Goal: Transaction & Acquisition: Purchase product/service

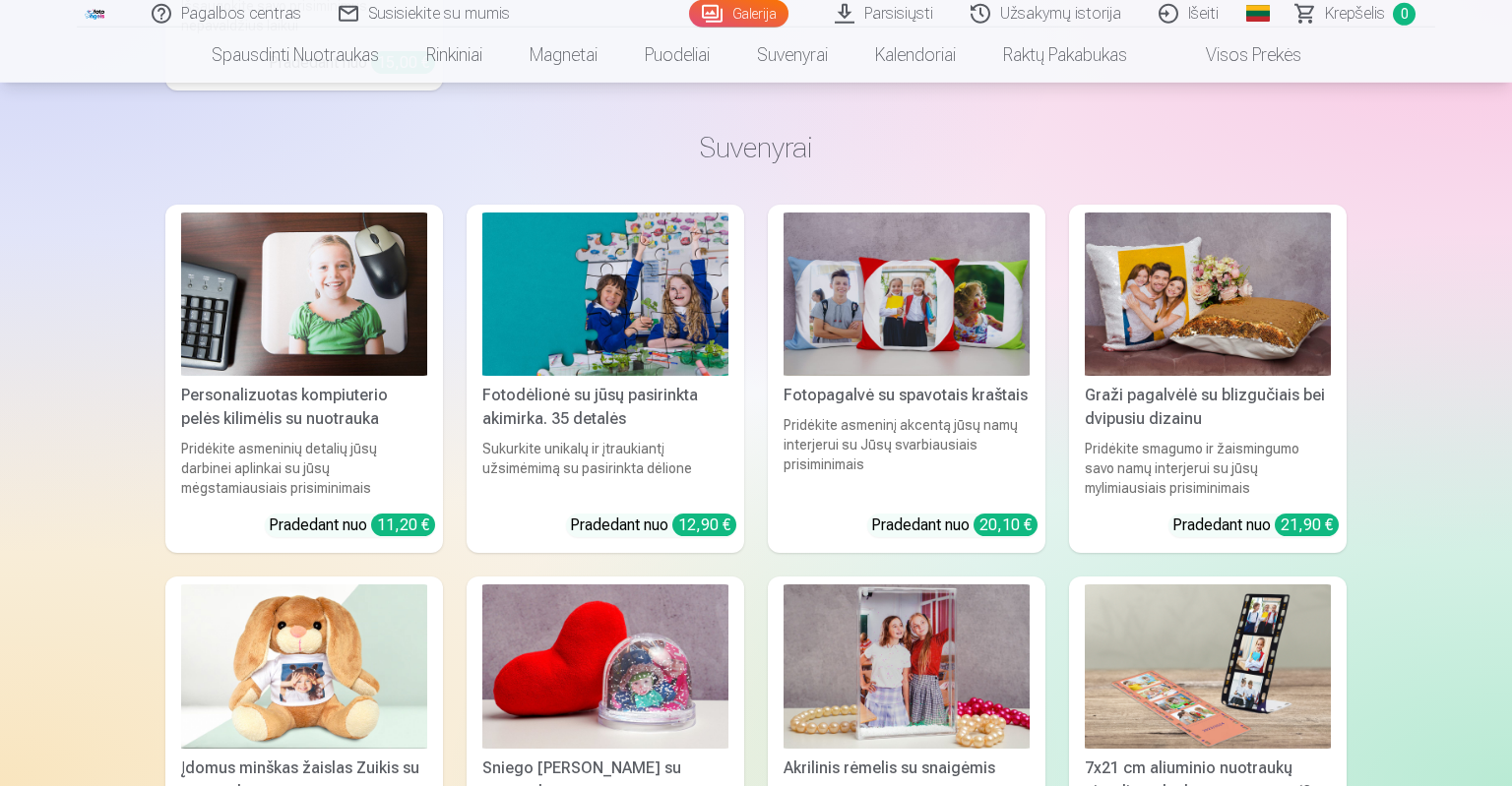
scroll to position [14694, 0]
click at [1207, 703] on img at bounding box center [1208, 668] width 246 height 164
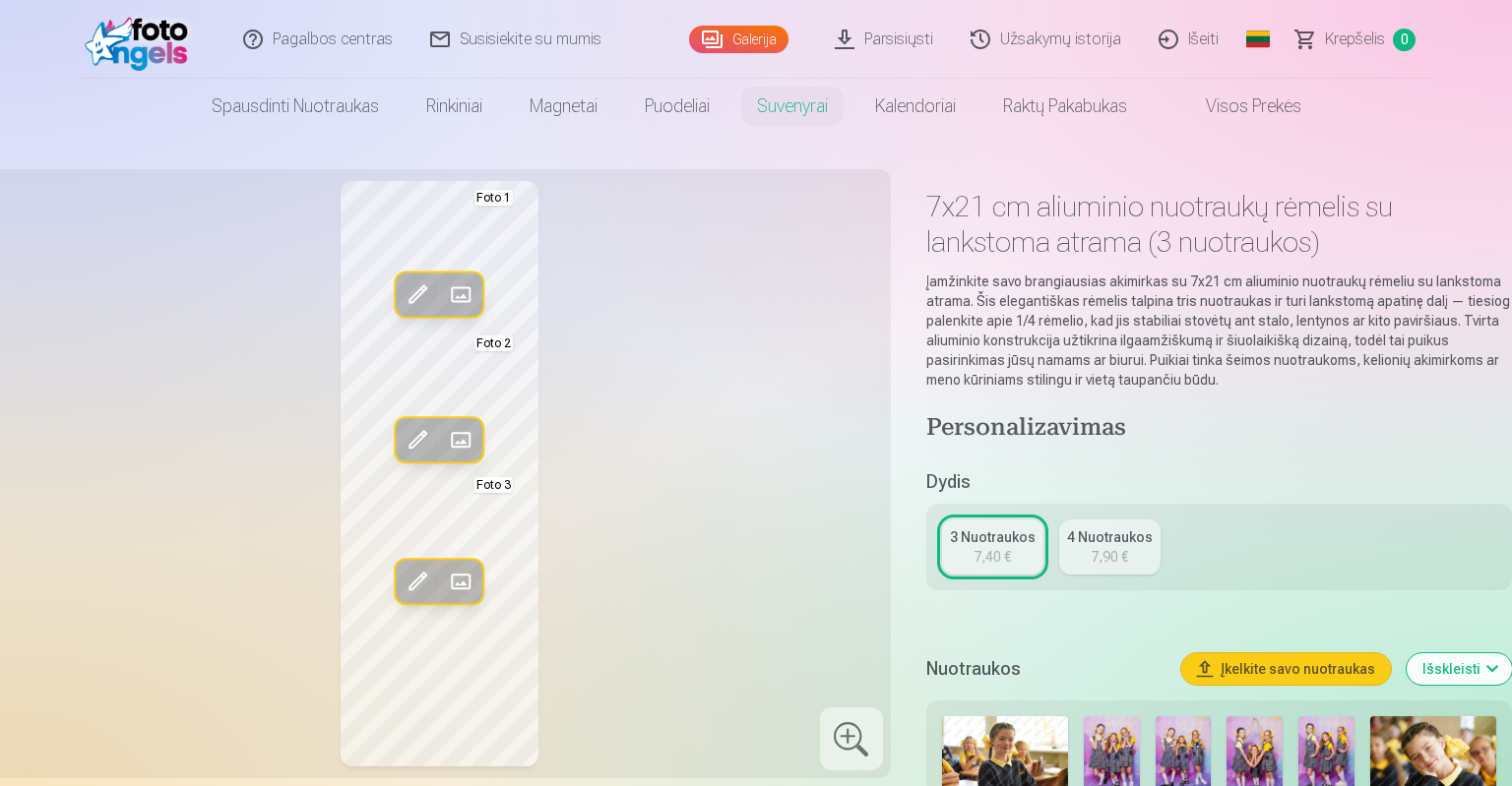
click at [1122, 570] on link "4 Nuotraukos 7,90 €" at bounding box center [1109, 547] width 101 height 55
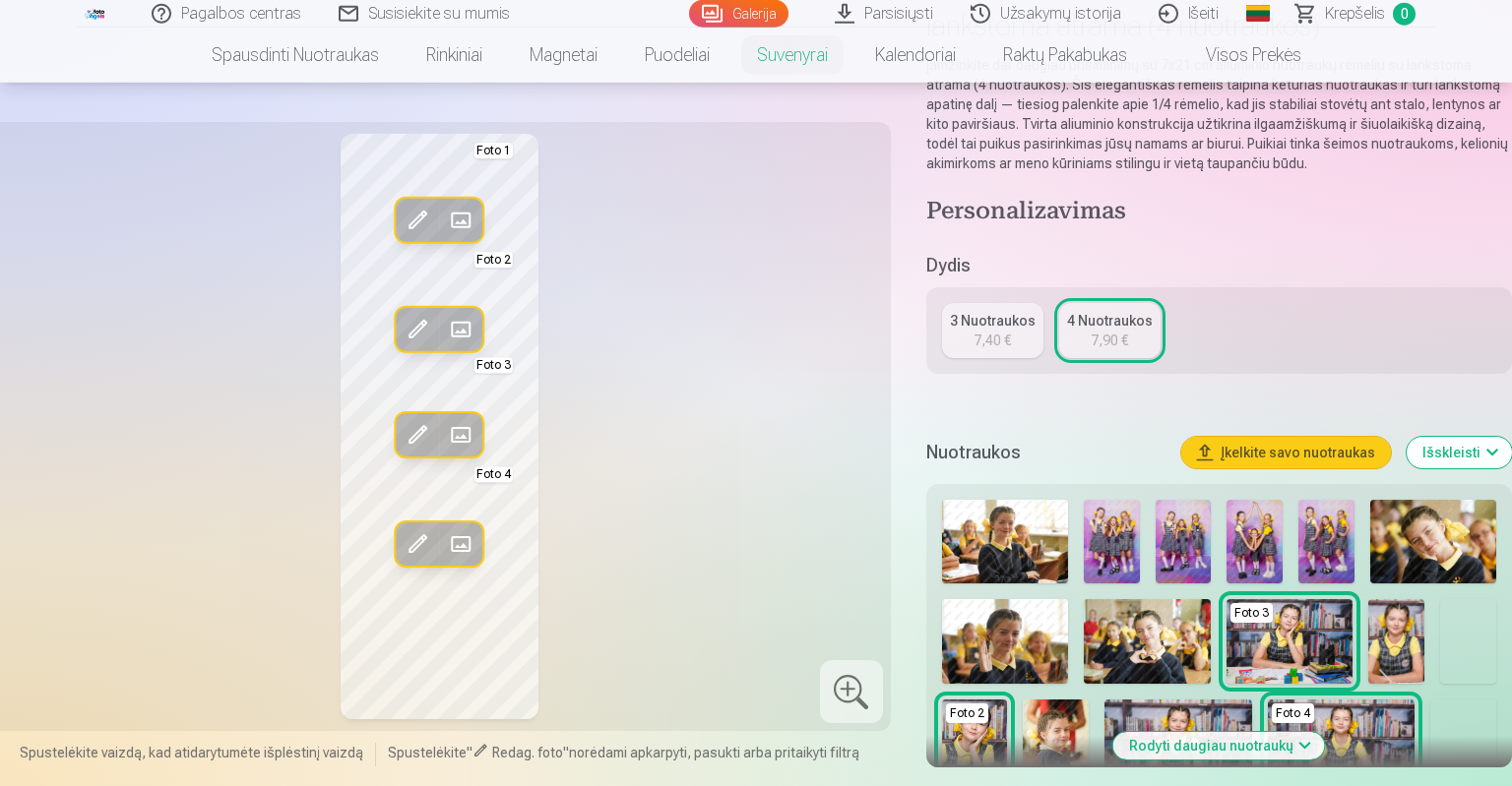
scroll to position [218, 0]
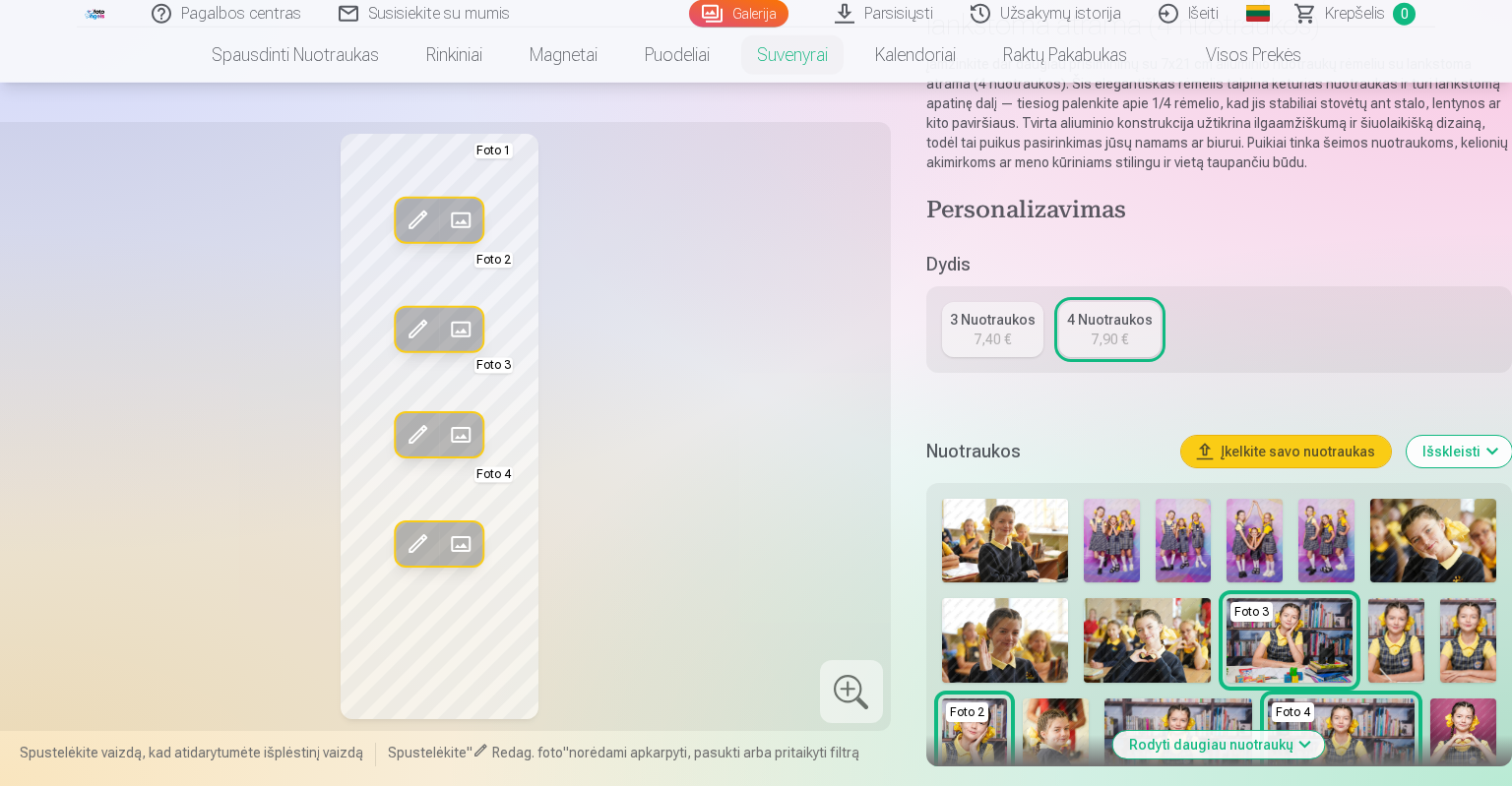
click at [1010, 570] on img at bounding box center [1005, 541] width 126 height 84
click at [1389, 535] on img at bounding box center [1433, 541] width 126 height 84
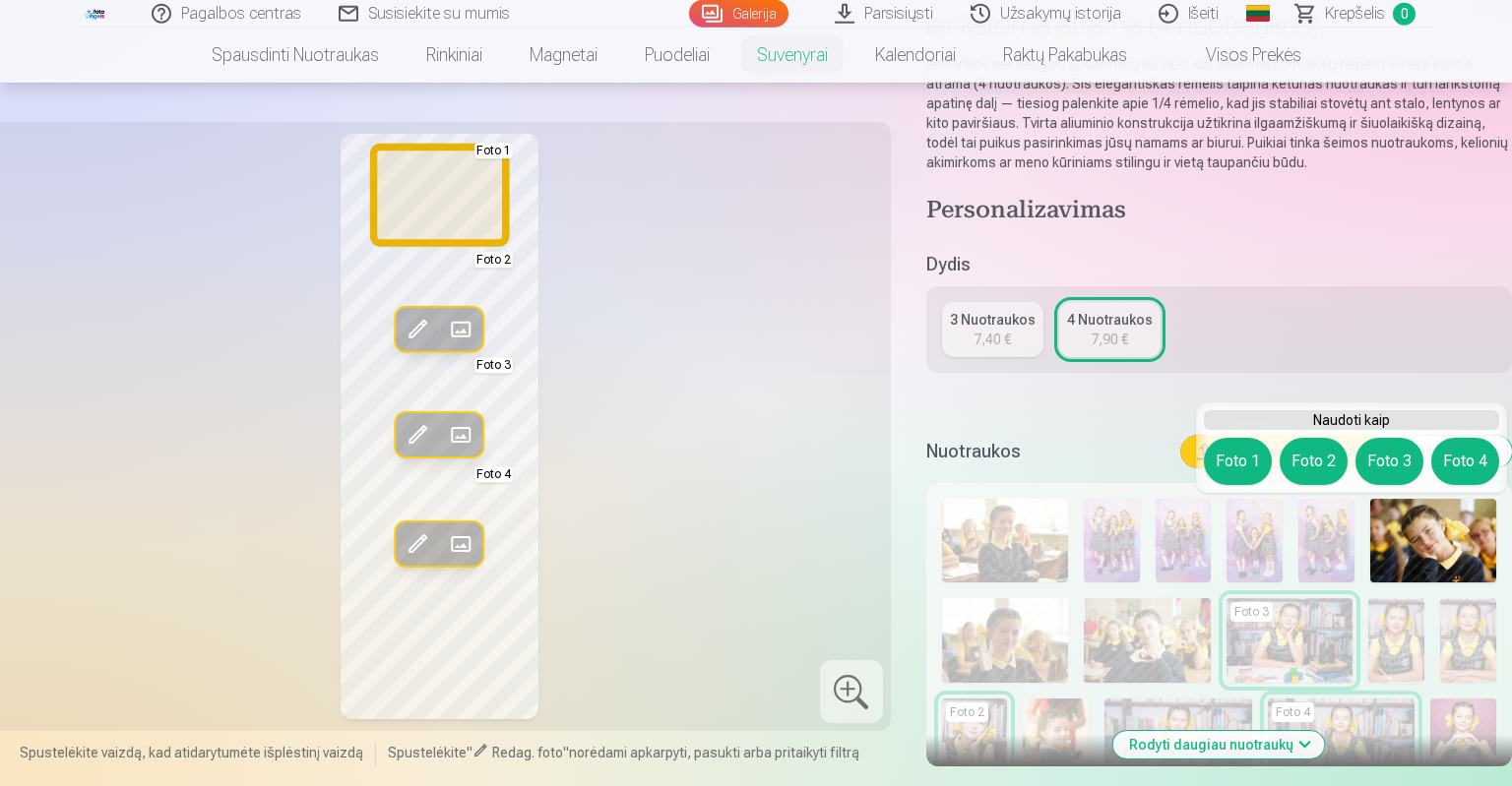
click at [1250, 470] on button "Foto 1" at bounding box center [1238, 461] width 68 height 47
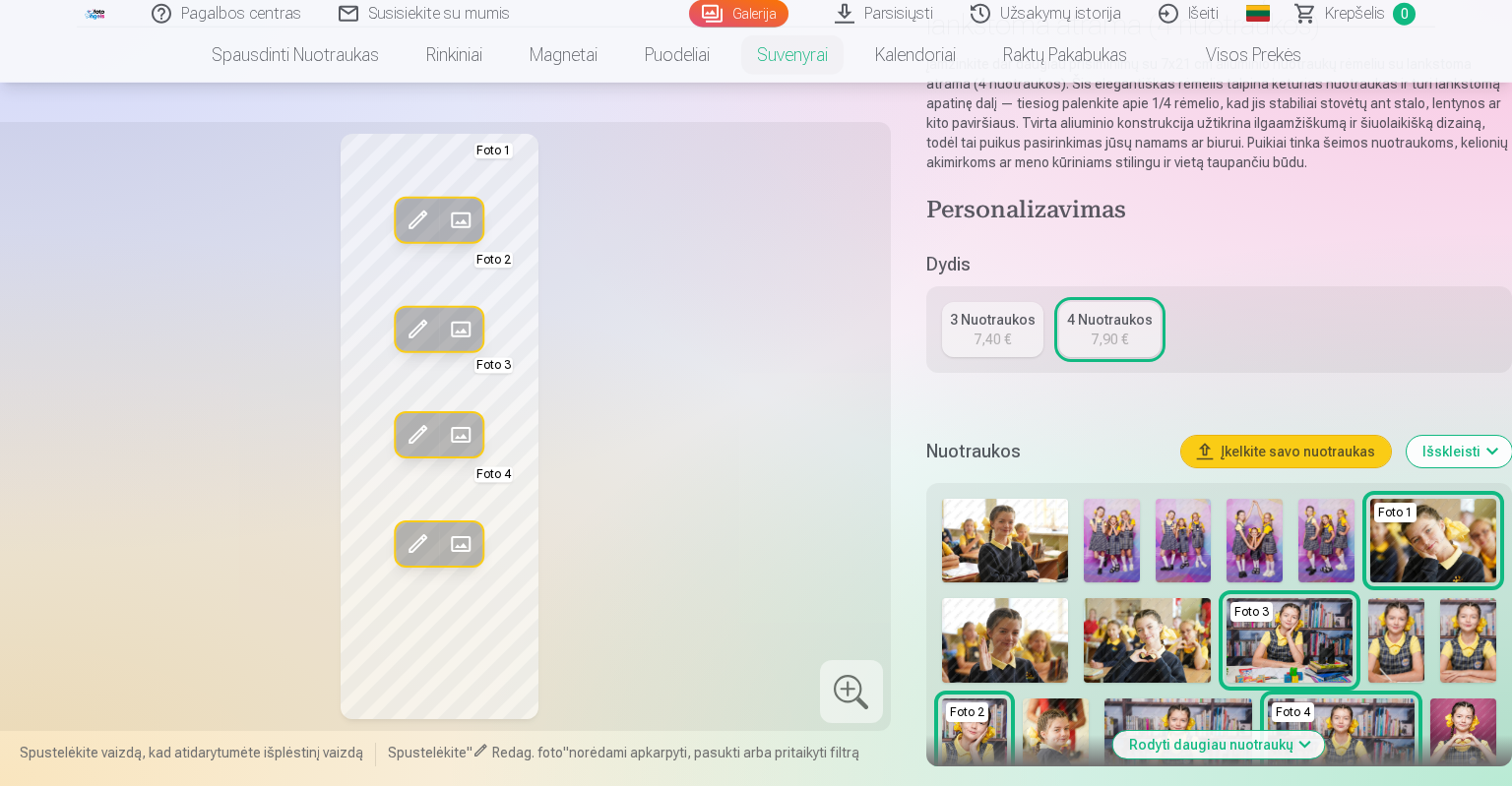
click at [1051, 600] on div "Foto 1 Foto 3 Foto 2 Foto 4" at bounding box center [1219, 745] width 570 height 508
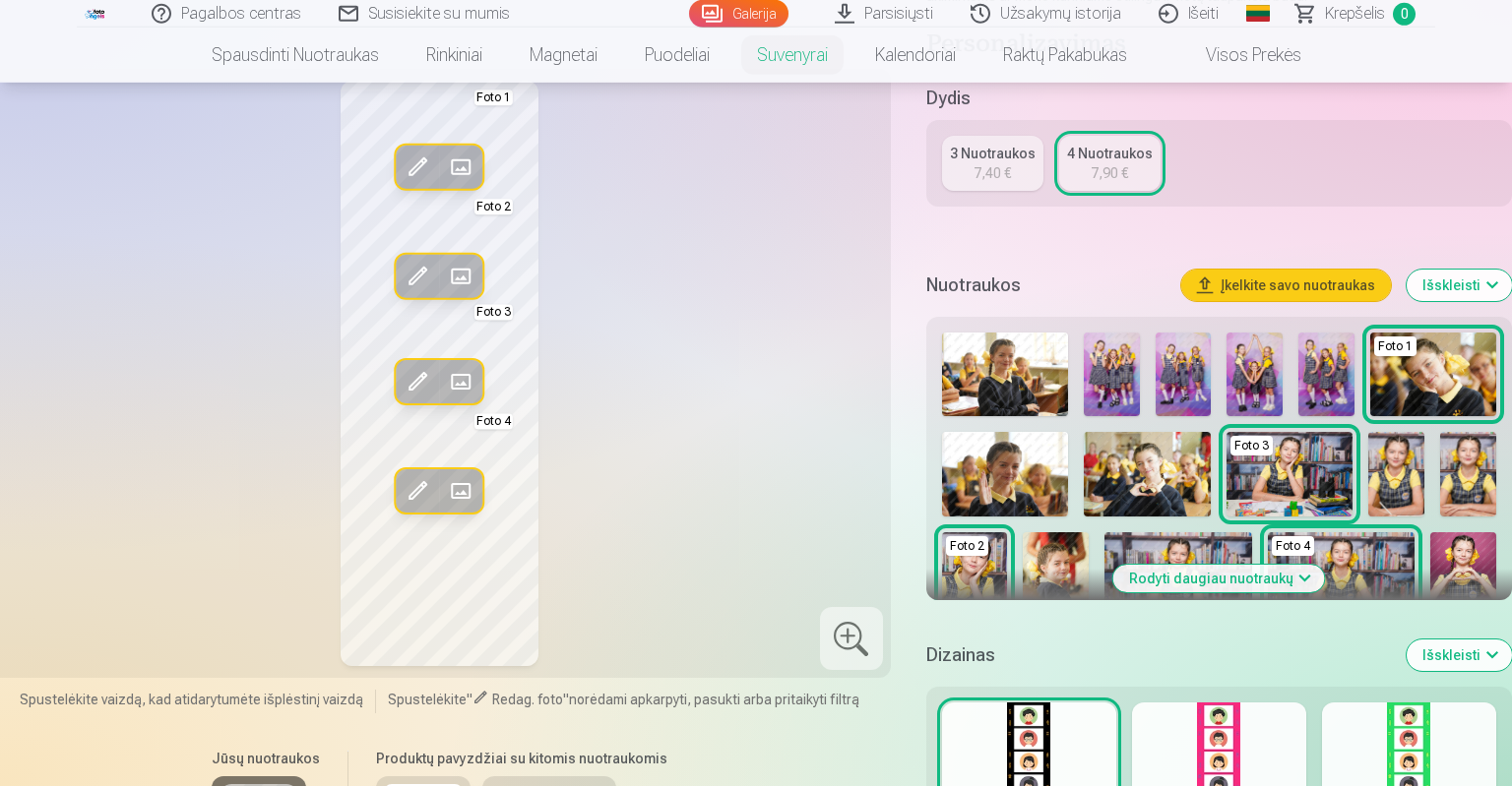
scroll to position [385, 0]
click at [1222, 584] on button "Rodyti daugiau nuotraukų" at bounding box center [1219, 578] width 212 height 28
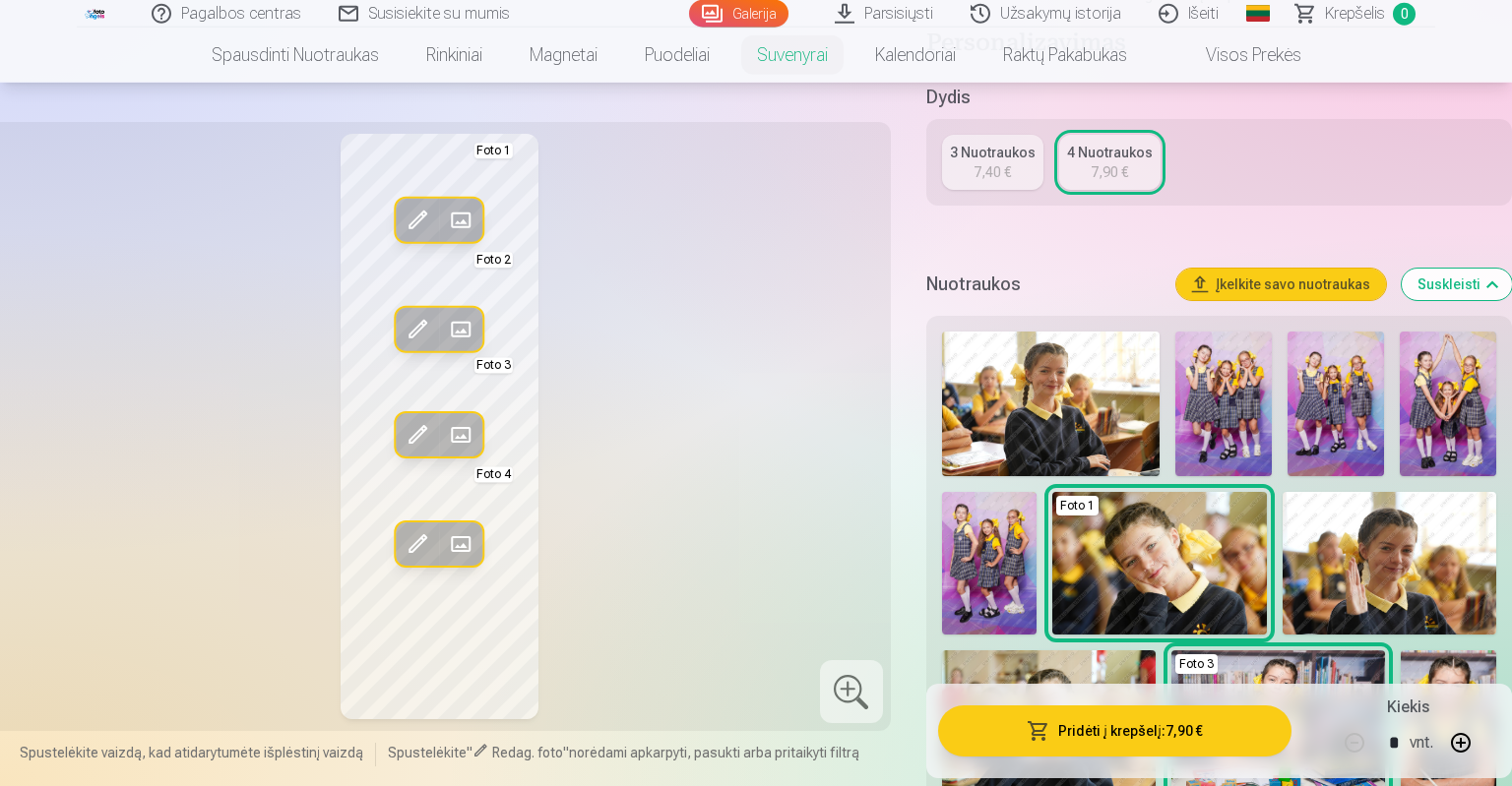
click at [1216, 407] on img at bounding box center [1223, 404] width 96 height 145
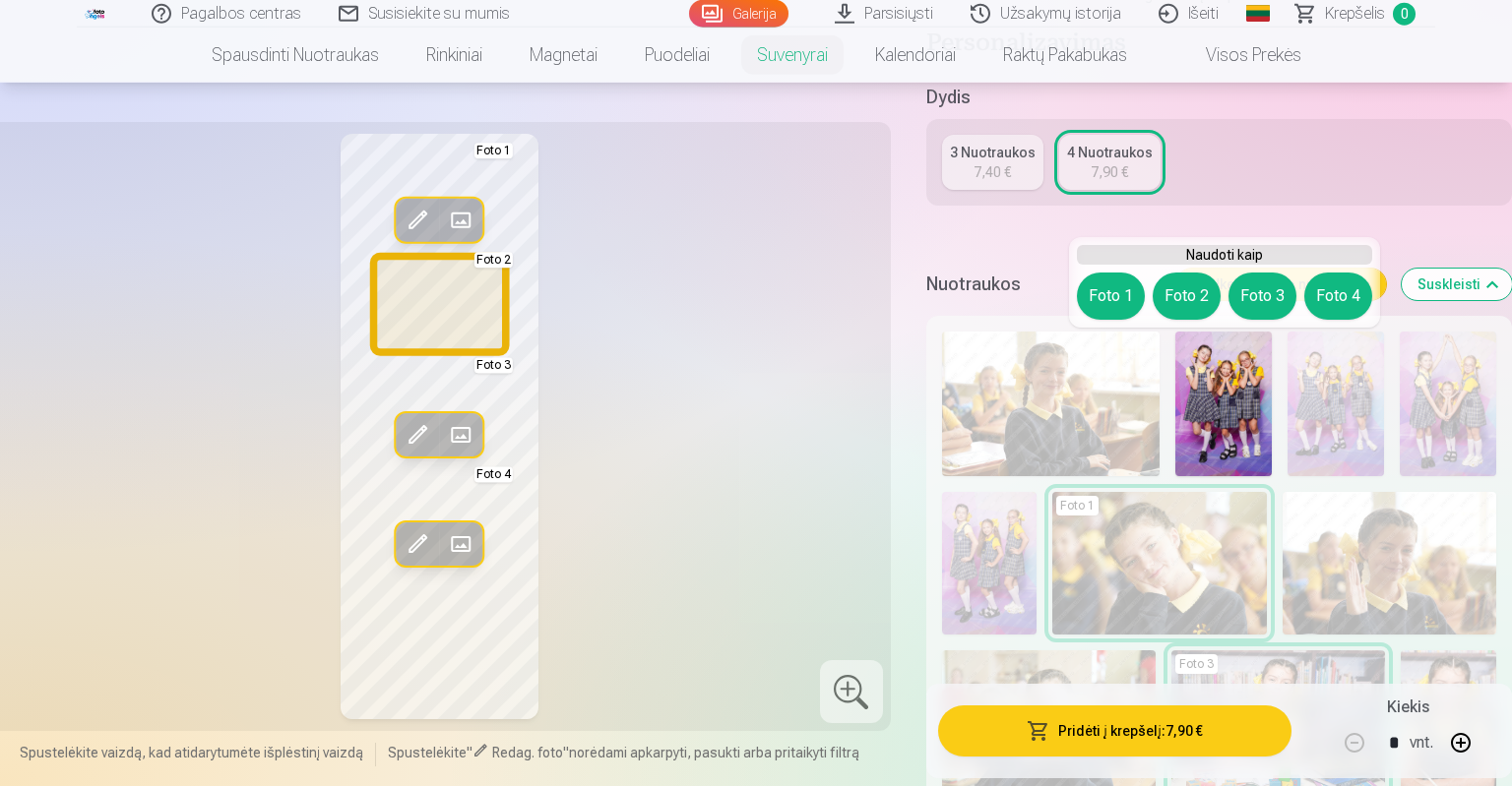
click at [1194, 297] on button "Foto 2" at bounding box center [1187, 296] width 68 height 47
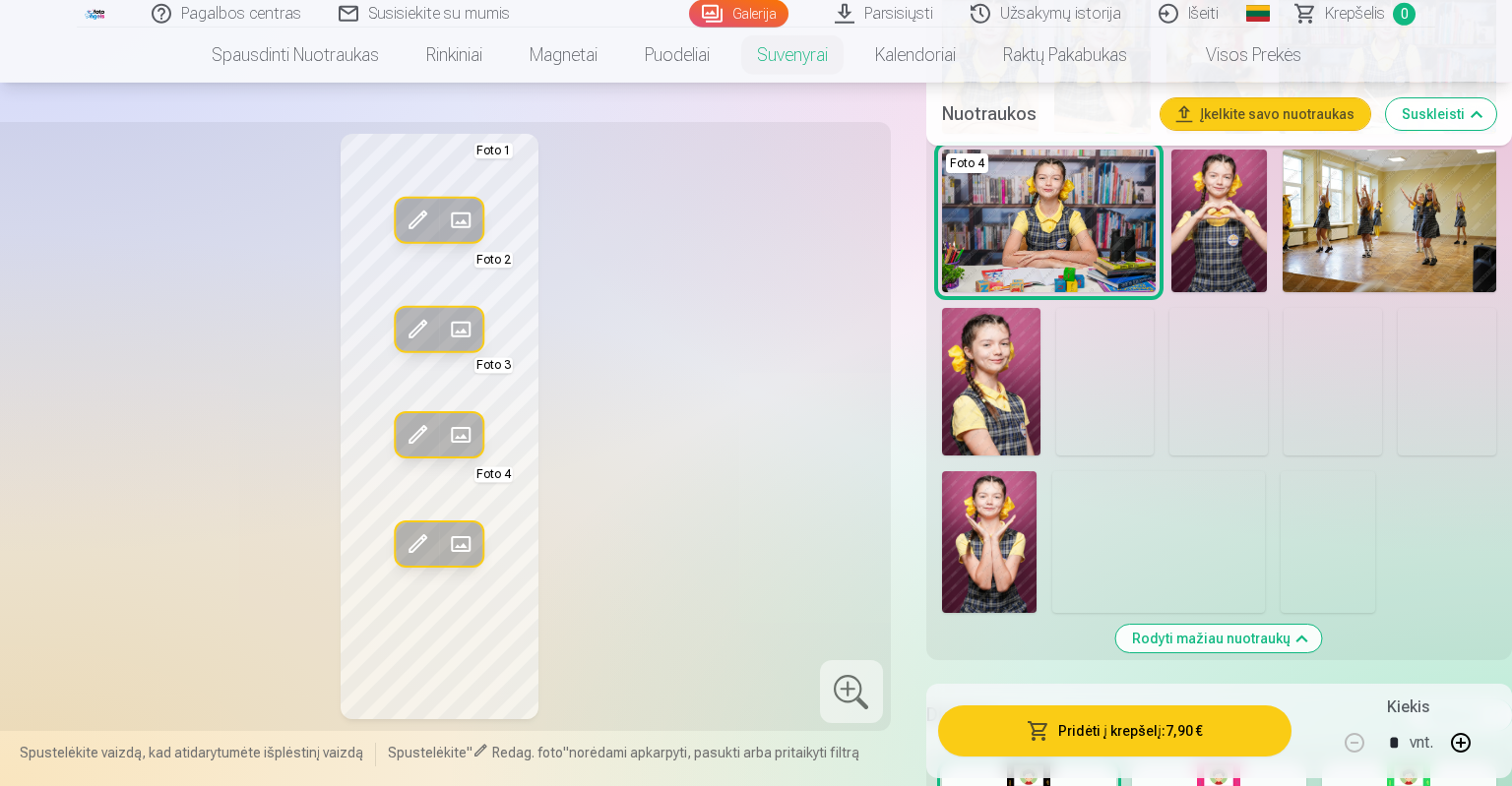
scroll to position [1207, 0]
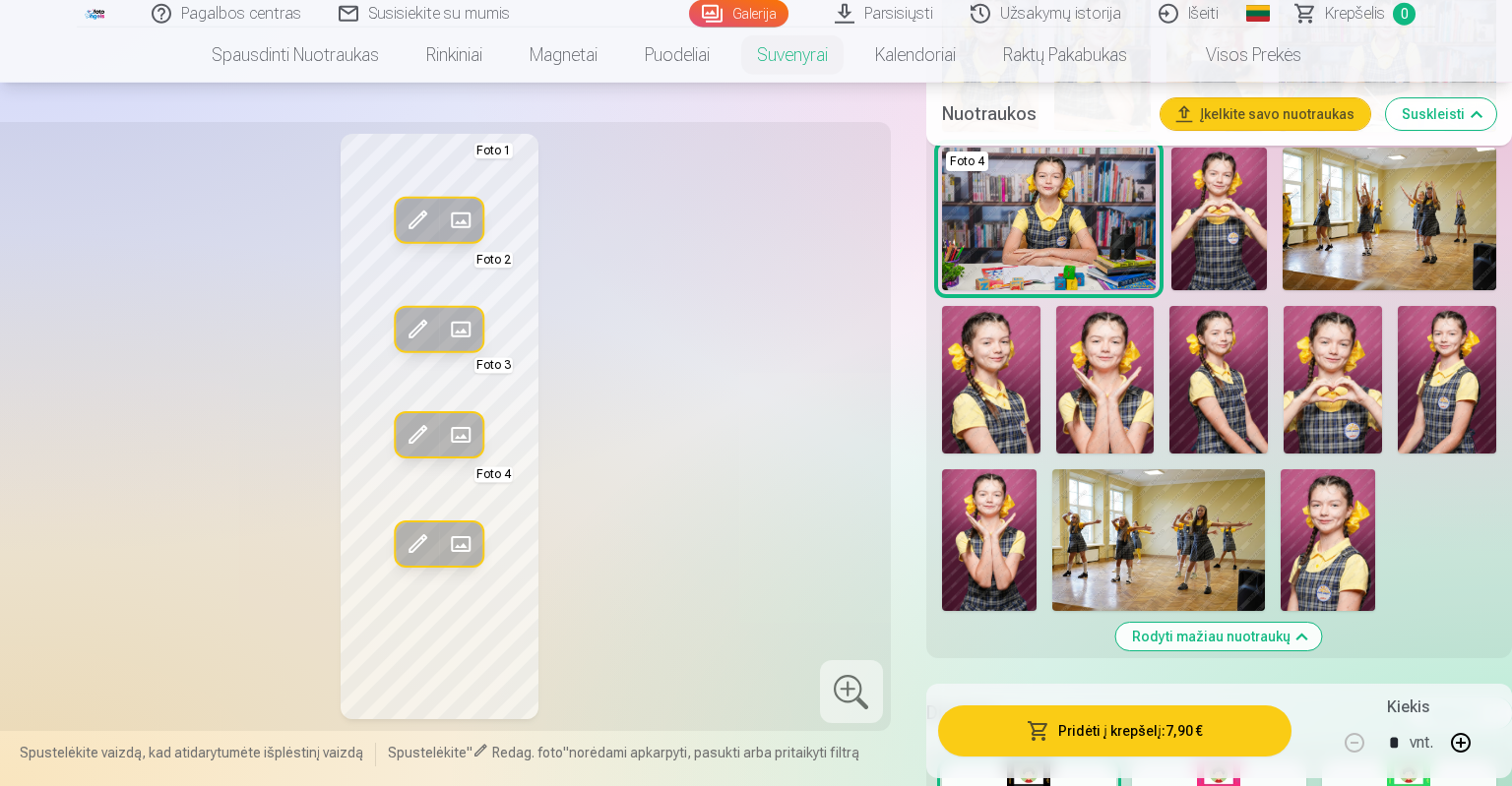
click at [1123, 500] on img at bounding box center [1158, 540] width 213 height 142
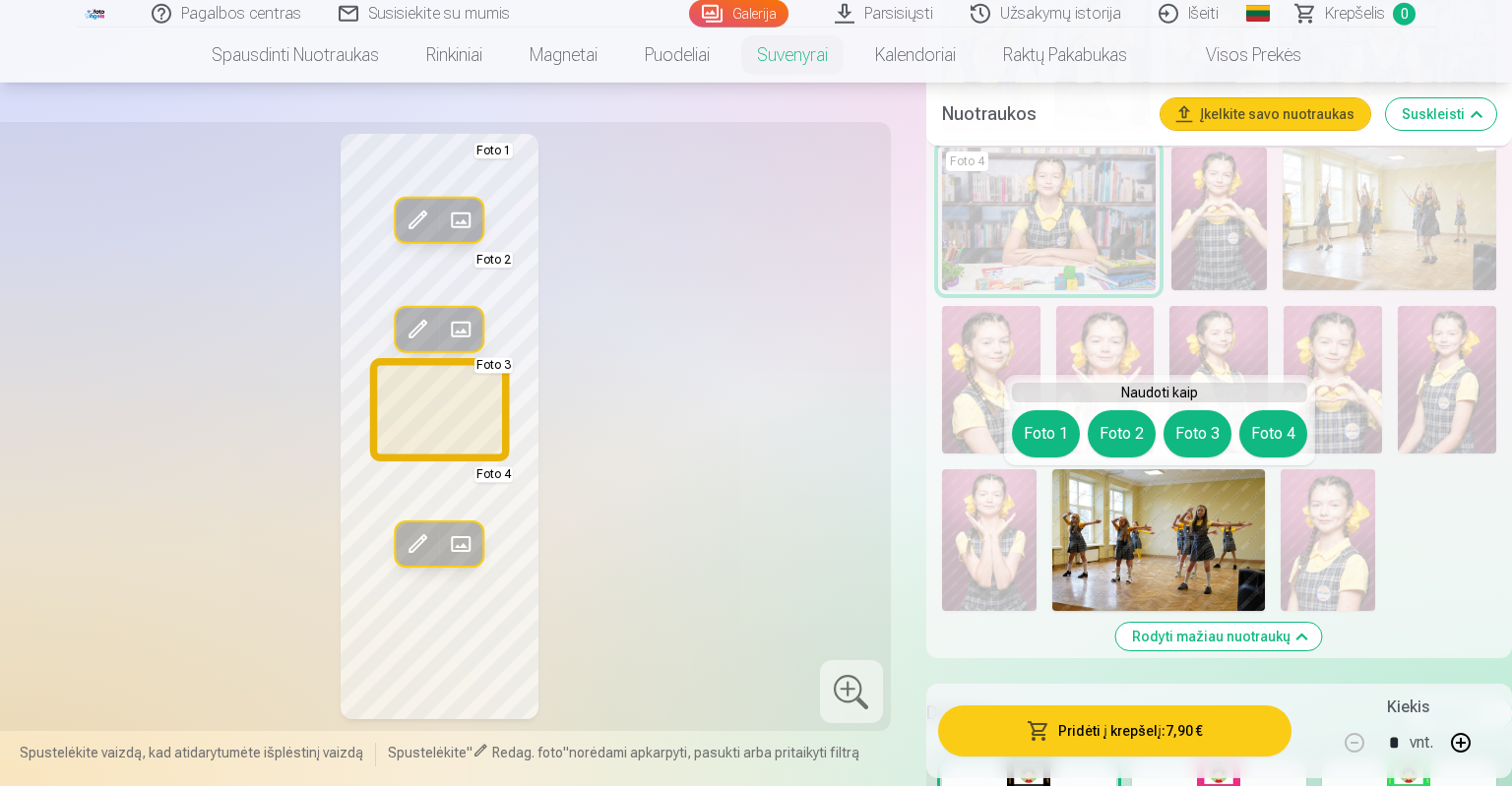
click at [1176, 421] on button "Foto 3" at bounding box center [1197, 433] width 68 height 47
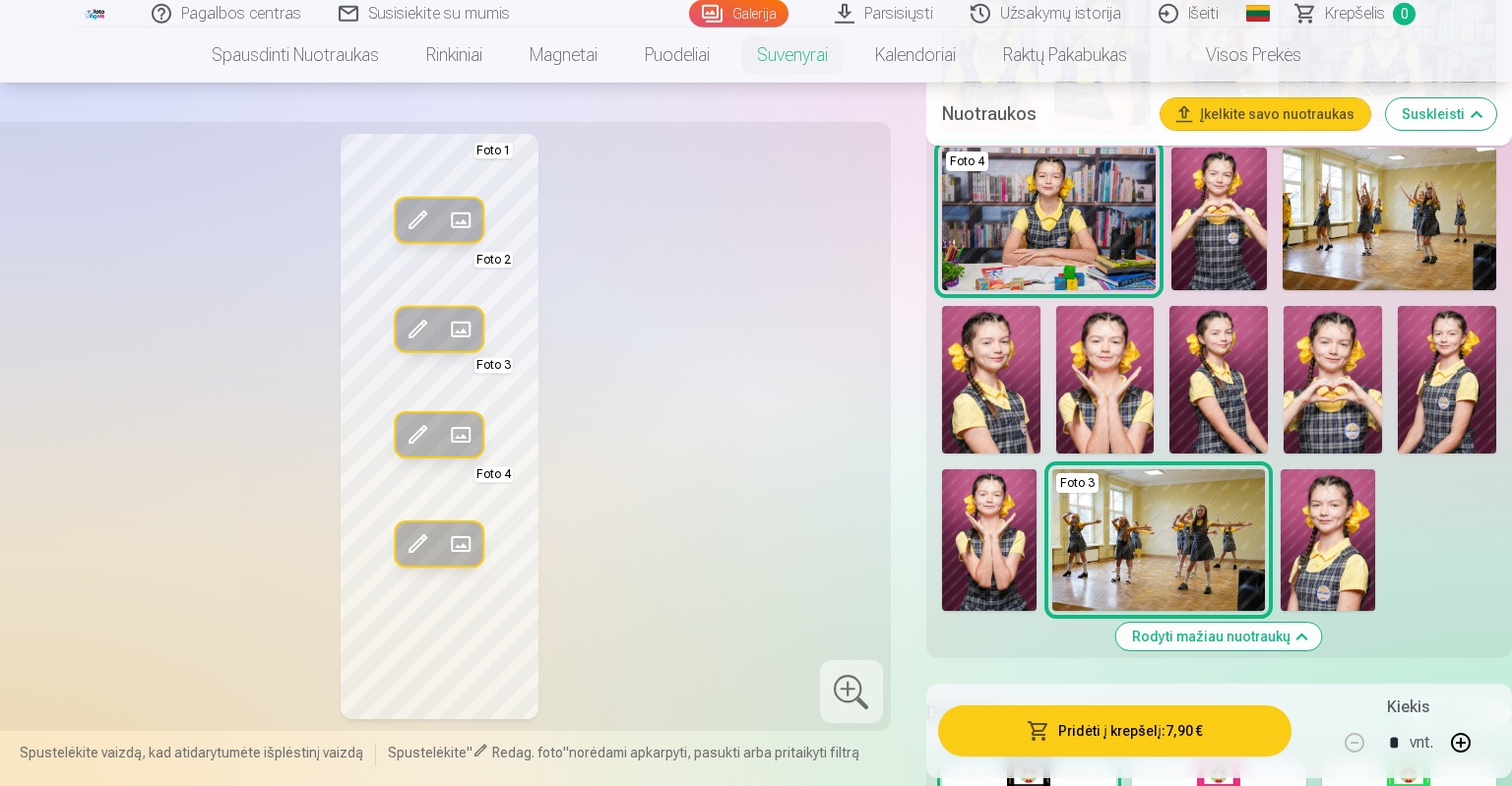
click at [1451, 402] on img at bounding box center [1447, 380] width 98 height 148
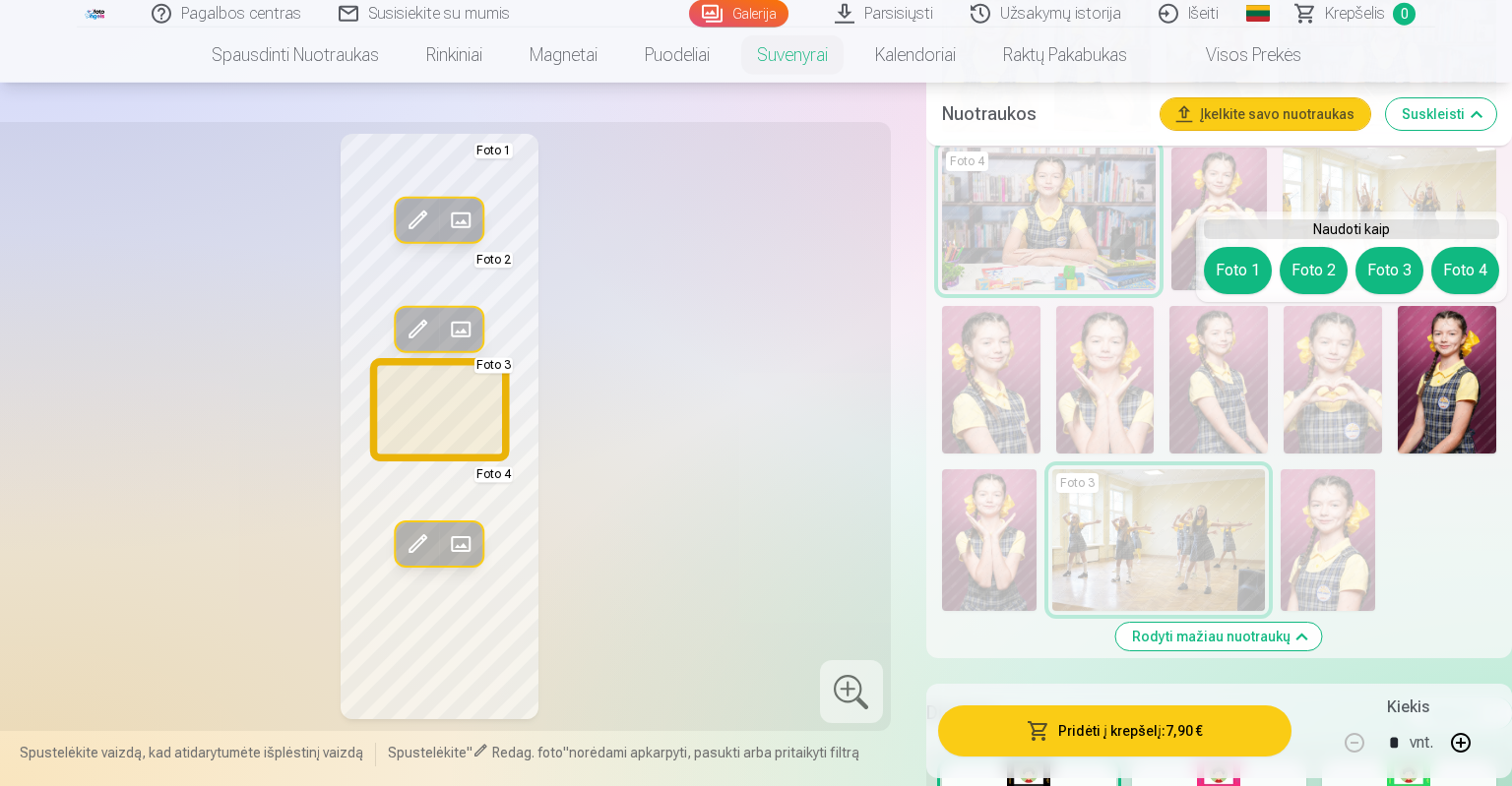
click at [1384, 276] on button "Foto 3" at bounding box center [1389, 270] width 68 height 47
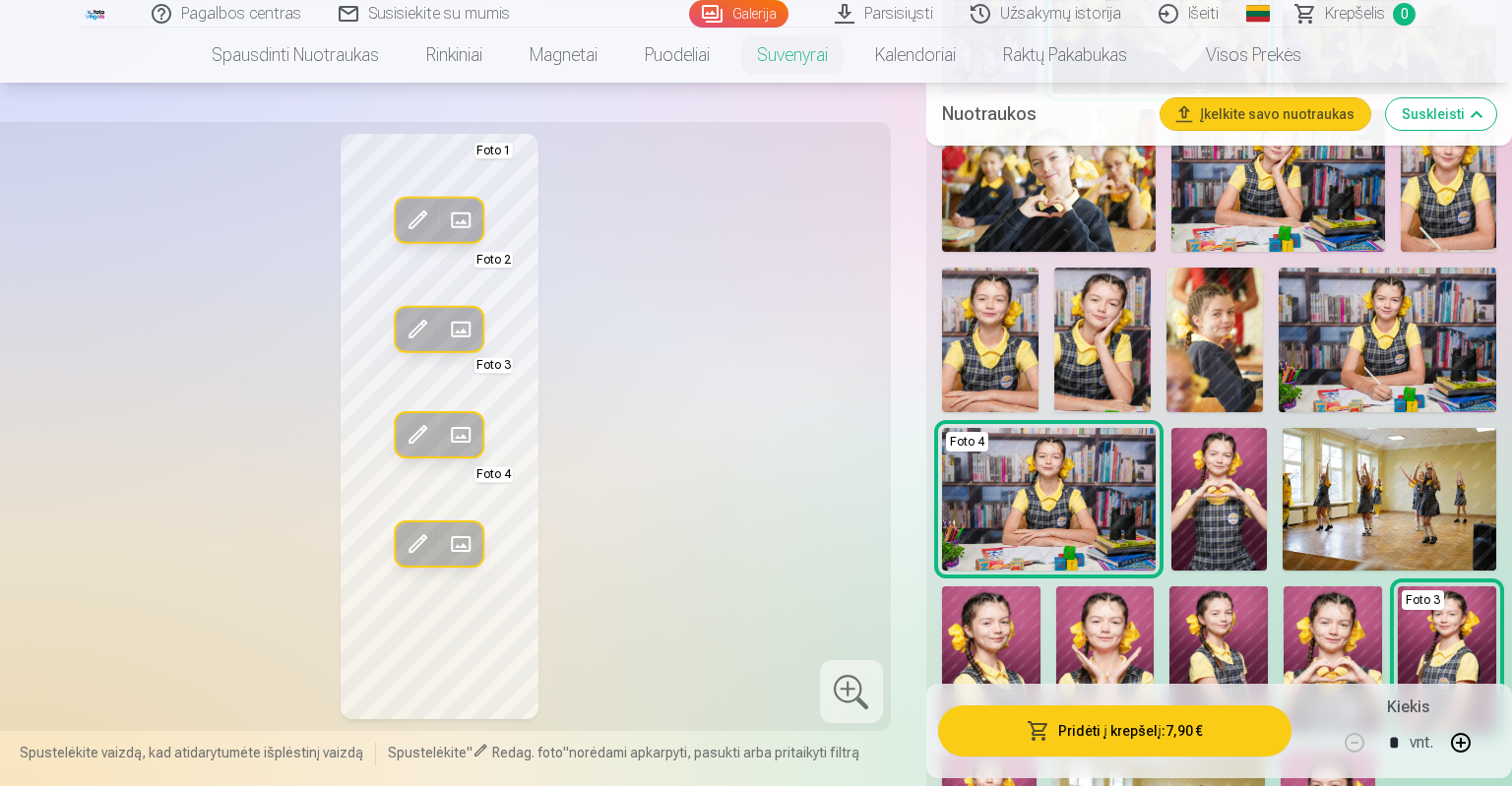
scroll to position [911, 0]
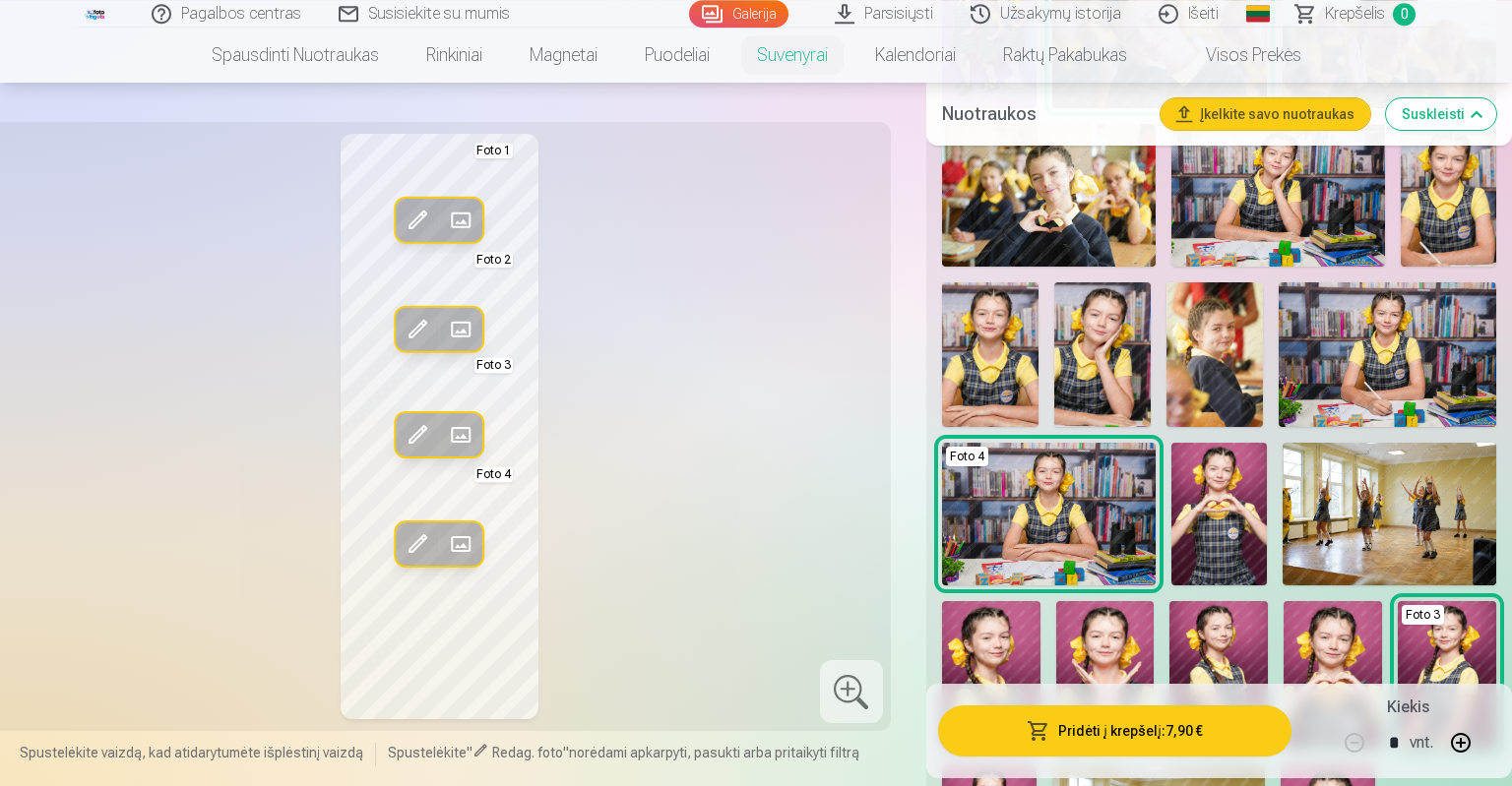
click at [1239, 375] on img at bounding box center [1214, 354] width 96 height 145
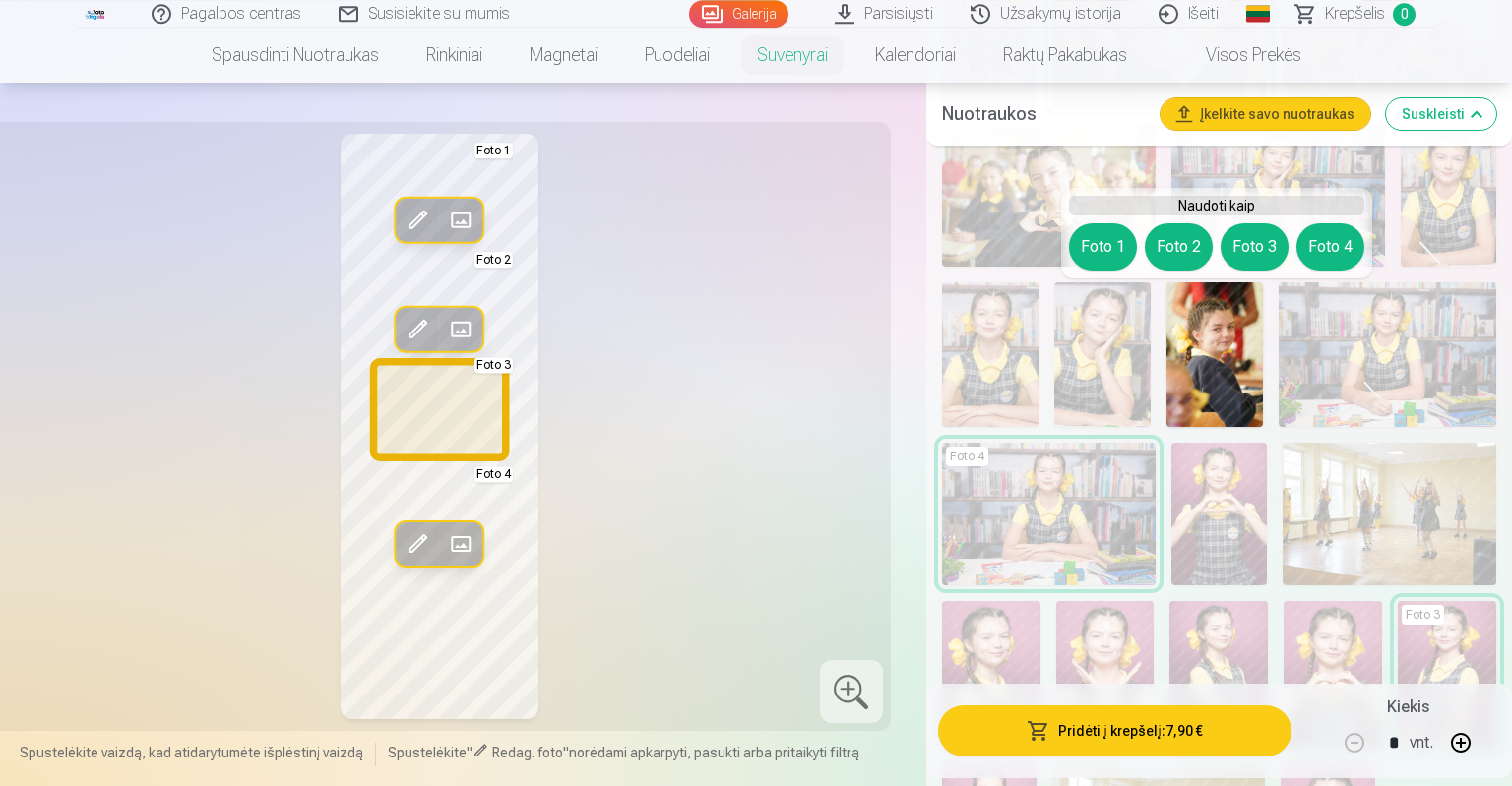
click at [1264, 250] on button "Foto 3" at bounding box center [1254, 246] width 68 height 47
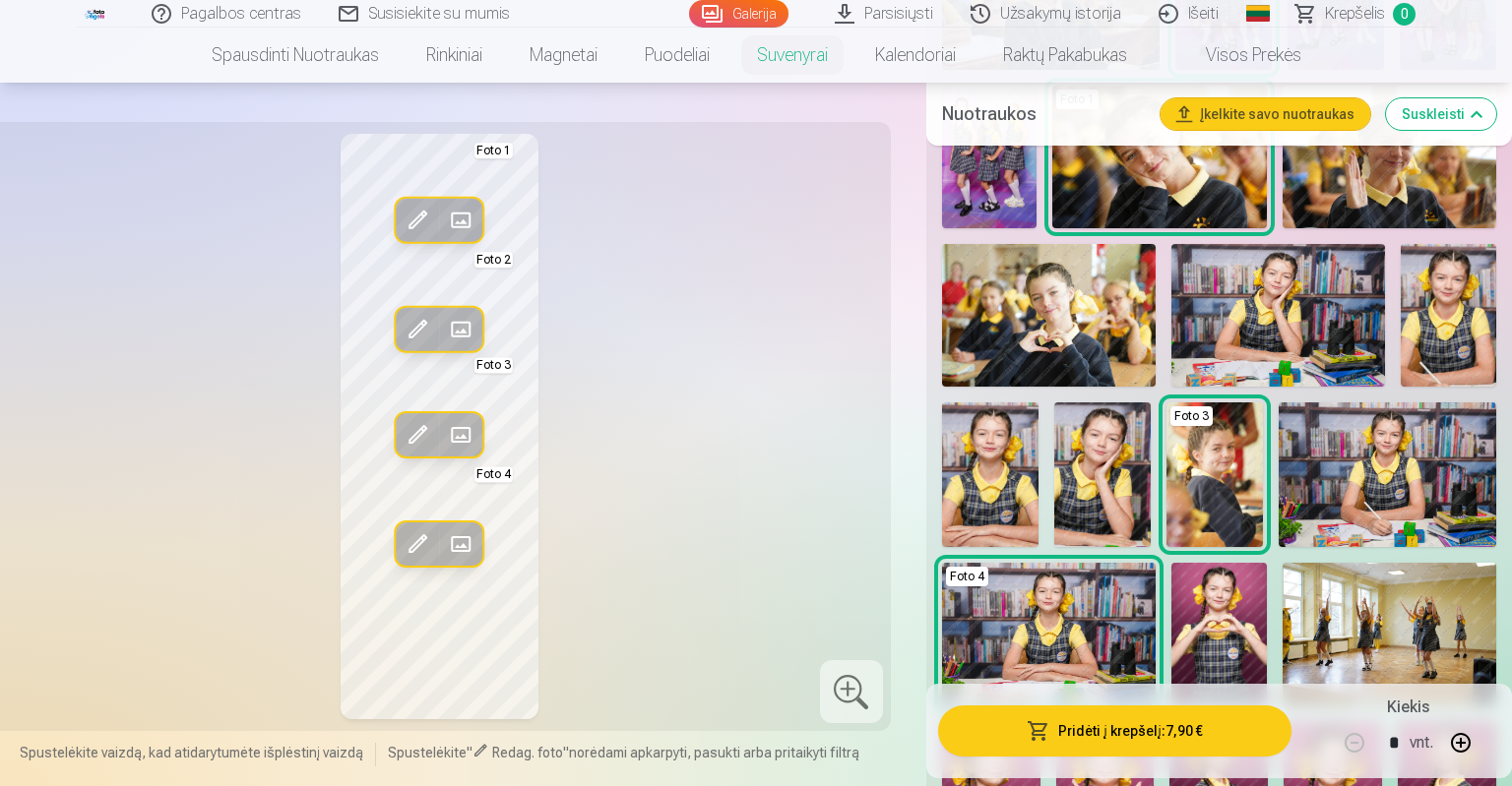
scroll to position [787, 0]
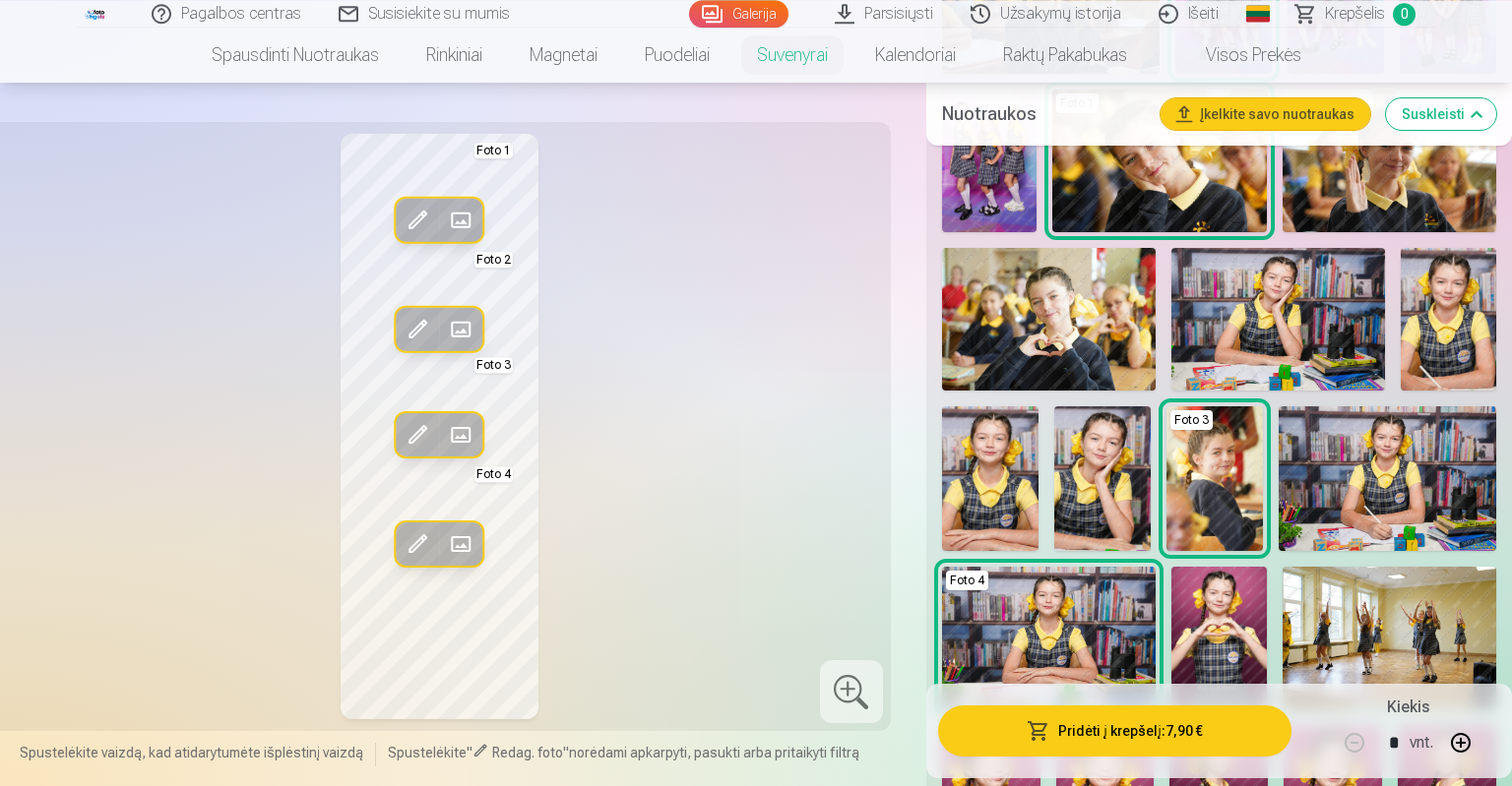
click at [1143, 325] on img at bounding box center [1049, 319] width 214 height 143
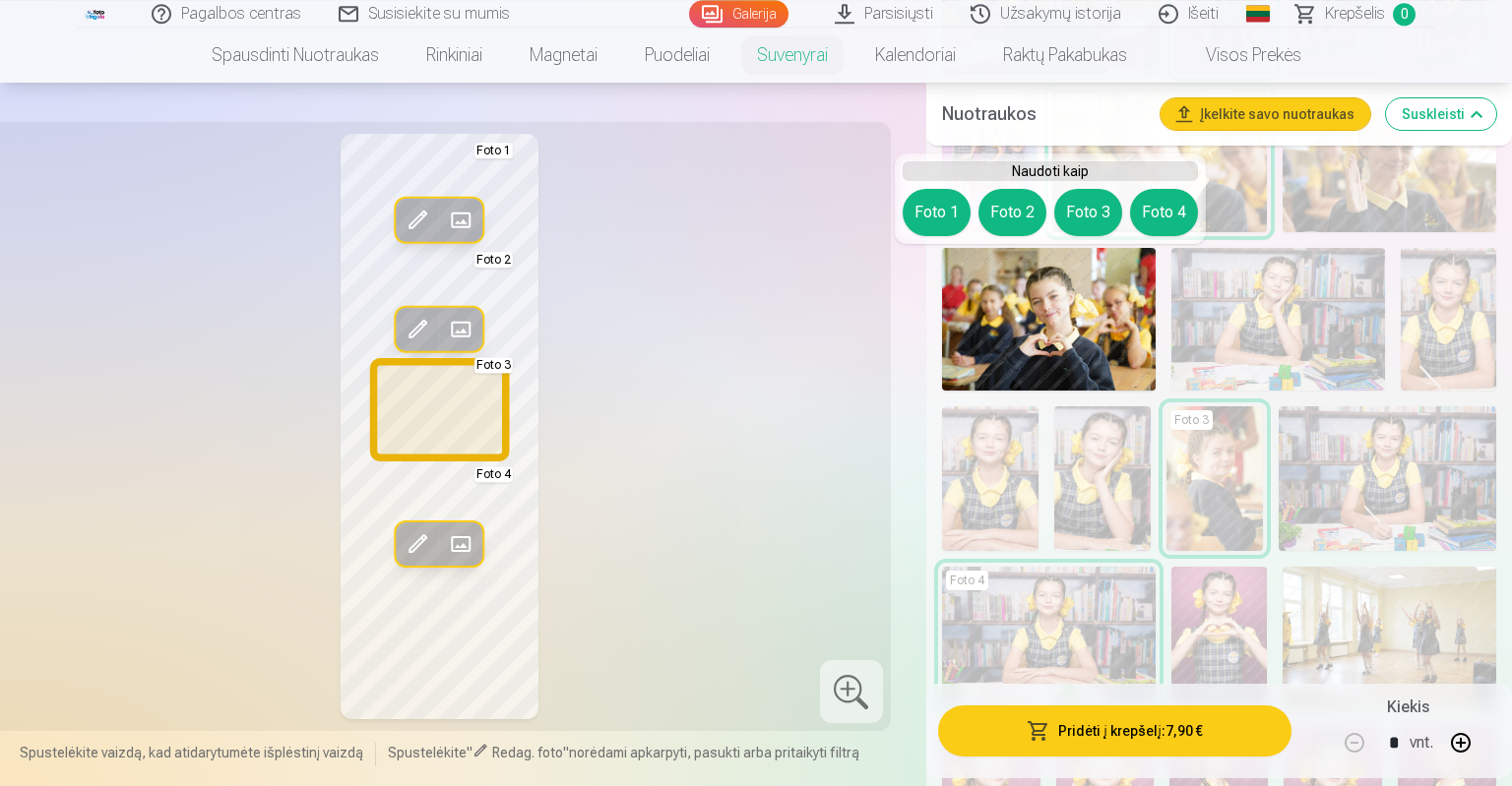
click at [1104, 216] on button "Foto 3" at bounding box center [1088, 212] width 68 height 47
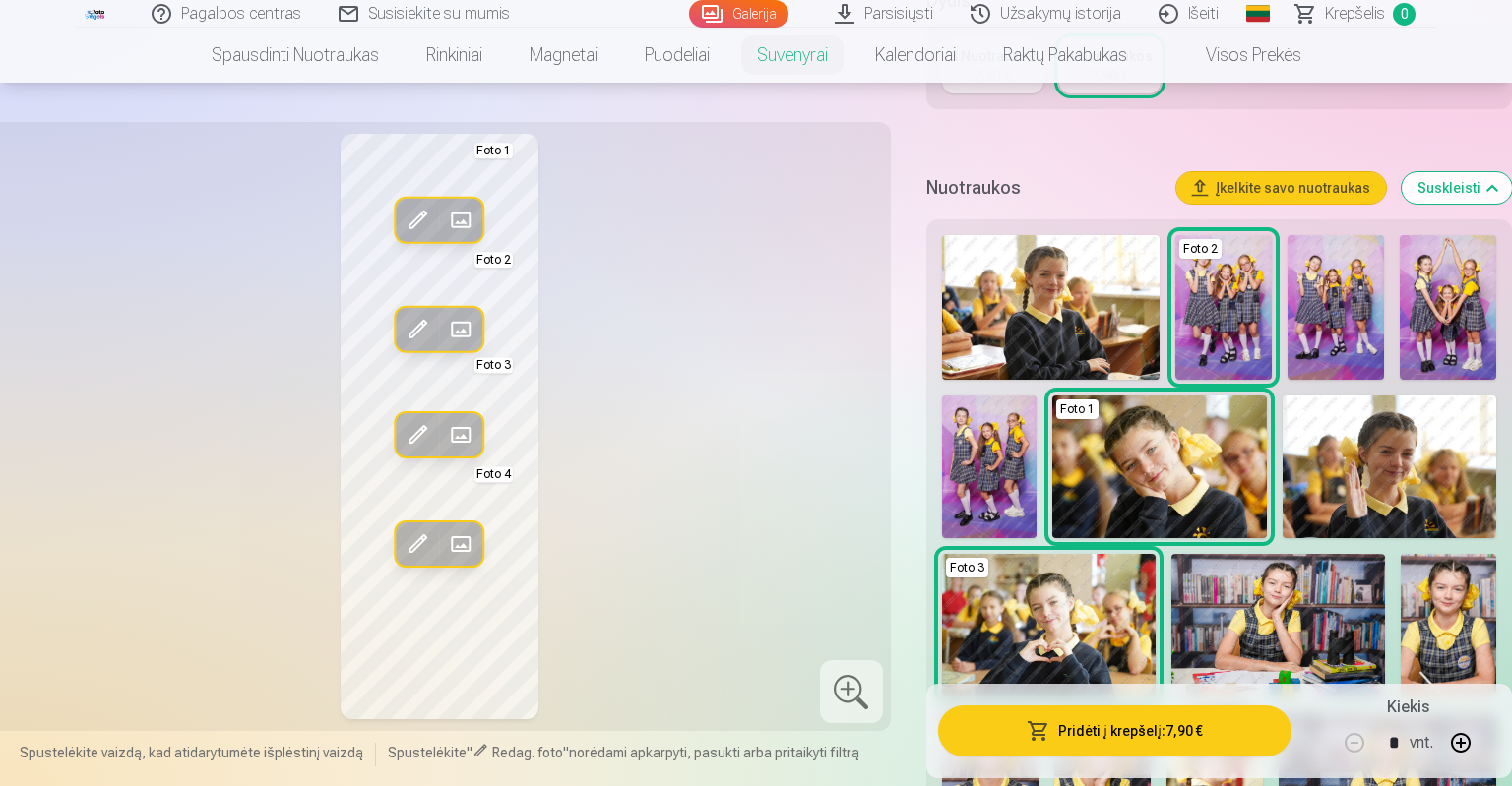
scroll to position [480, 0]
click at [1350, 475] on img at bounding box center [1390, 468] width 214 height 143
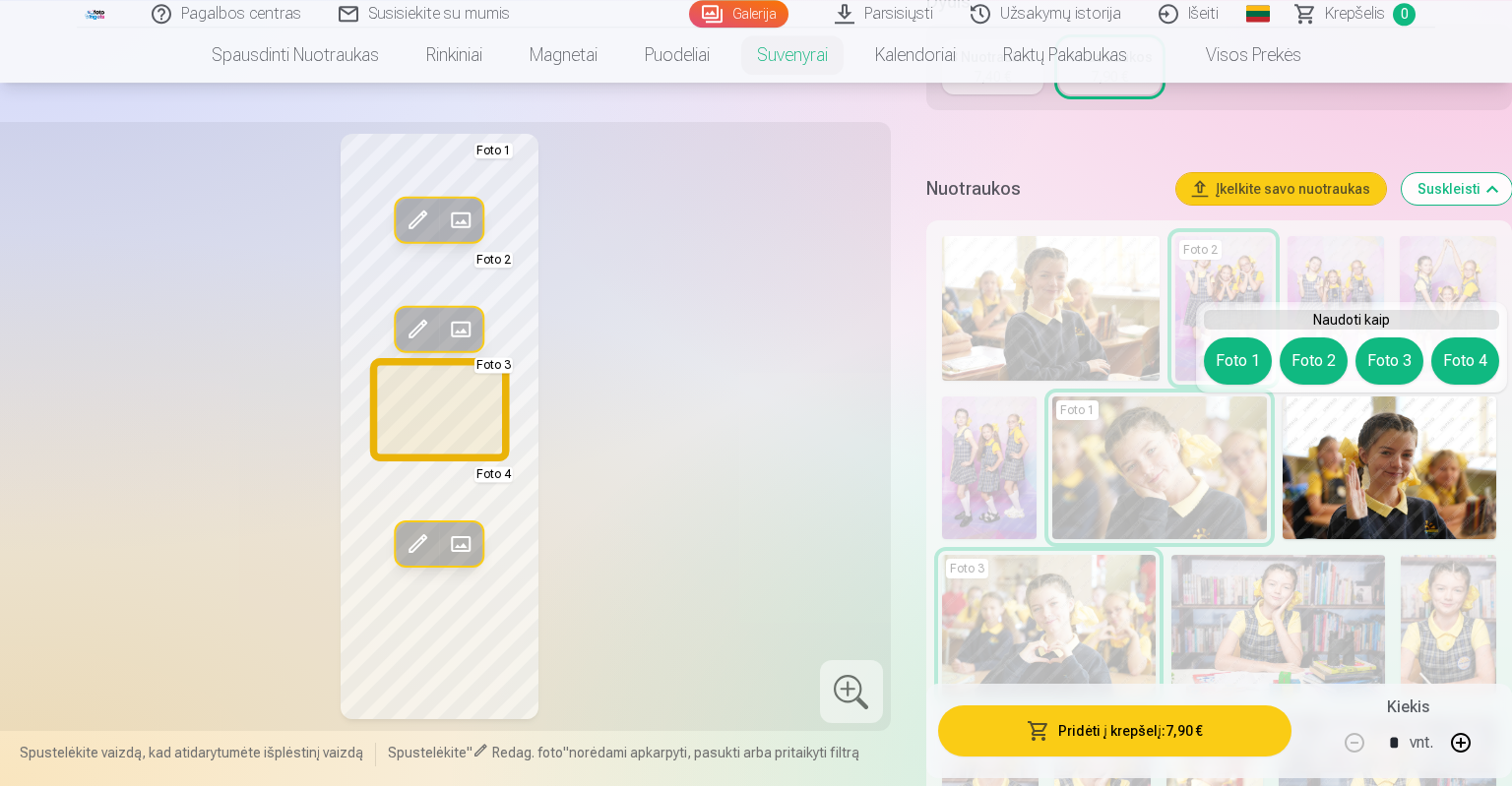
click at [1388, 351] on button "Foto 3" at bounding box center [1389, 361] width 68 height 47
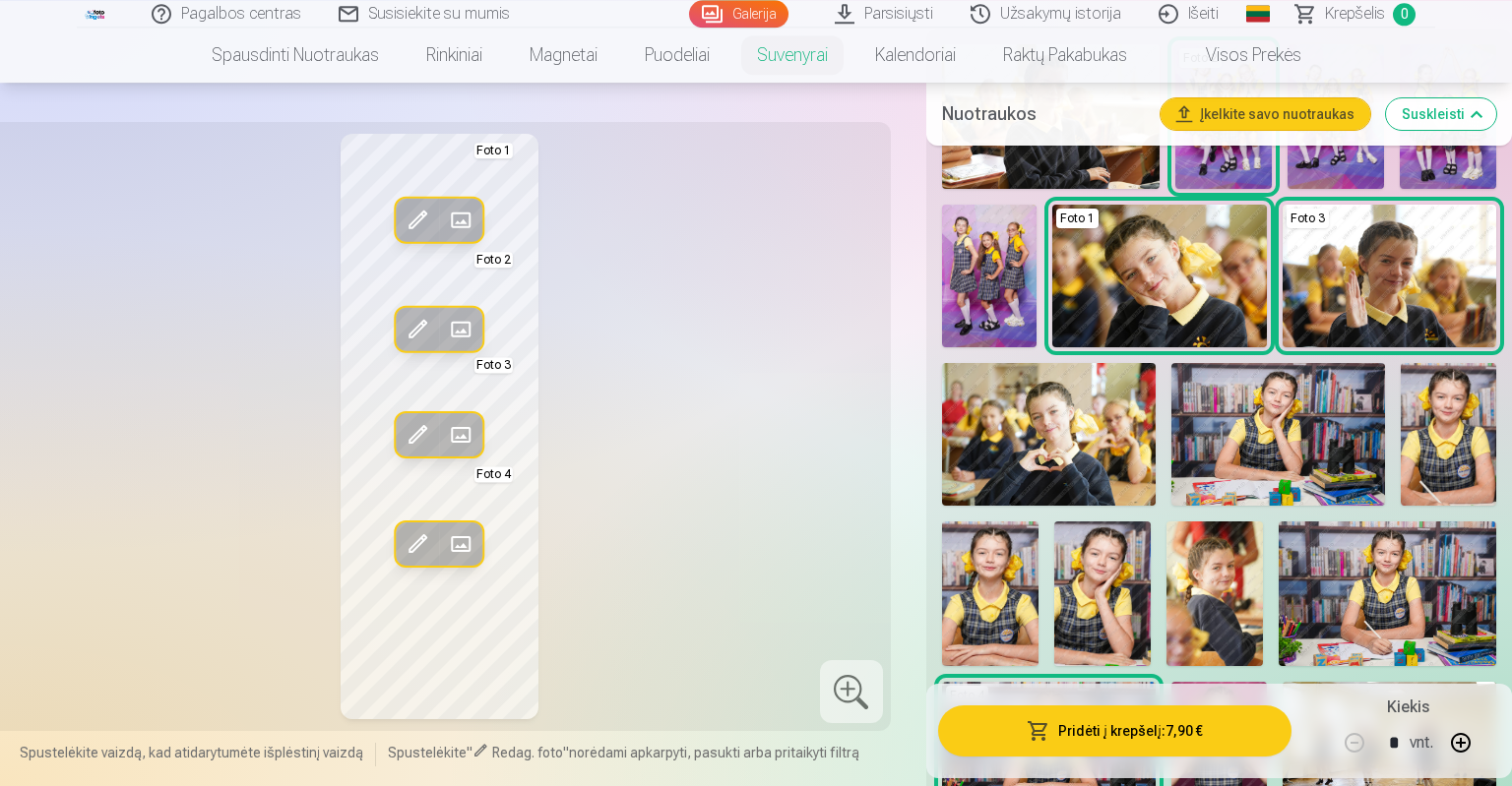
scroll to position [673, 0]
click at [1345, 337] on img at bounding box center [1390, 275] width 214 height 143
click at [1388, 580] on img at bounding box center [1388, 593] width 218 height 145
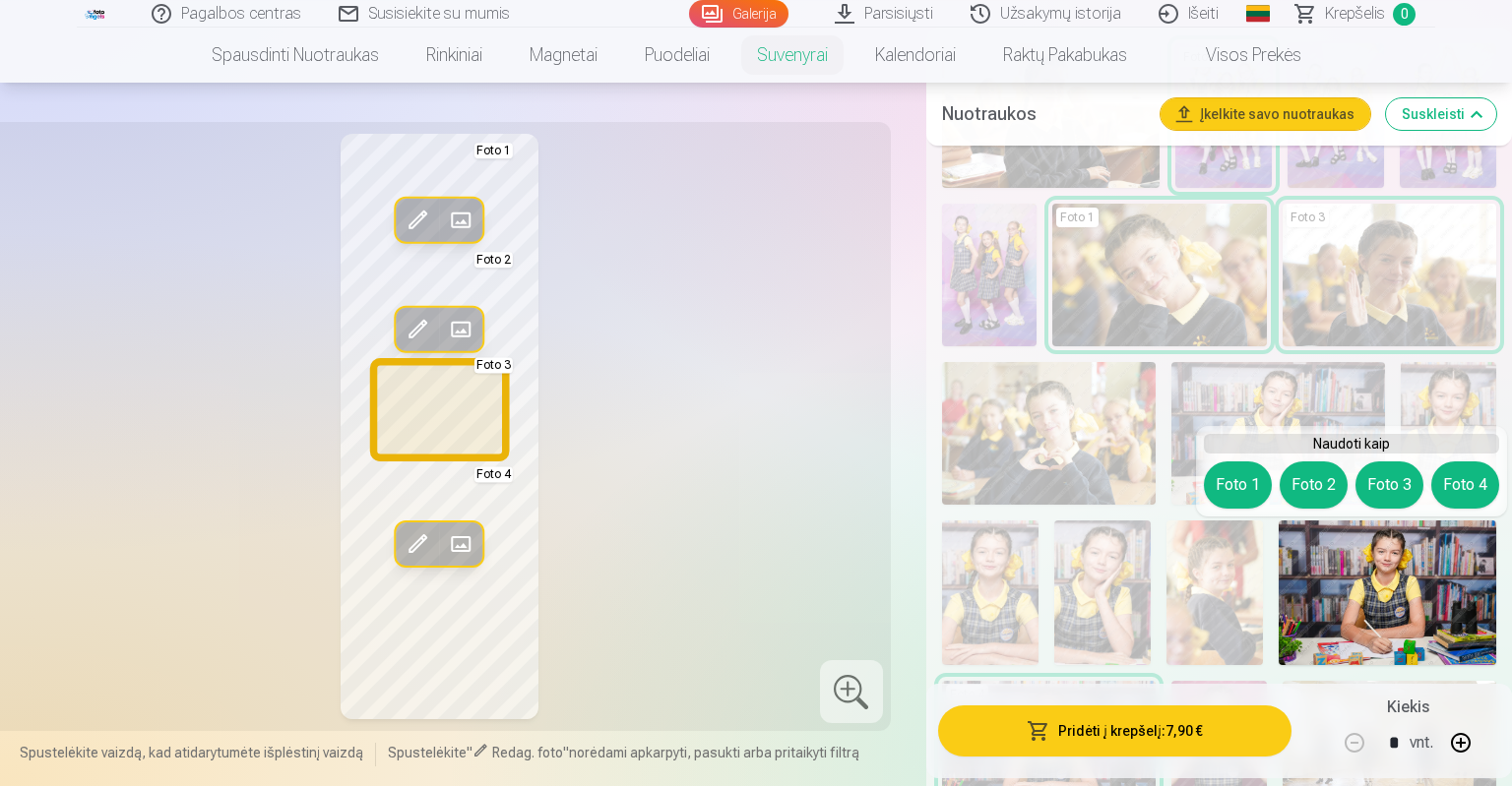
click at [1378, 475] on button "Foto 3" at bounding box center [1389, 485] width 68 height 47
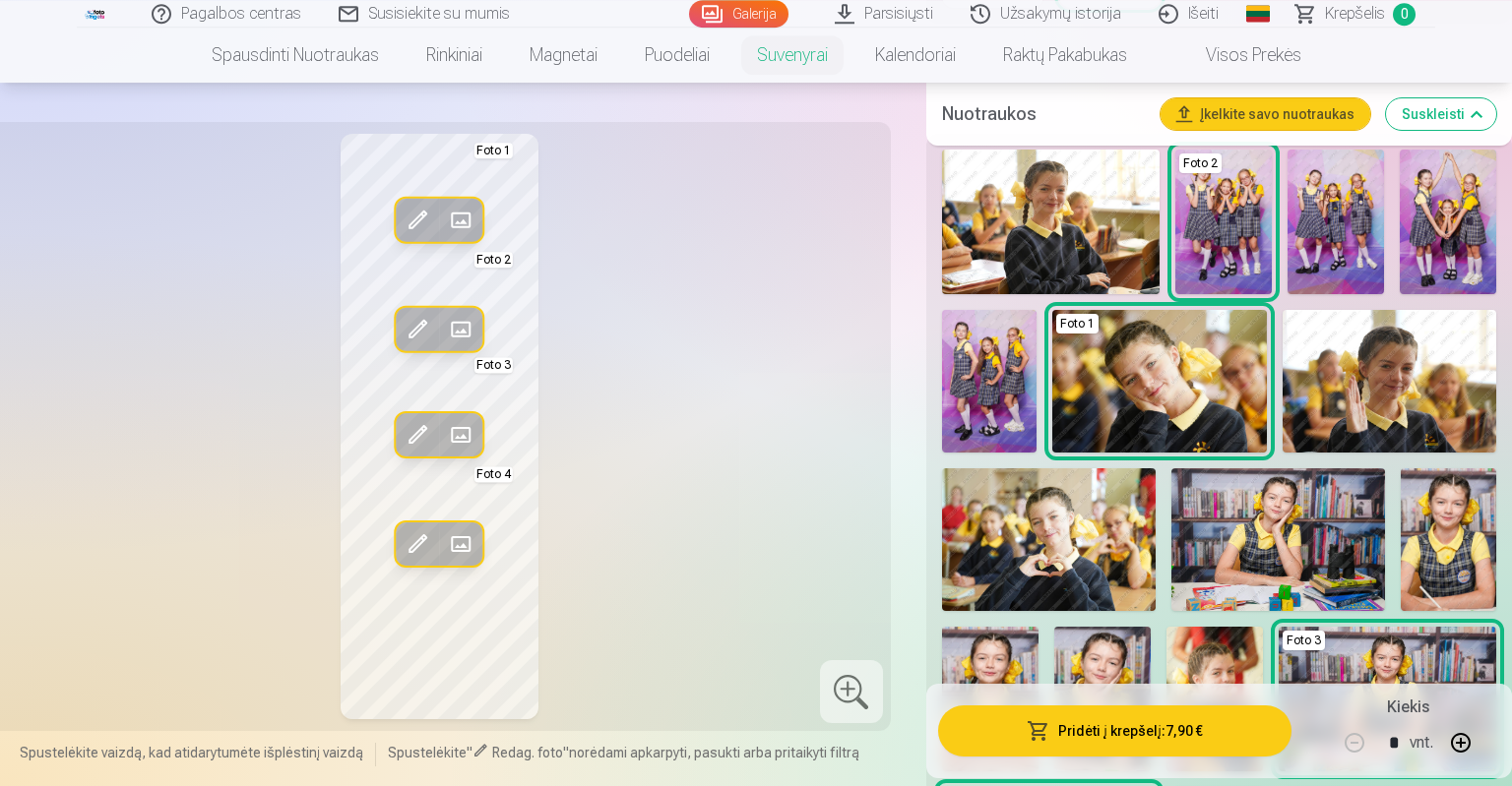
scroll to position [565, 0]
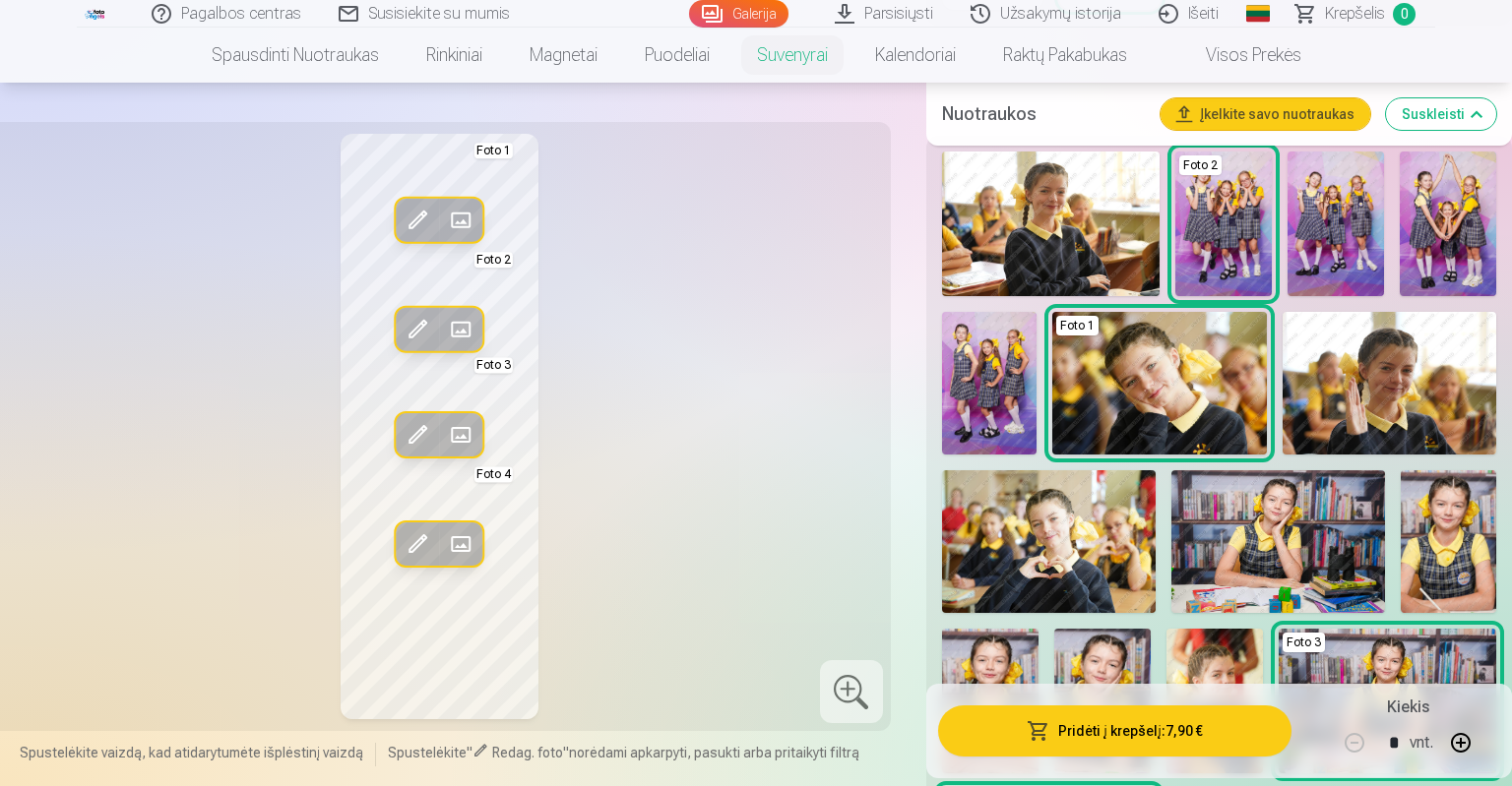
click at [1375, 257] on img at bounding box center [1335, 224] width 96 height 145
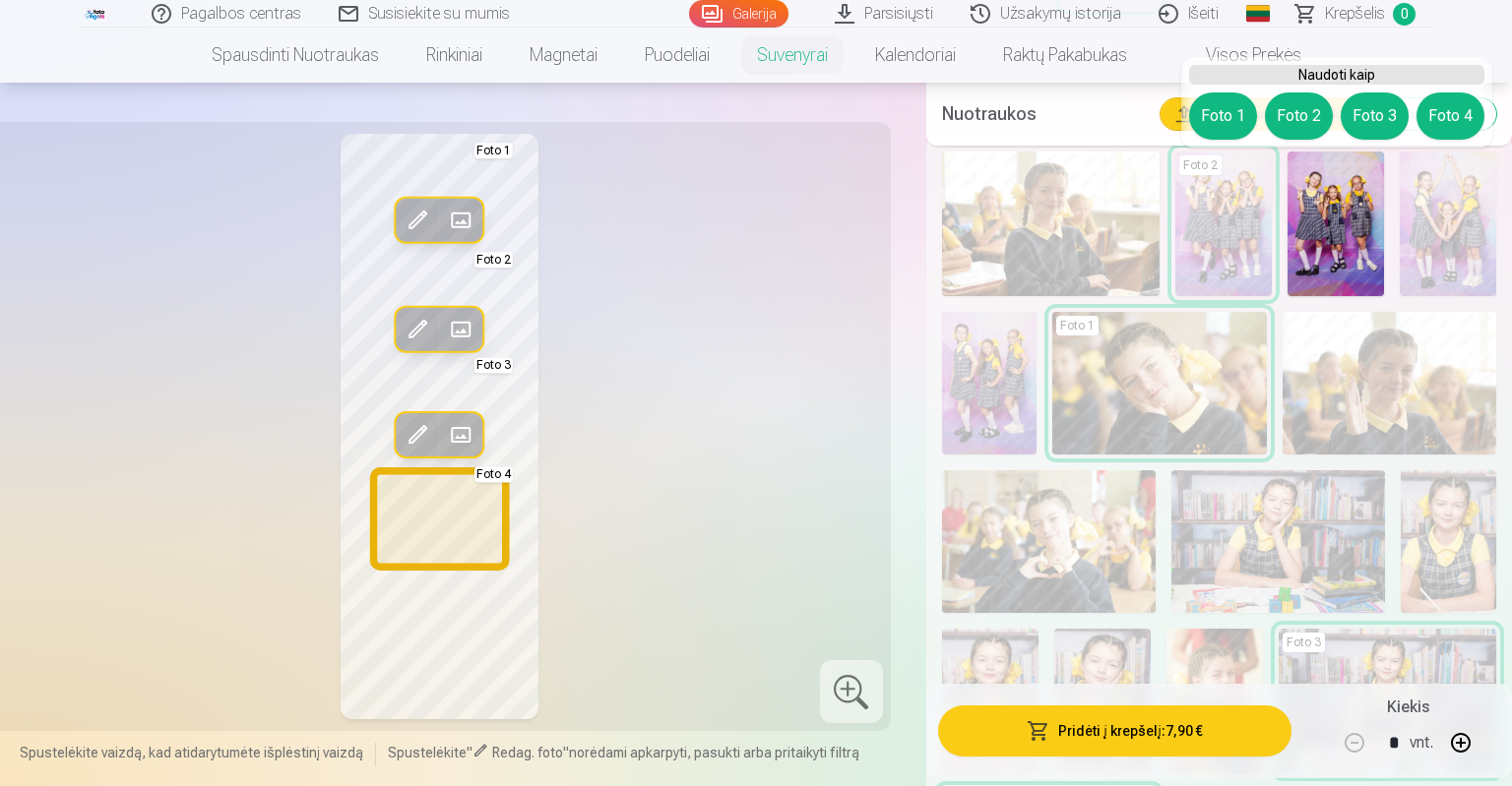
click at [1459, 112] on button "Foto 4" at bounding box center [1450, 116] width 68 height 47
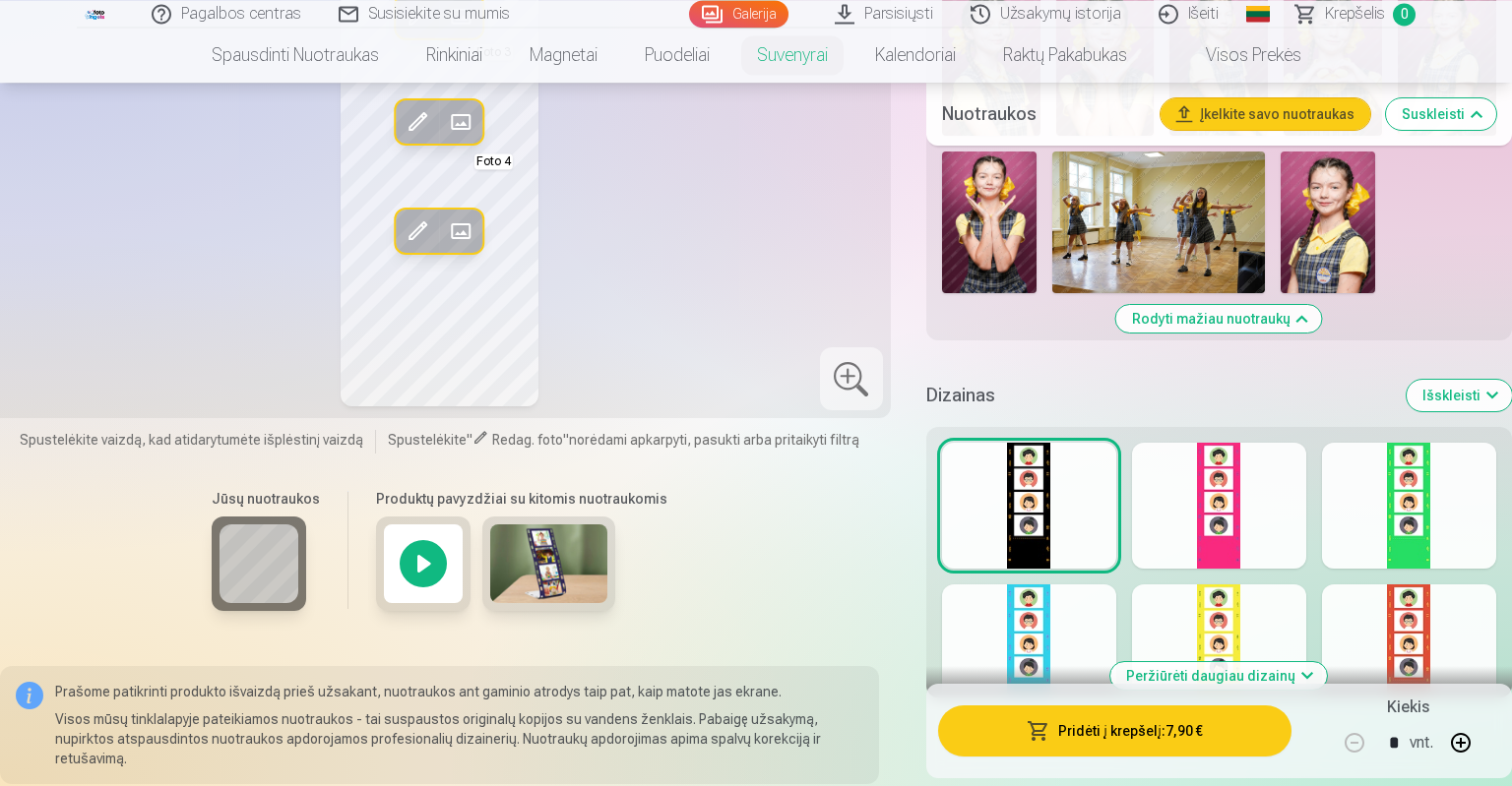
scroll to position [1526, 0]
click at [1228, 538] on div at bounding box center [1219, 505] width 174 height 126
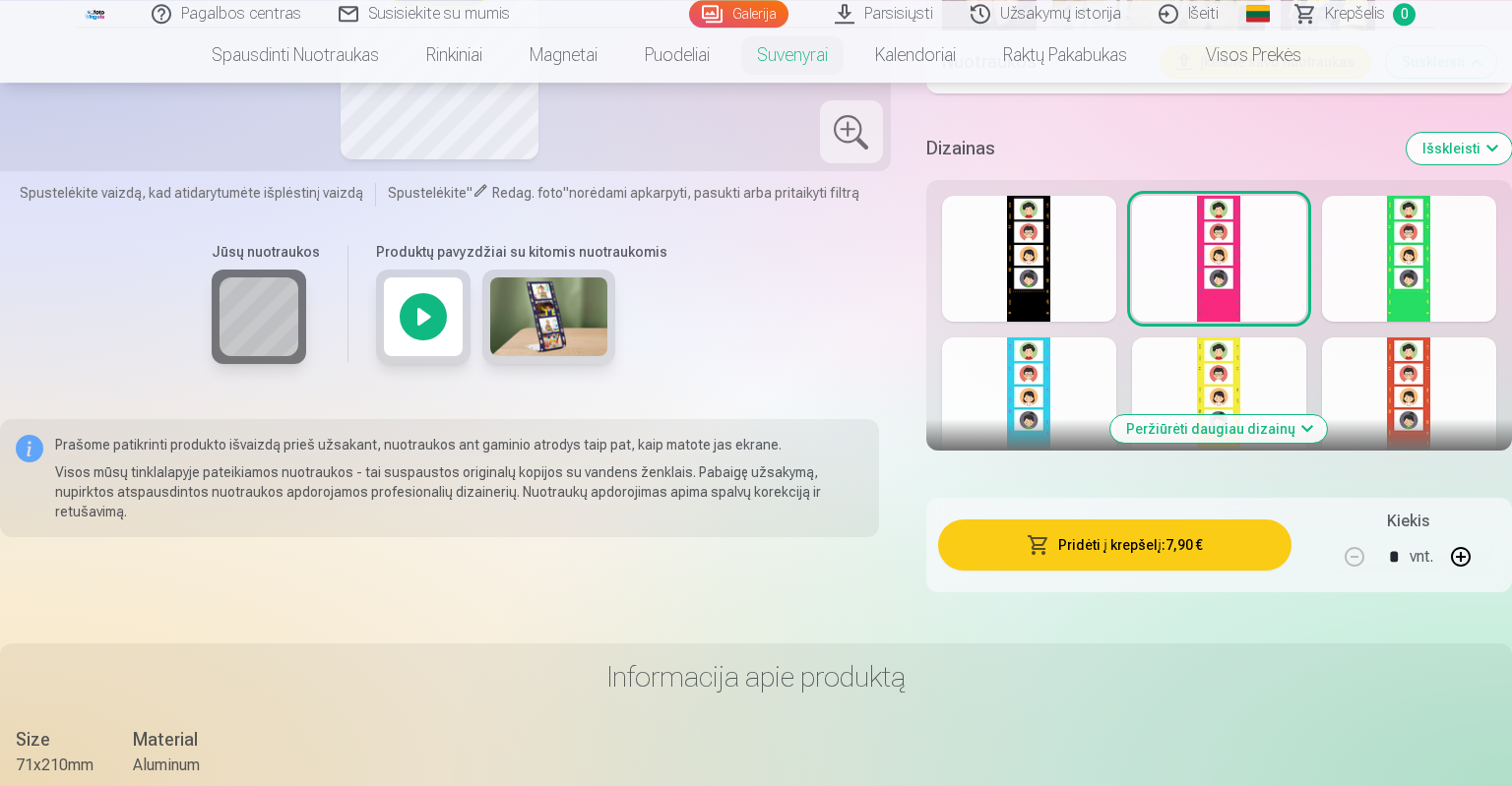
scroll to position [1771, 0]
click at [1233, 446] on div at bounding box center [1219, 402] width 174 height 126
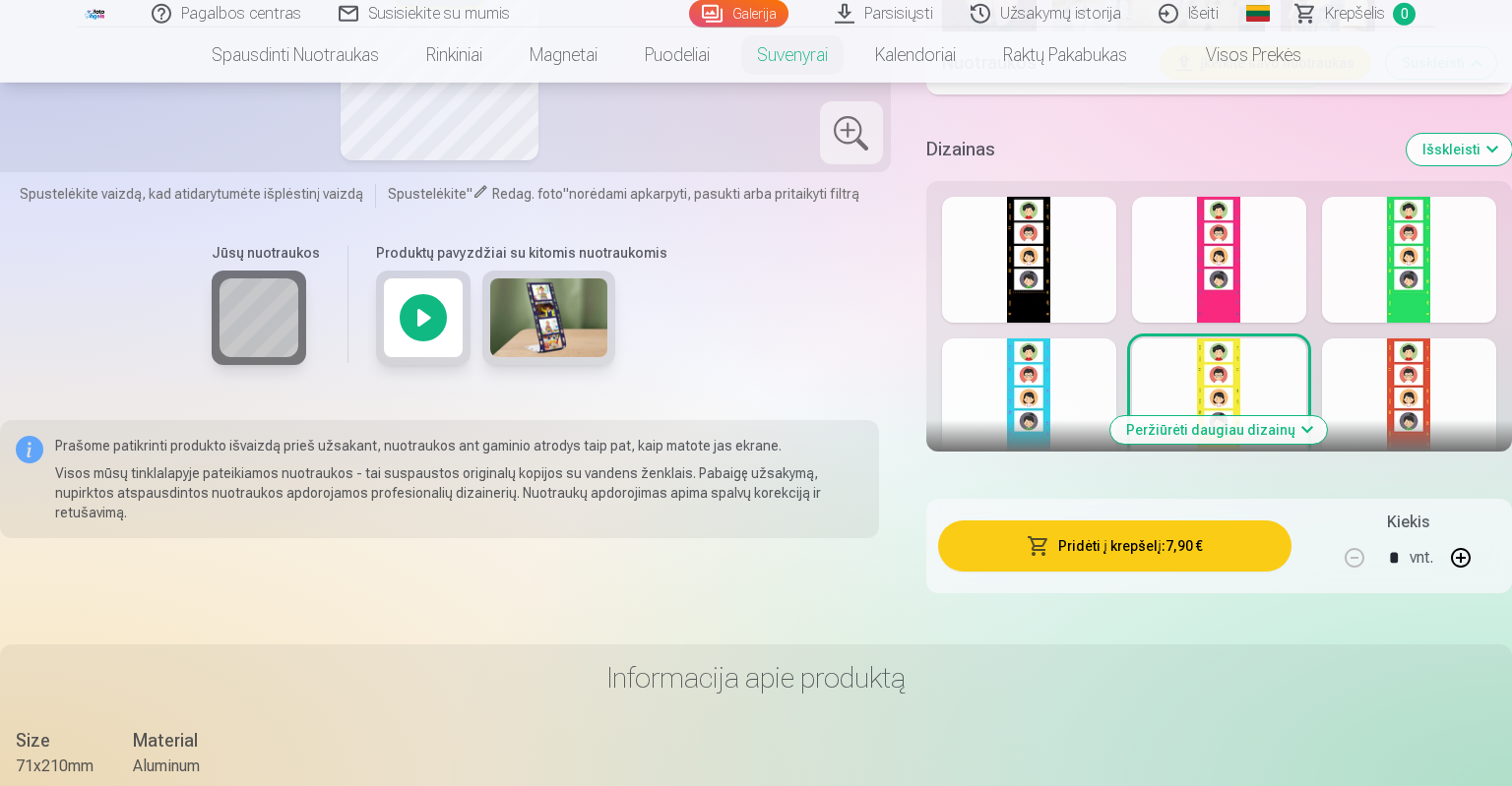
click at [1293, 427] on button "Peržiūrėti daugiau dizainų" at bounding box center [1218, 430] width 217 height 28
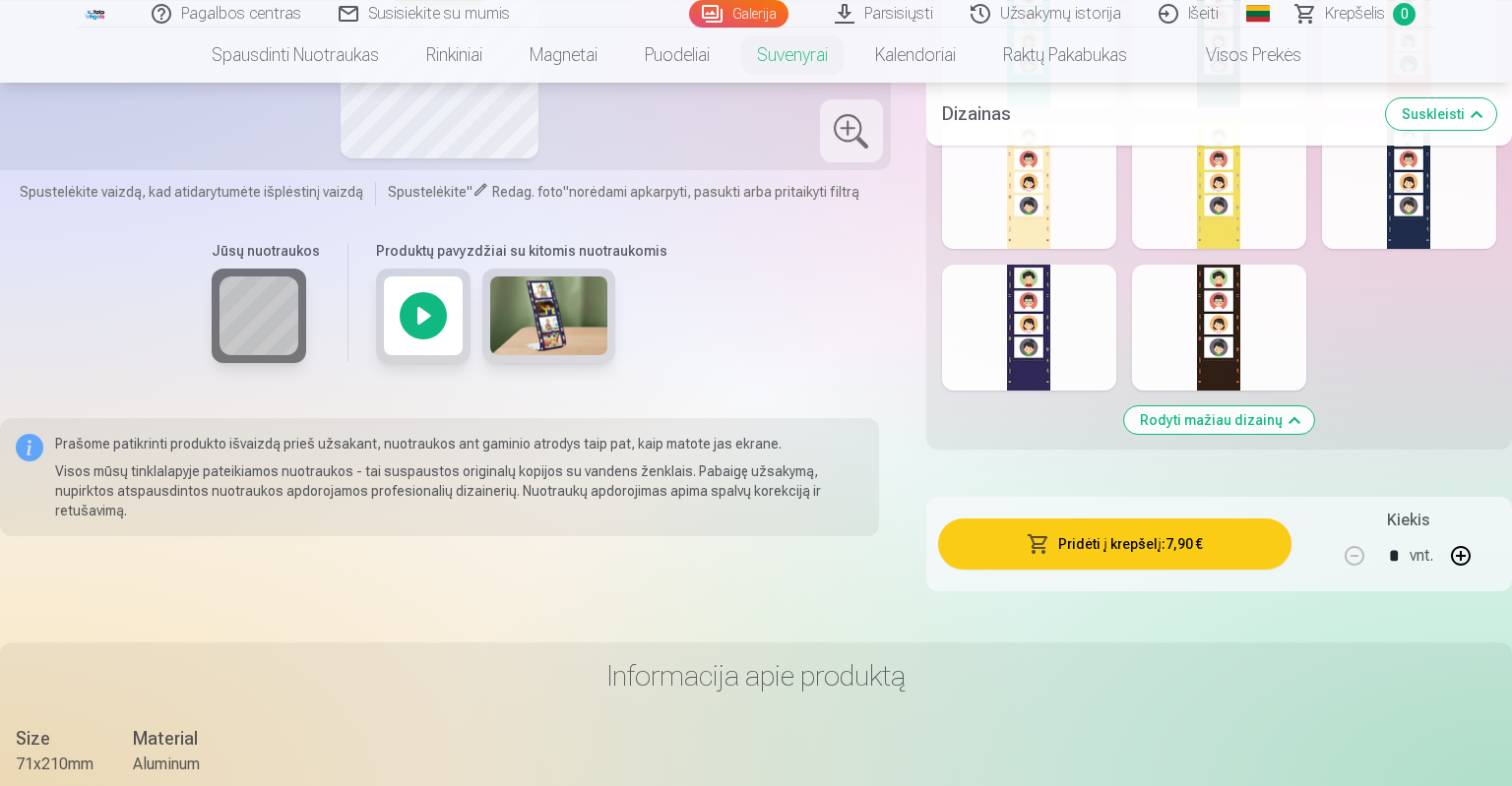
click at [1293, 426] on button "Rodyti mažiau dizainų" at bounding box center [1219, 421] width 190 height 28
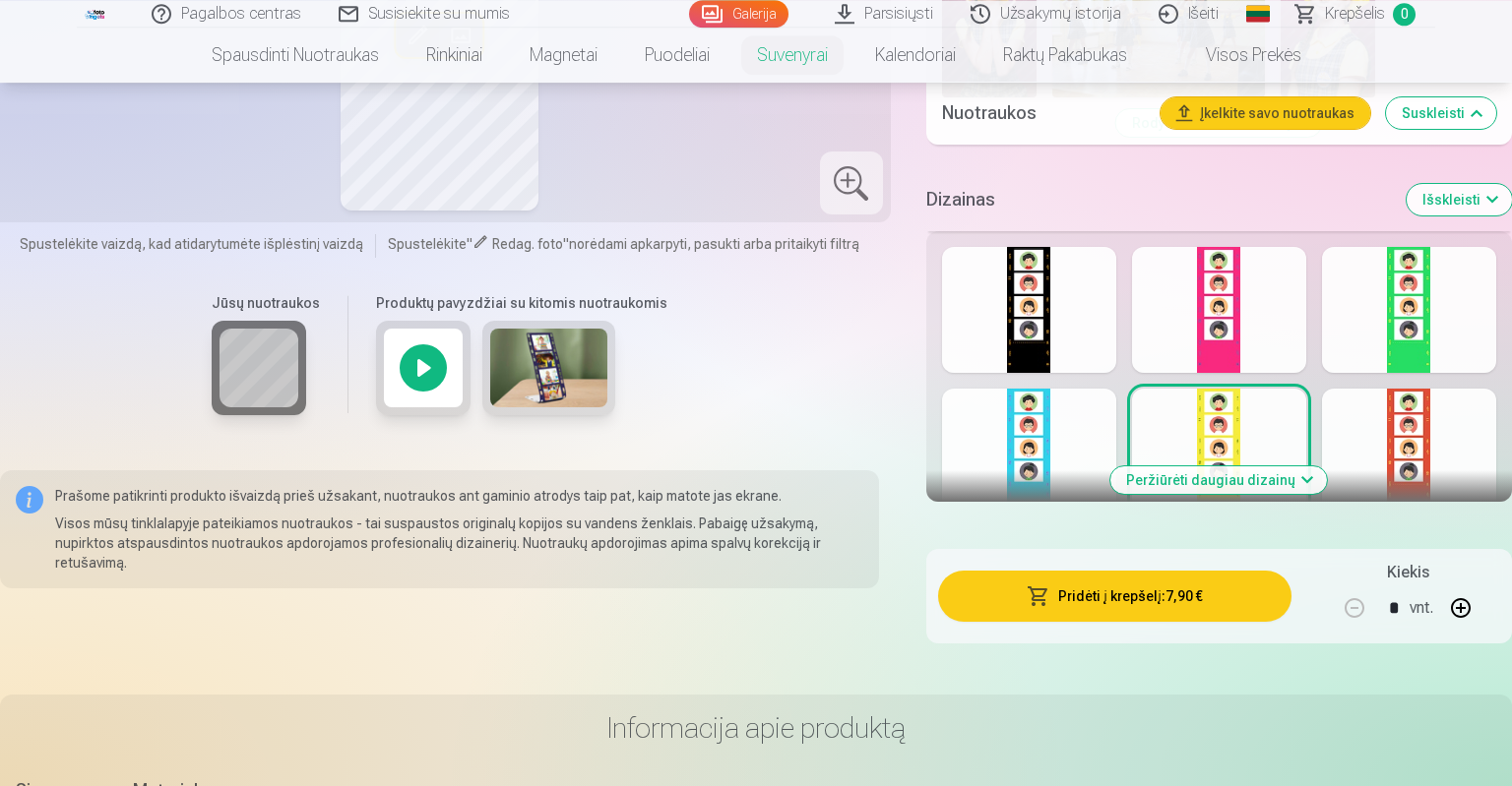
scroll to position [1721, 0]
click at [1275, 479] on button "Peržiūrėti daugiau dizainų" at bounding box center [1218, 480] width 217 height 28
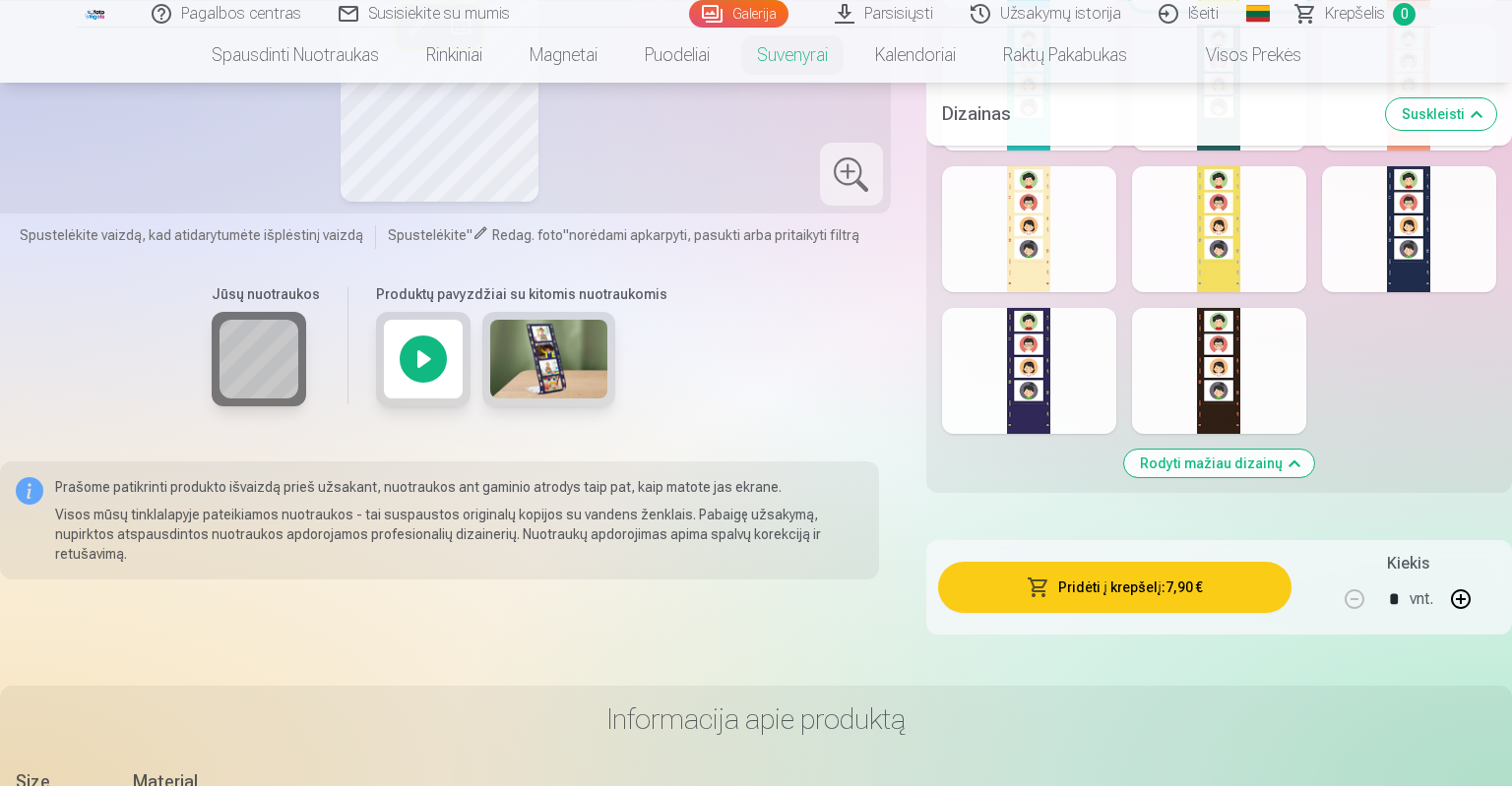
scroll to position [2224, 0]
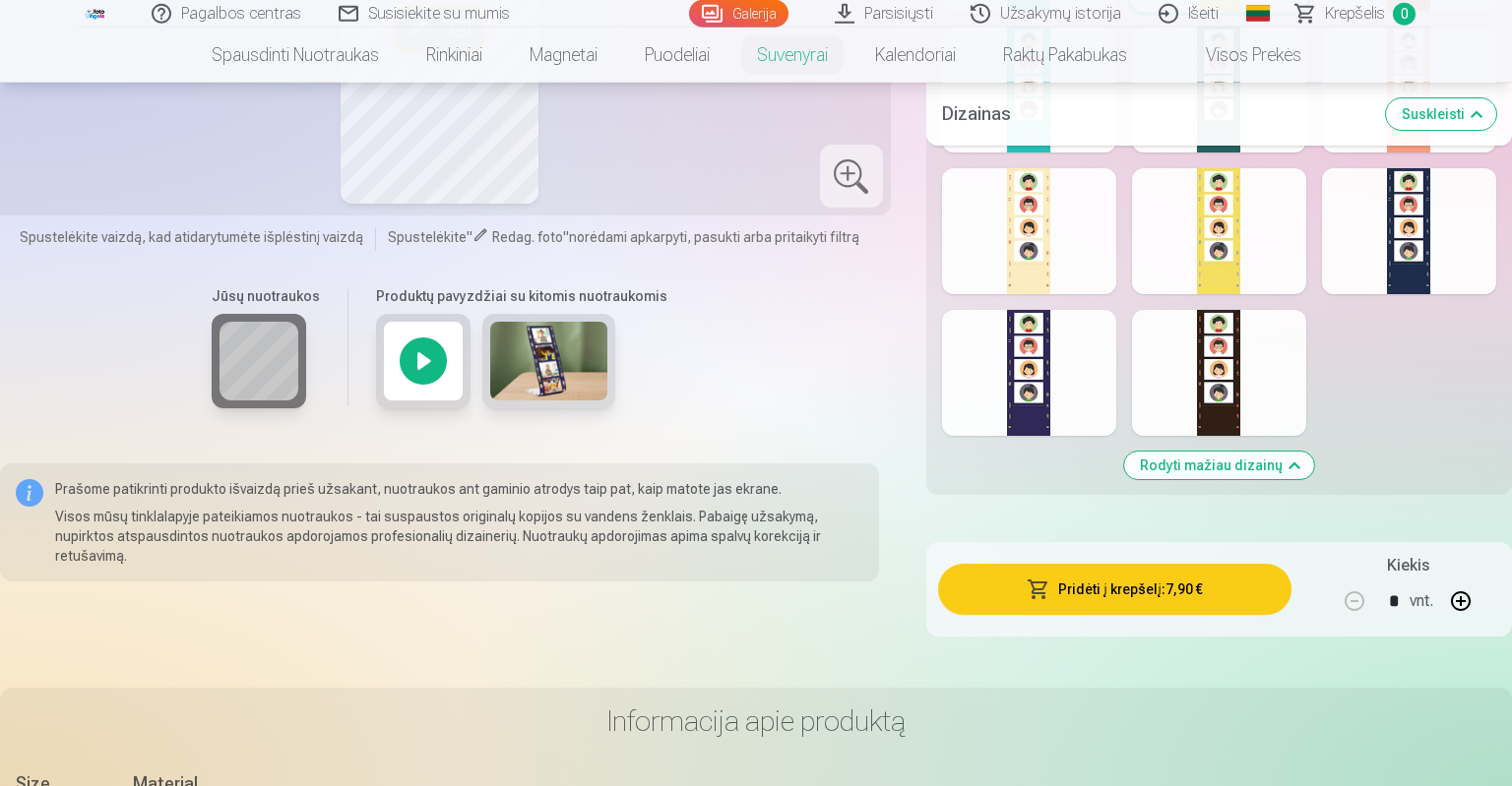
click at [1229, 366] on div at bounding box center [1219, 373] width 174 height 126
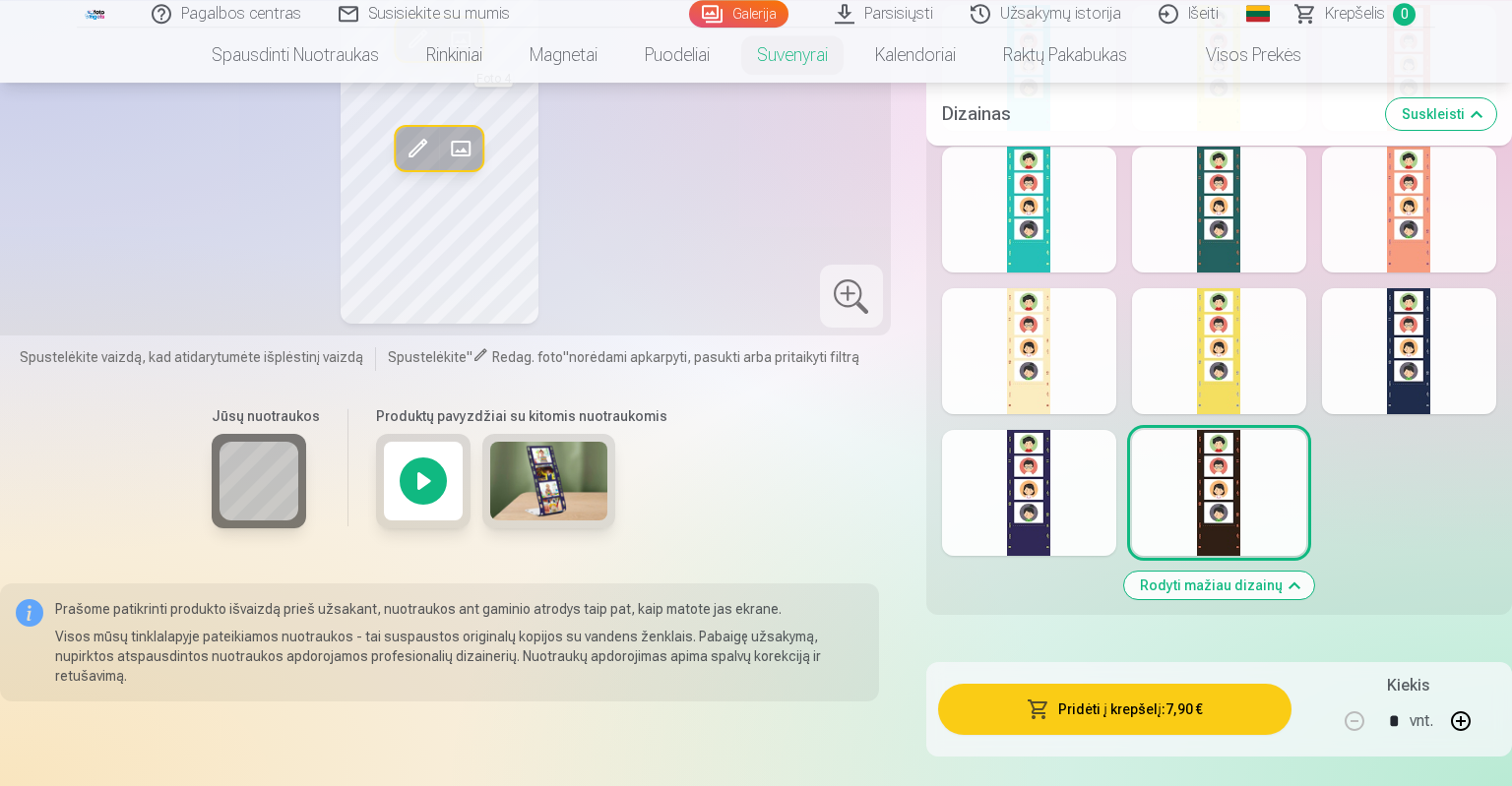
scroll to position [1989, 0]
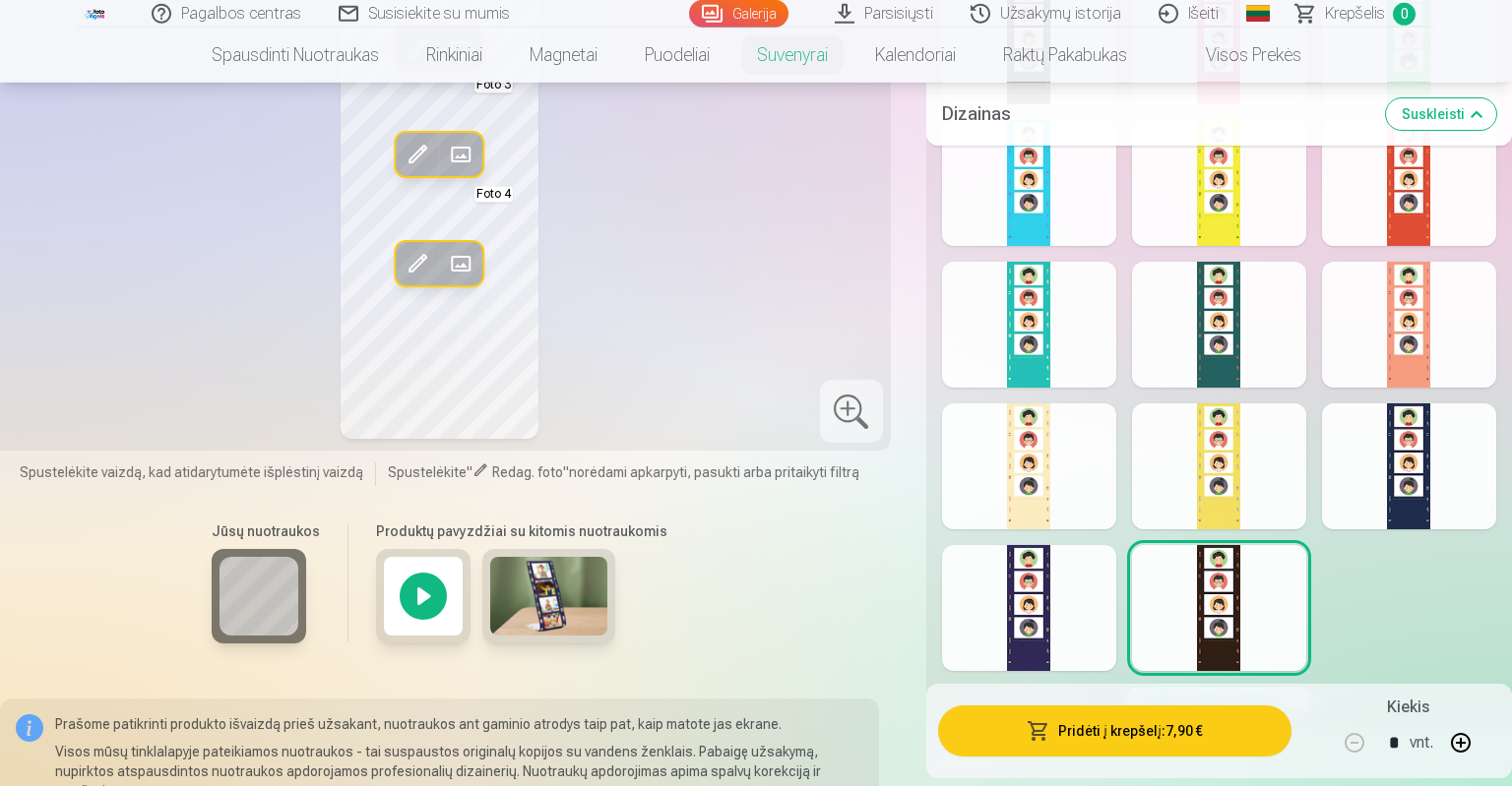
click at [1365, 454] on div at bounding box center [1409, 467] width 174 height 126
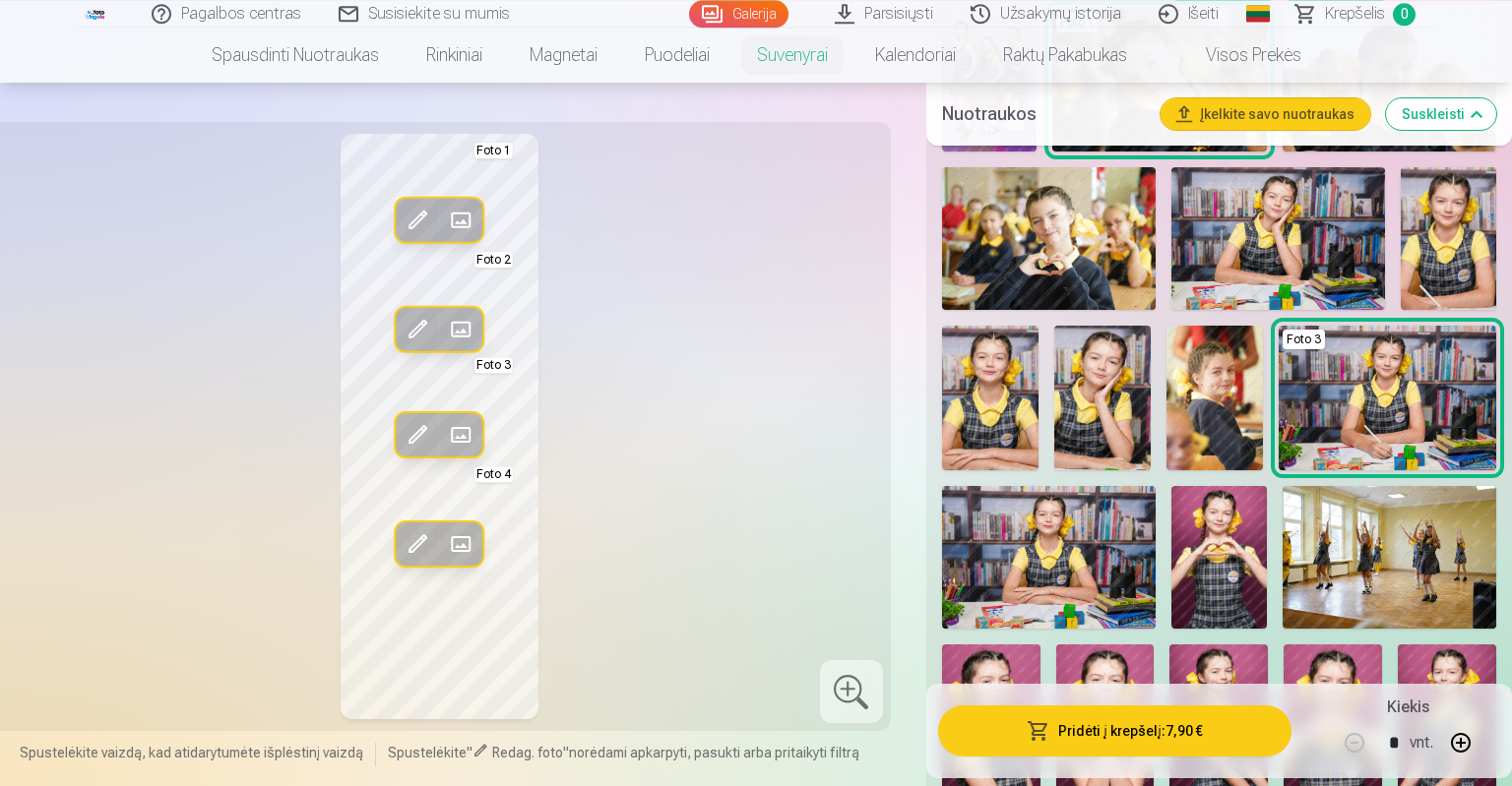
scroll to position [868, 0]
click at [1219, 716] on button "Pridėti į krepšelį : 7,90 €" at bounding box center [1114, 731] width 353 height 51
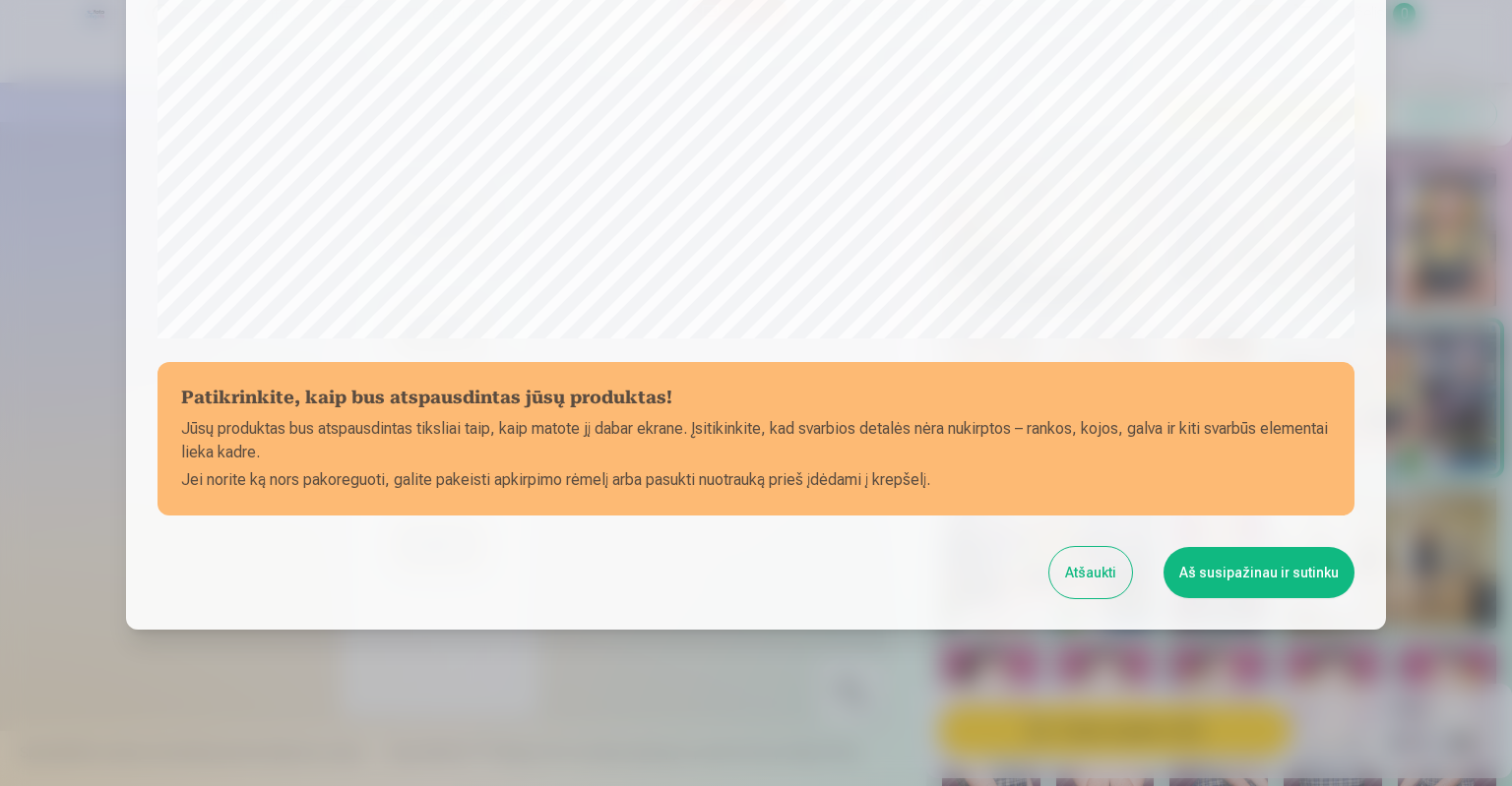
scroll to position [630, 0]
click at [1195, 594] on button "Aš susipažinau ir sutinku" at bounding box center [1258, 572] width 191 height 51
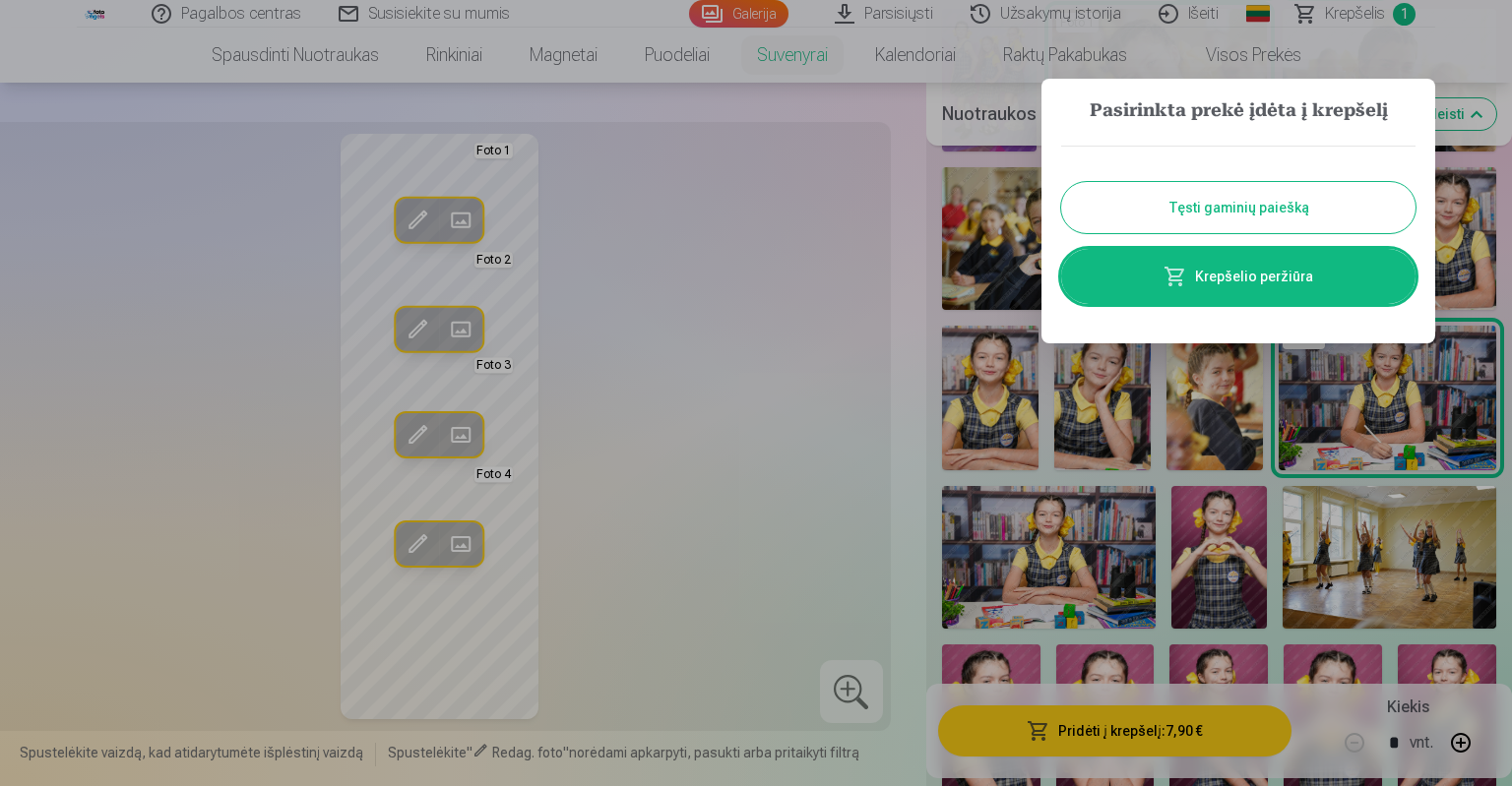
click at [1296, 192] on button "Tęsti gaminių paiešką" at bounding box center [1238, 207] width 354 height 51
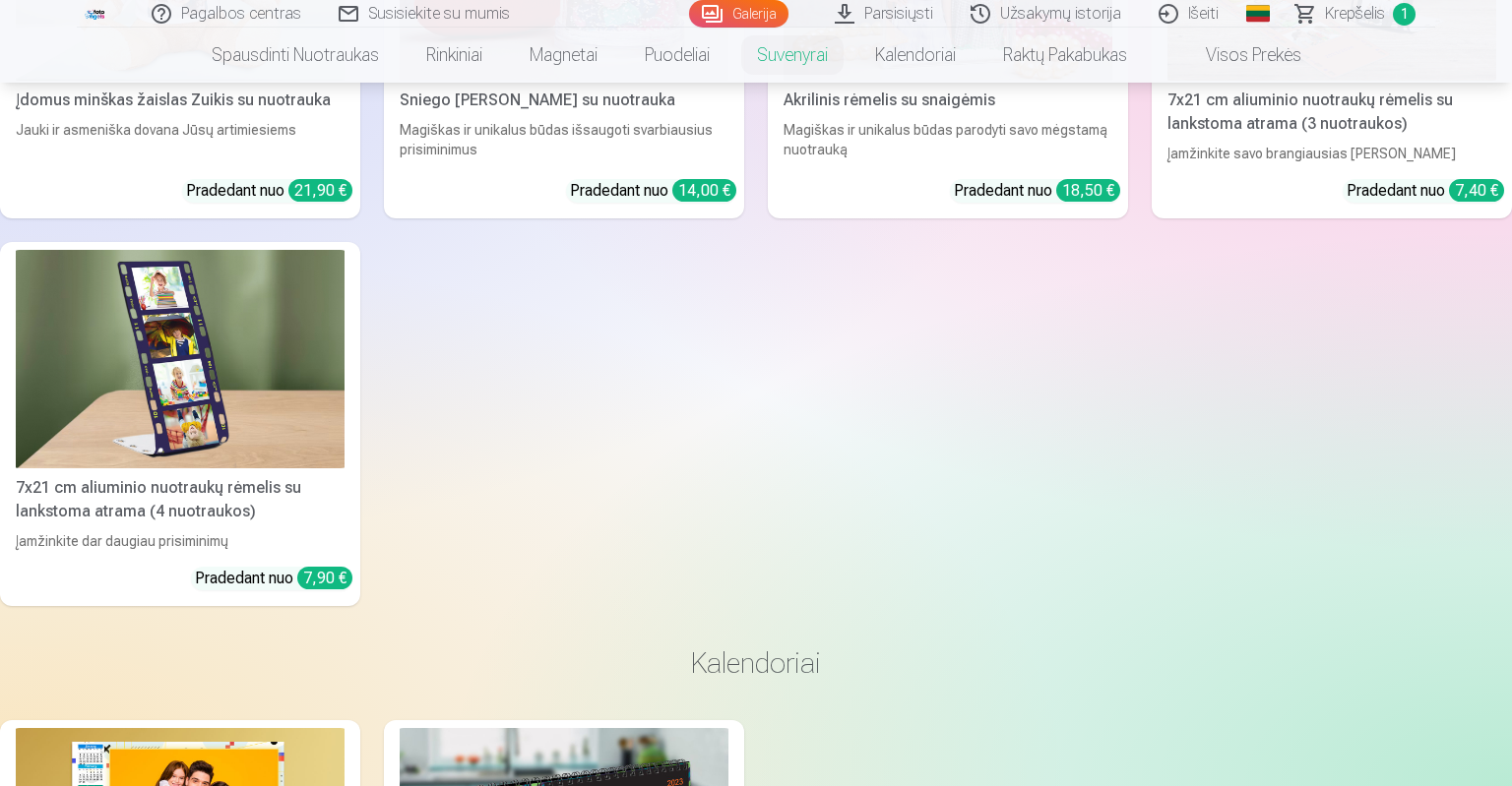
scroll to position [7368, 0]
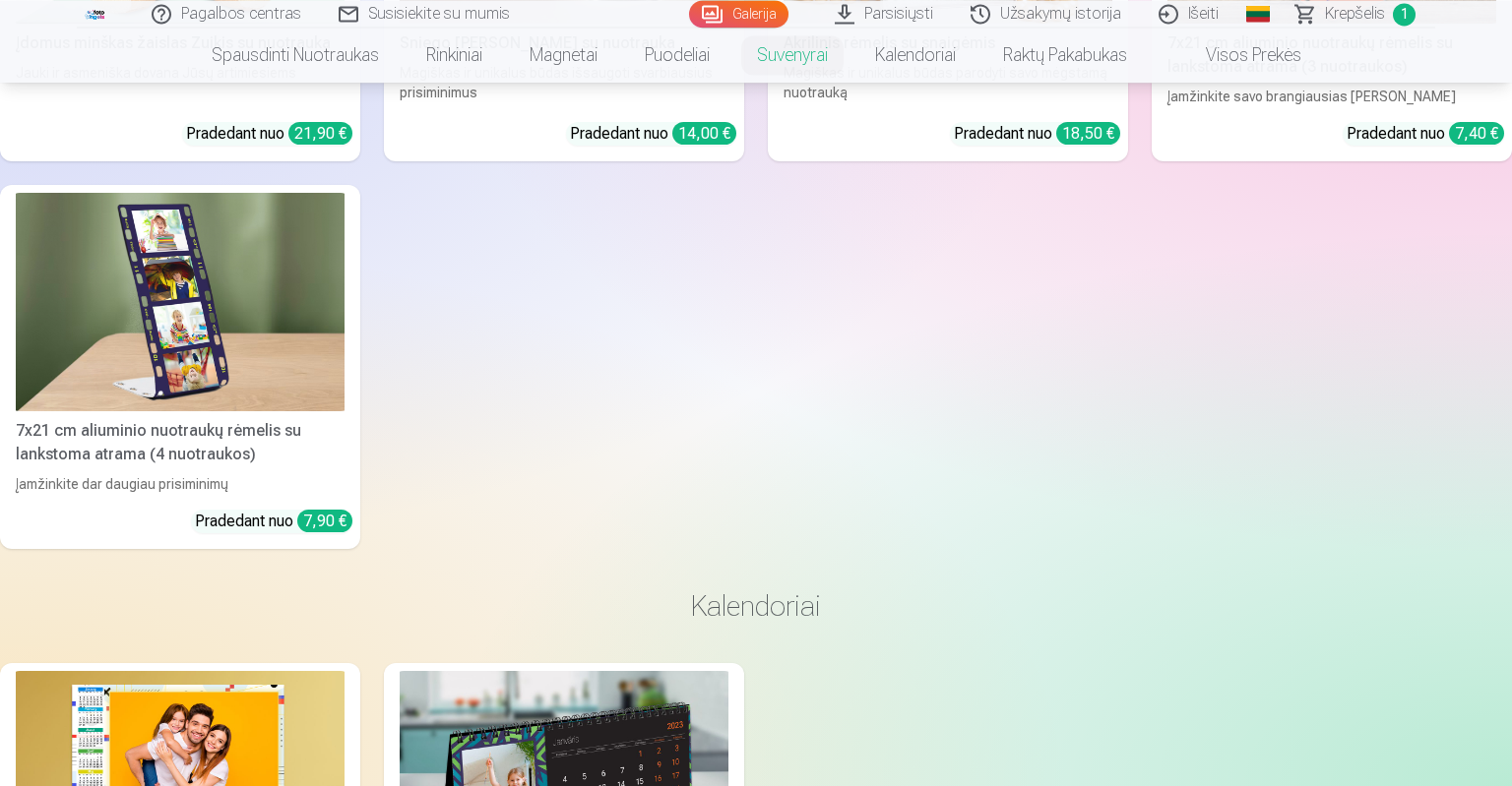
click at [156, 359] on img at bounding box center [180, 302] width 329 height 219
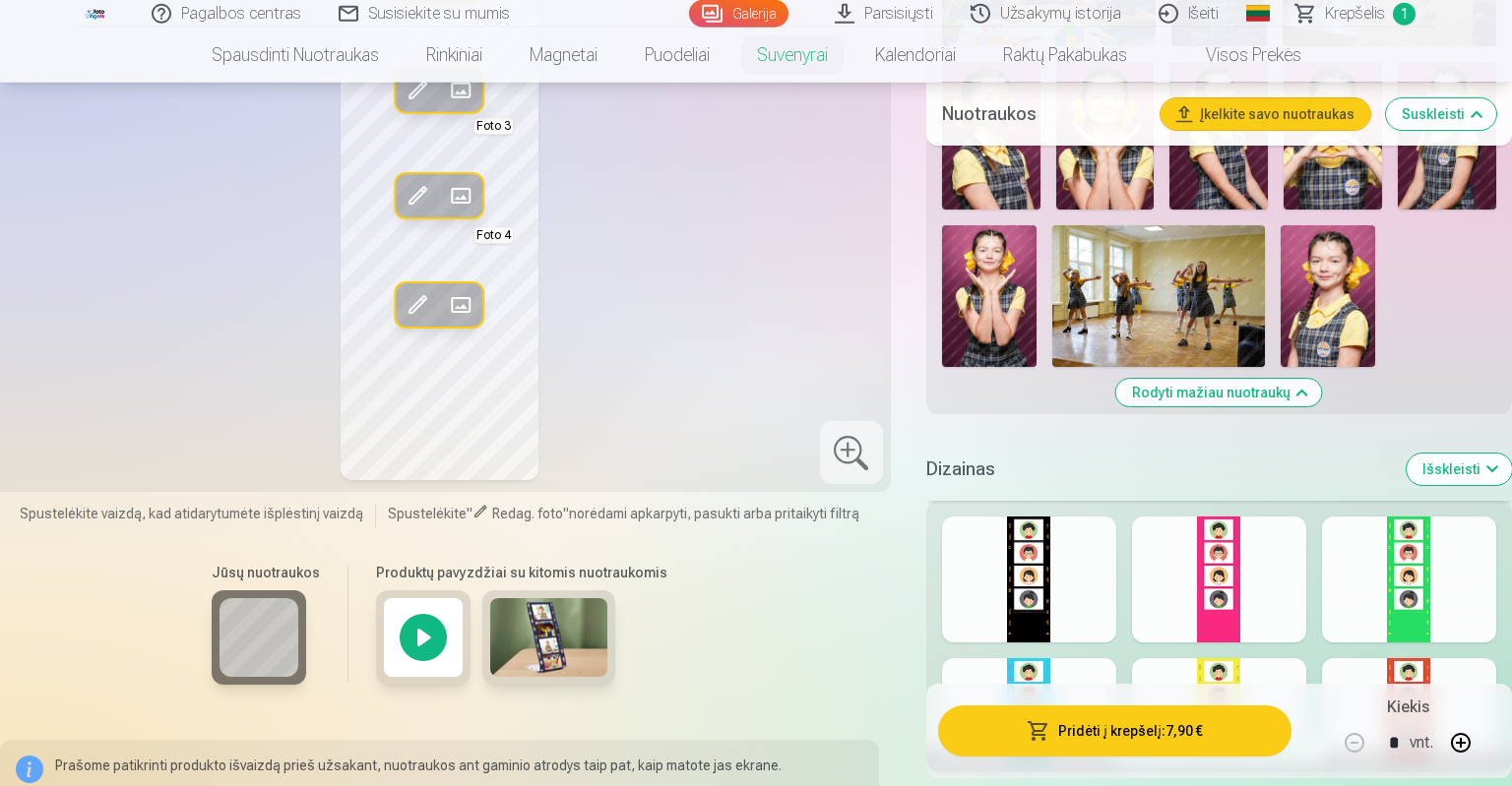
scroll to position [1428, 0]
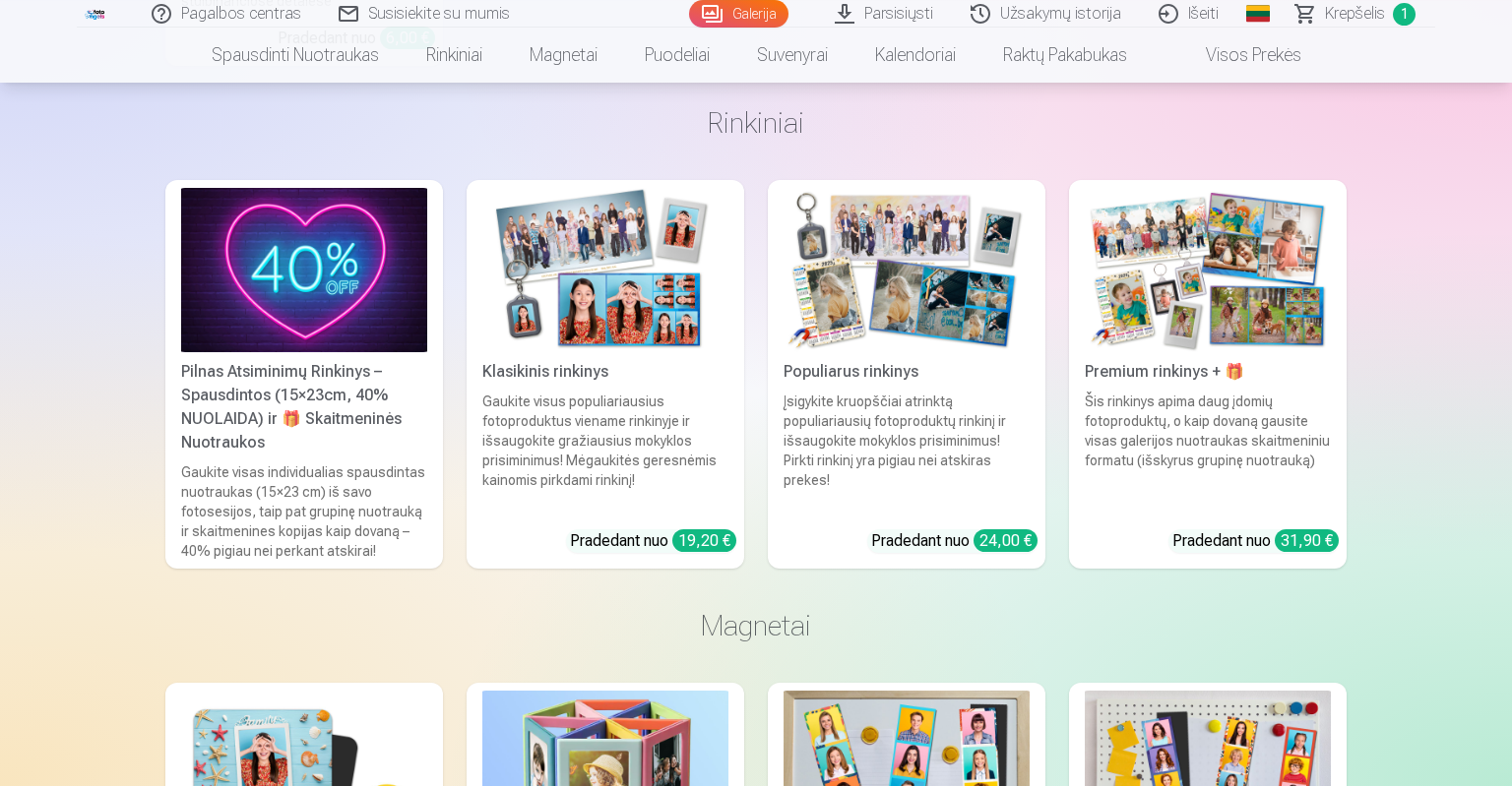
scroll to position [12378, 0]
click at [583, 435] on div "Gaukite visus populiariausius fotoproduktus viename rinkinyje ir išsaugokite gr…" at bounding box center [605, 453] width 262 height 122
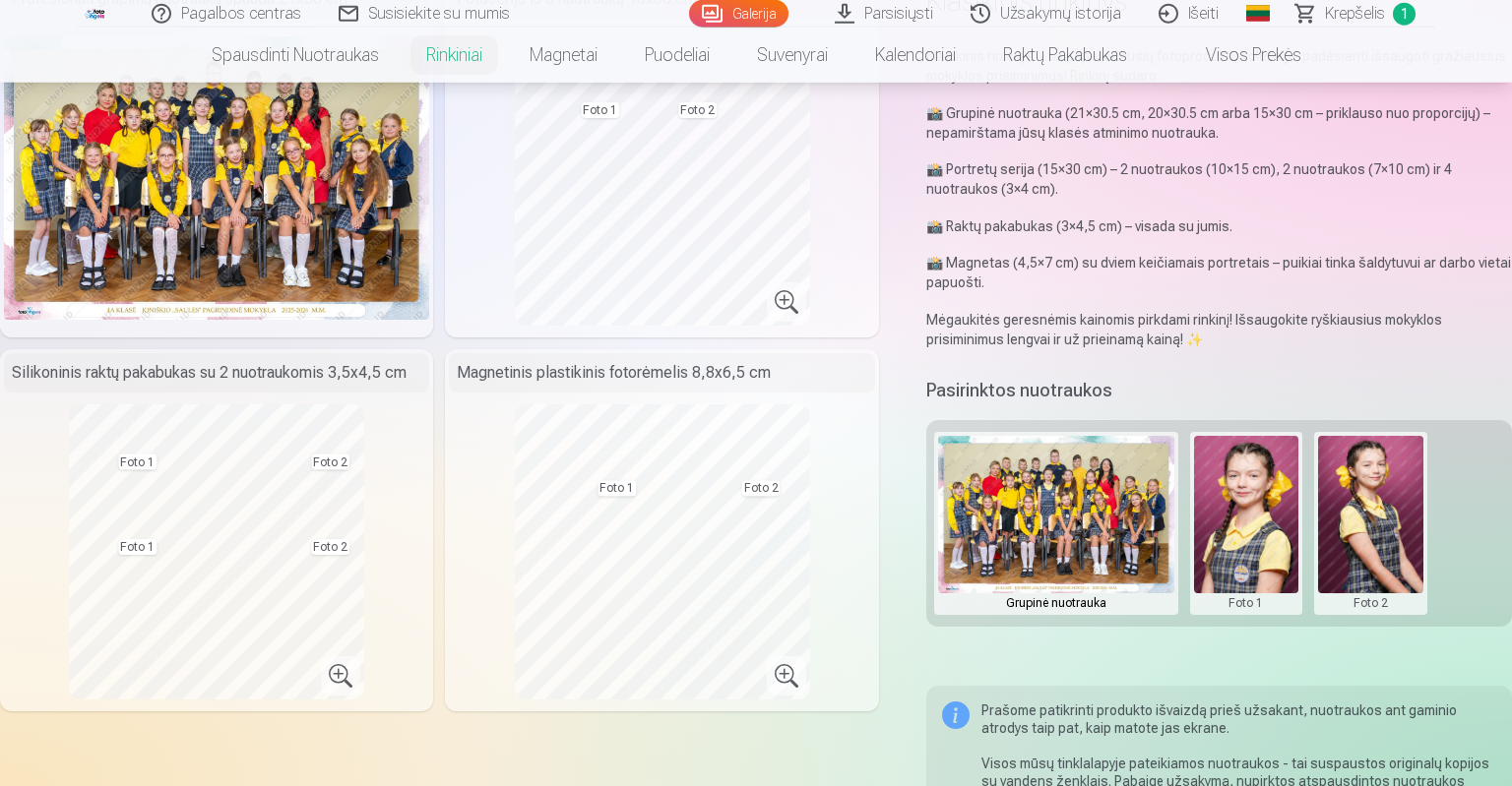
scroll to position [211, 0]
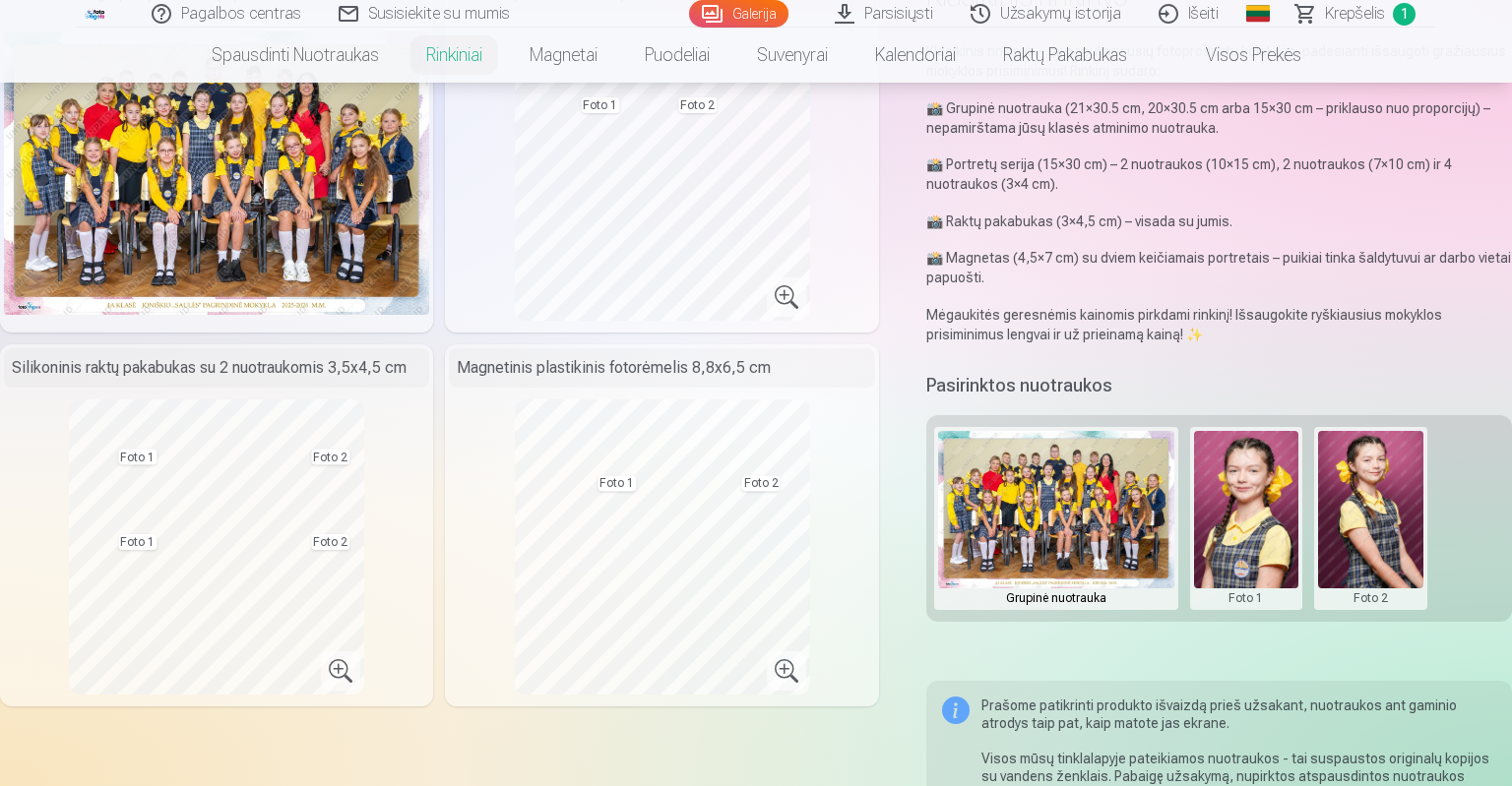
click at [1221, 537] on button at bounding box center [1246, 518] width 105 height 175
click at [1226, 525] on button "Pakeisti nuotrauką" at bounding box center [1245, 518] width 184 height 55
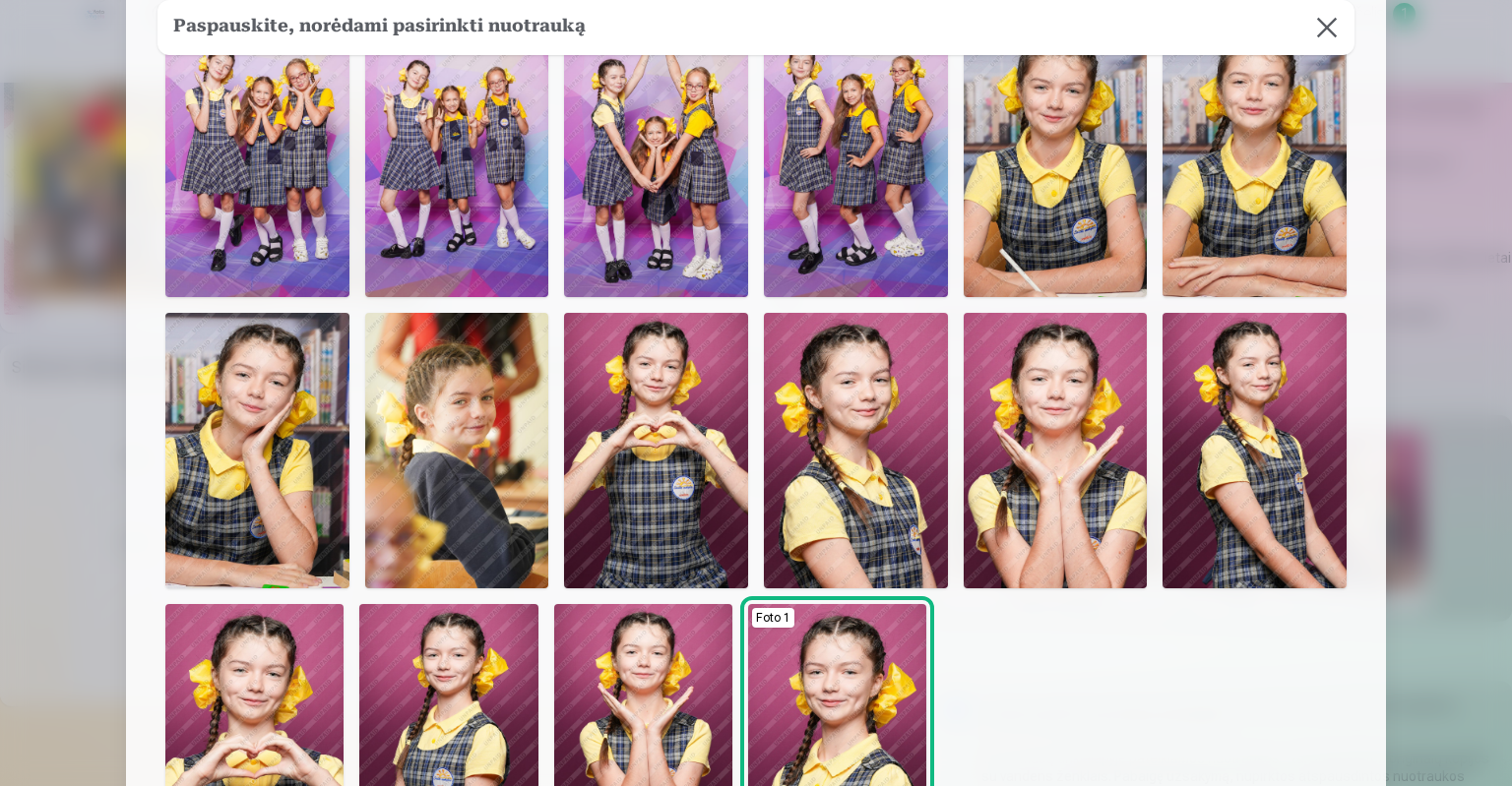
scroll to position [0, 0]
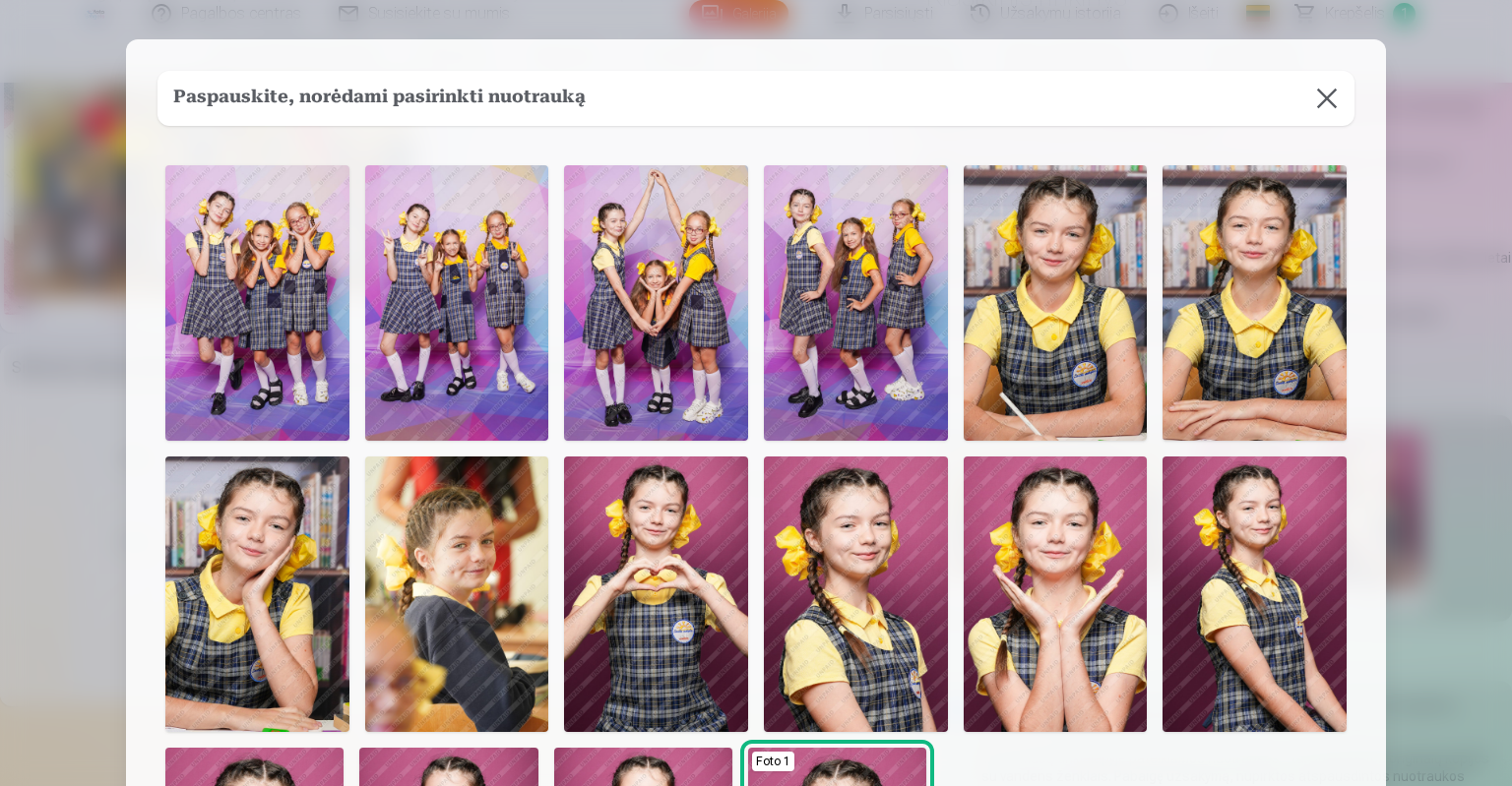
click at [1326, 90] on button at bounding box center [1326, 98] width 55 height 55
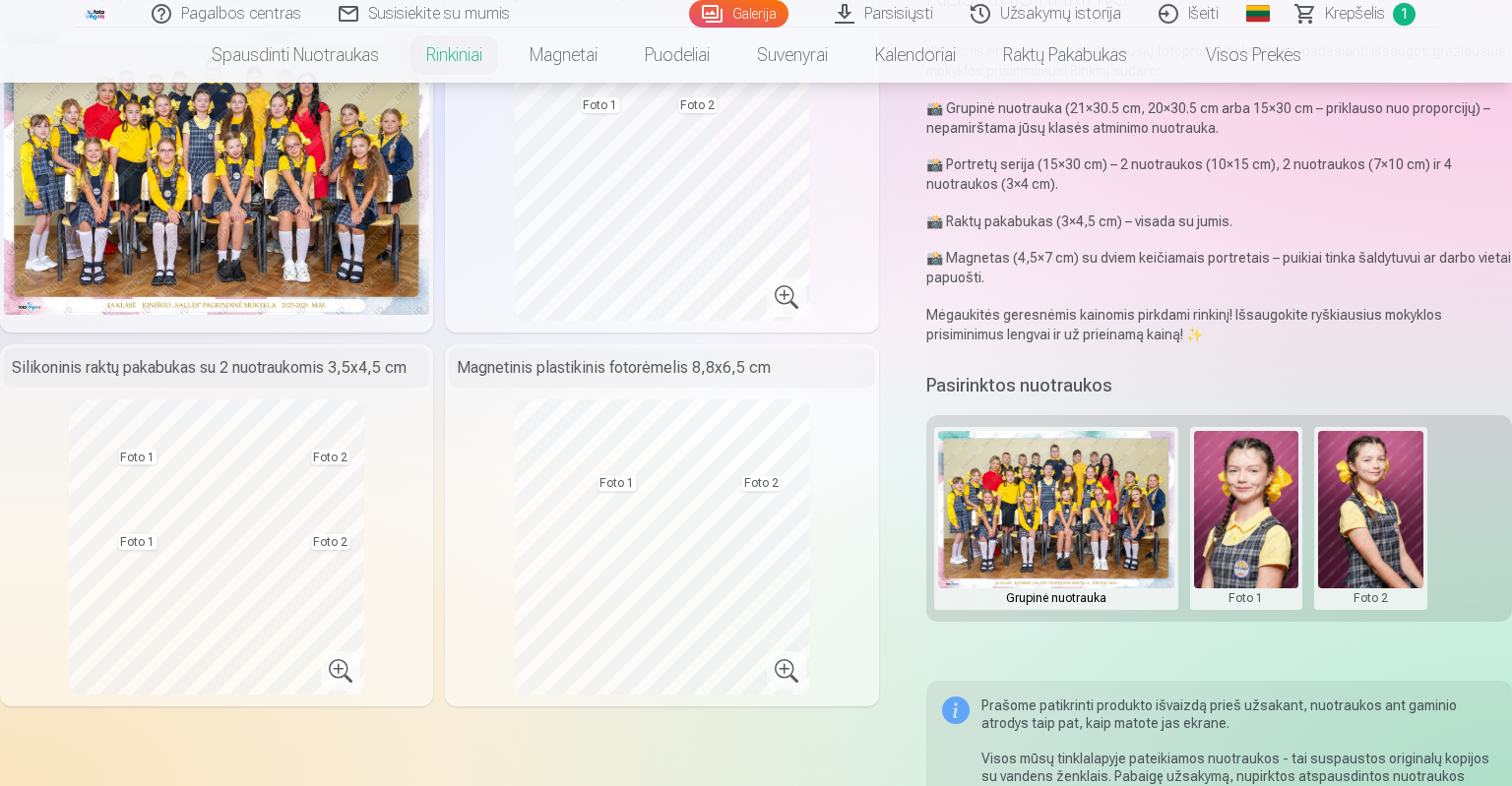
click at [1364, 460] on button at bounding box center [1370, 518] width 105 height 175
click at [1357, 527] on button "Pakeisti nuotrauką" at bounding box center [1370, 518] width 184 height 55
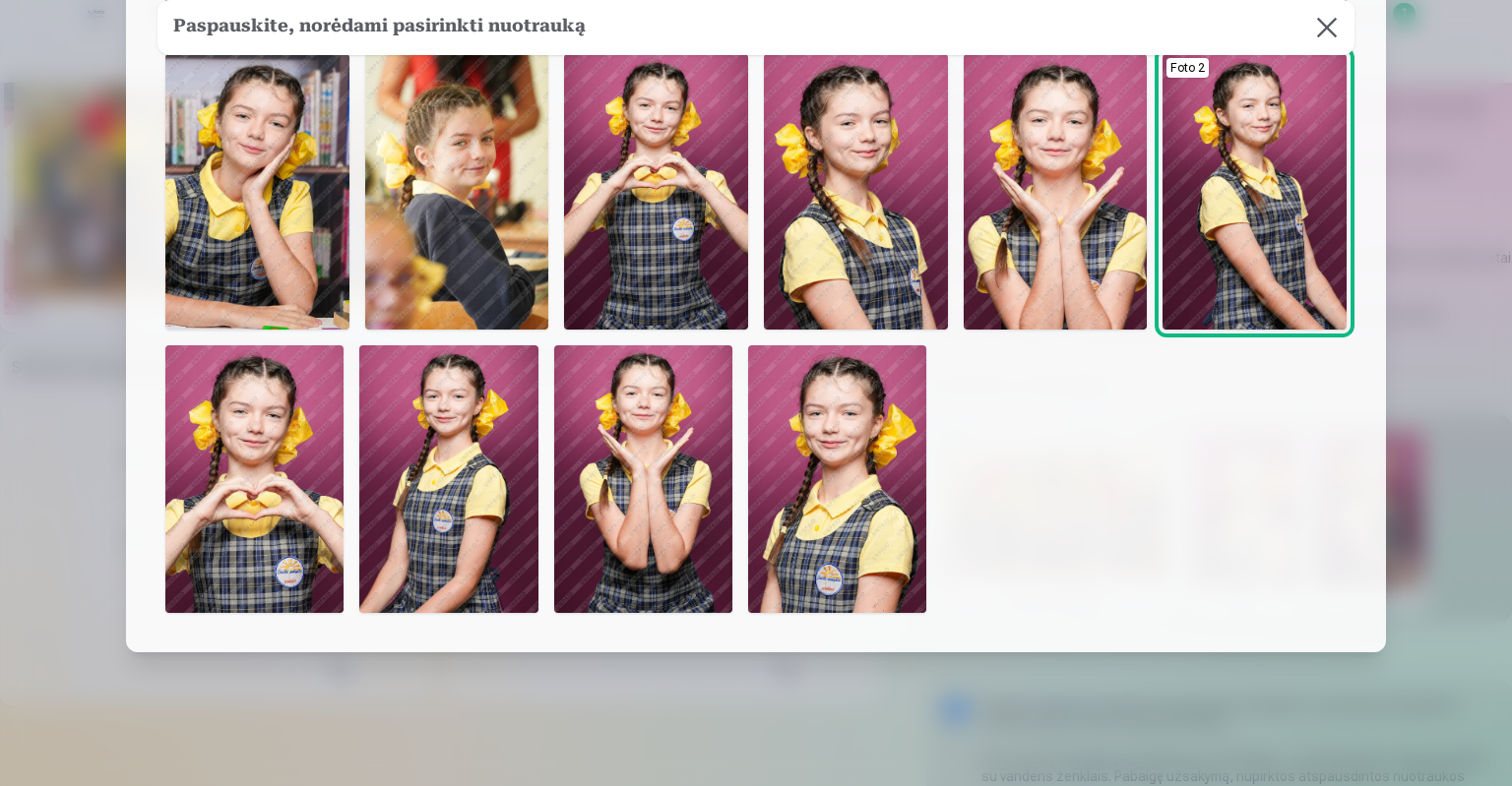
scroll to position [426, 0]
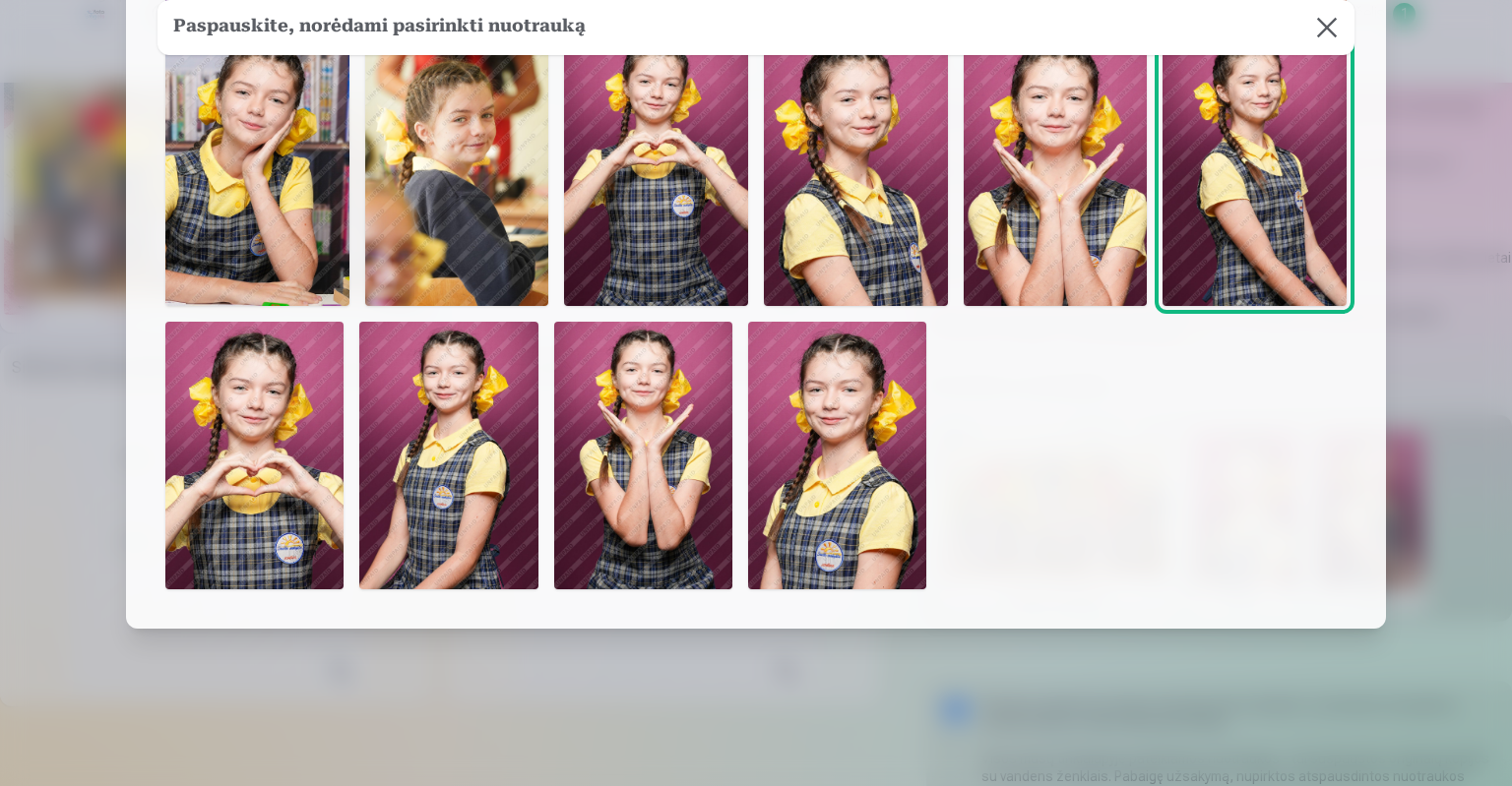
click at [1333, 23] on button at bounding box center [1326, 27] width 55 height 55
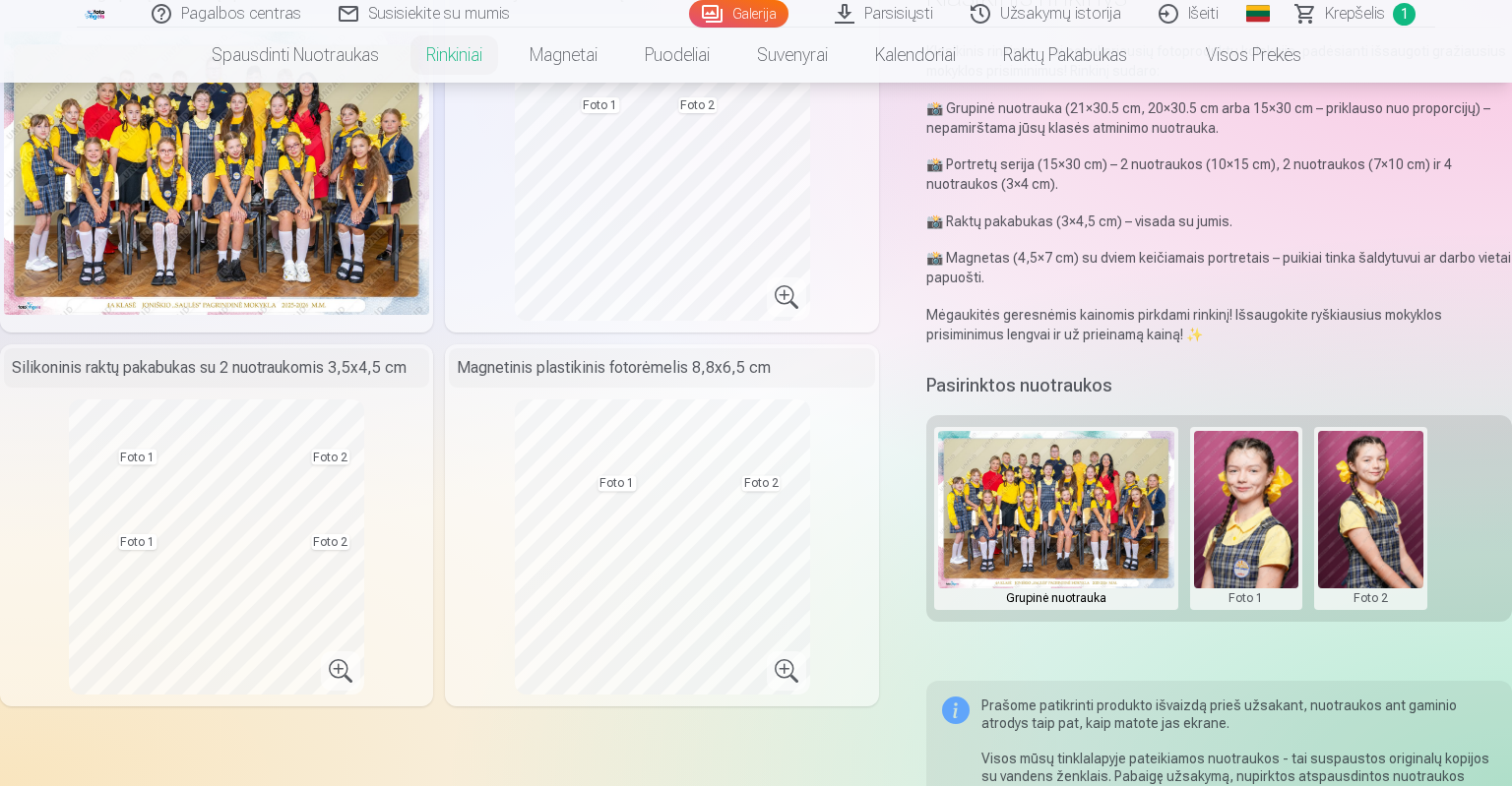
click at [1120, 494] on img at bounding box center [1056, 509] width 236 height 157
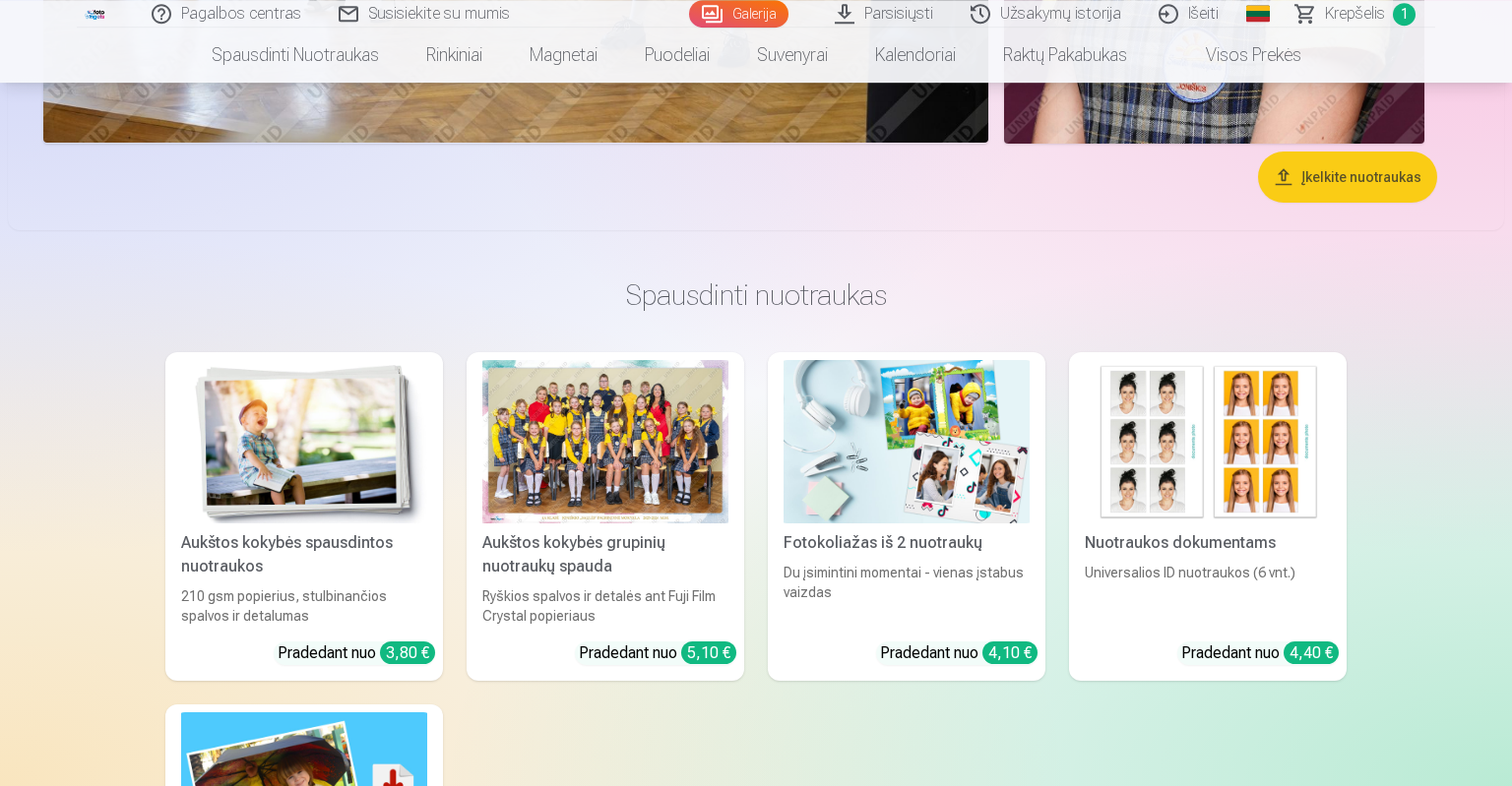
scroll to position [11414, 0]
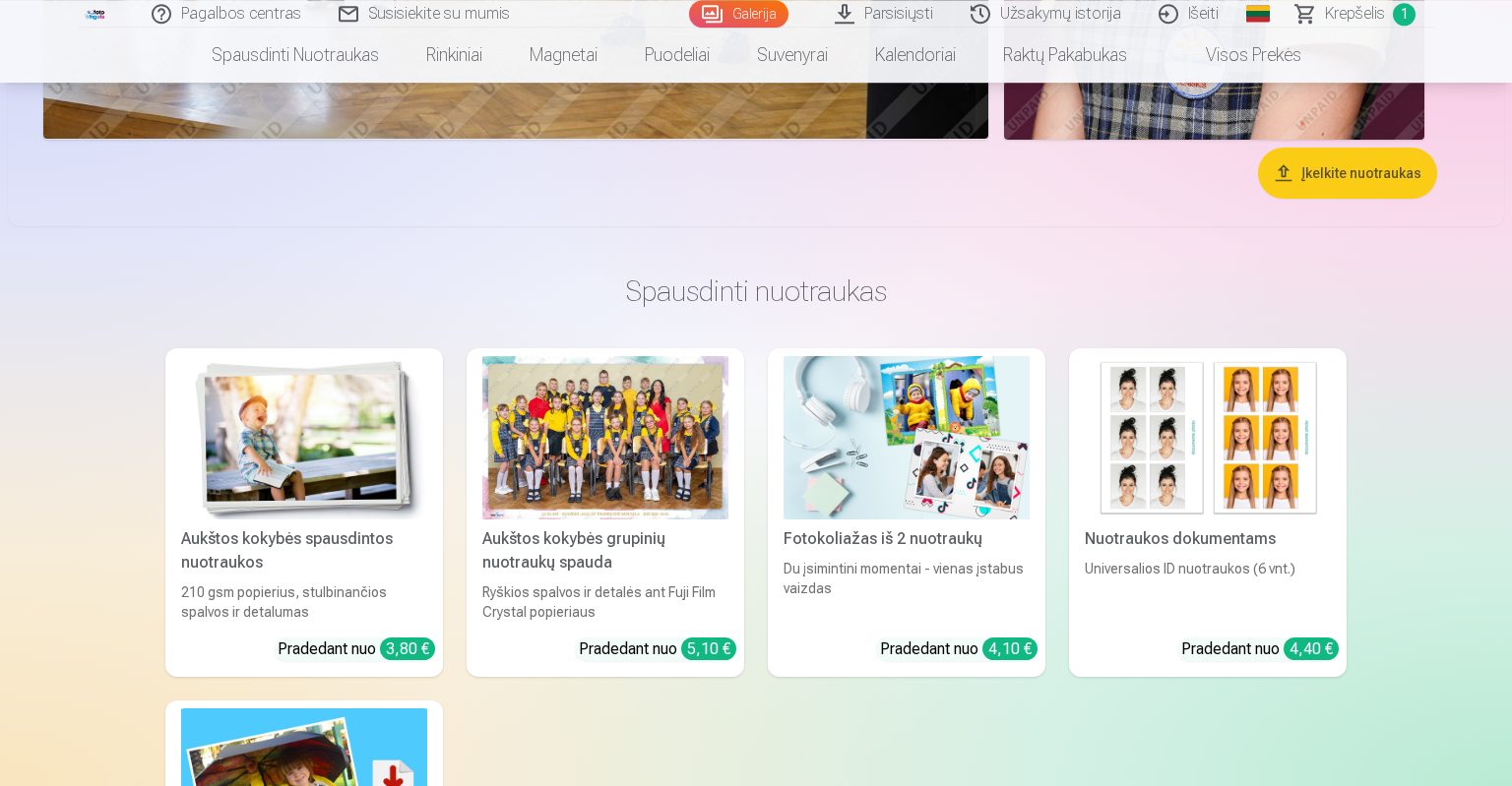
click at [348, 426] on img at bounding box center [304, 438] width 246 height 164
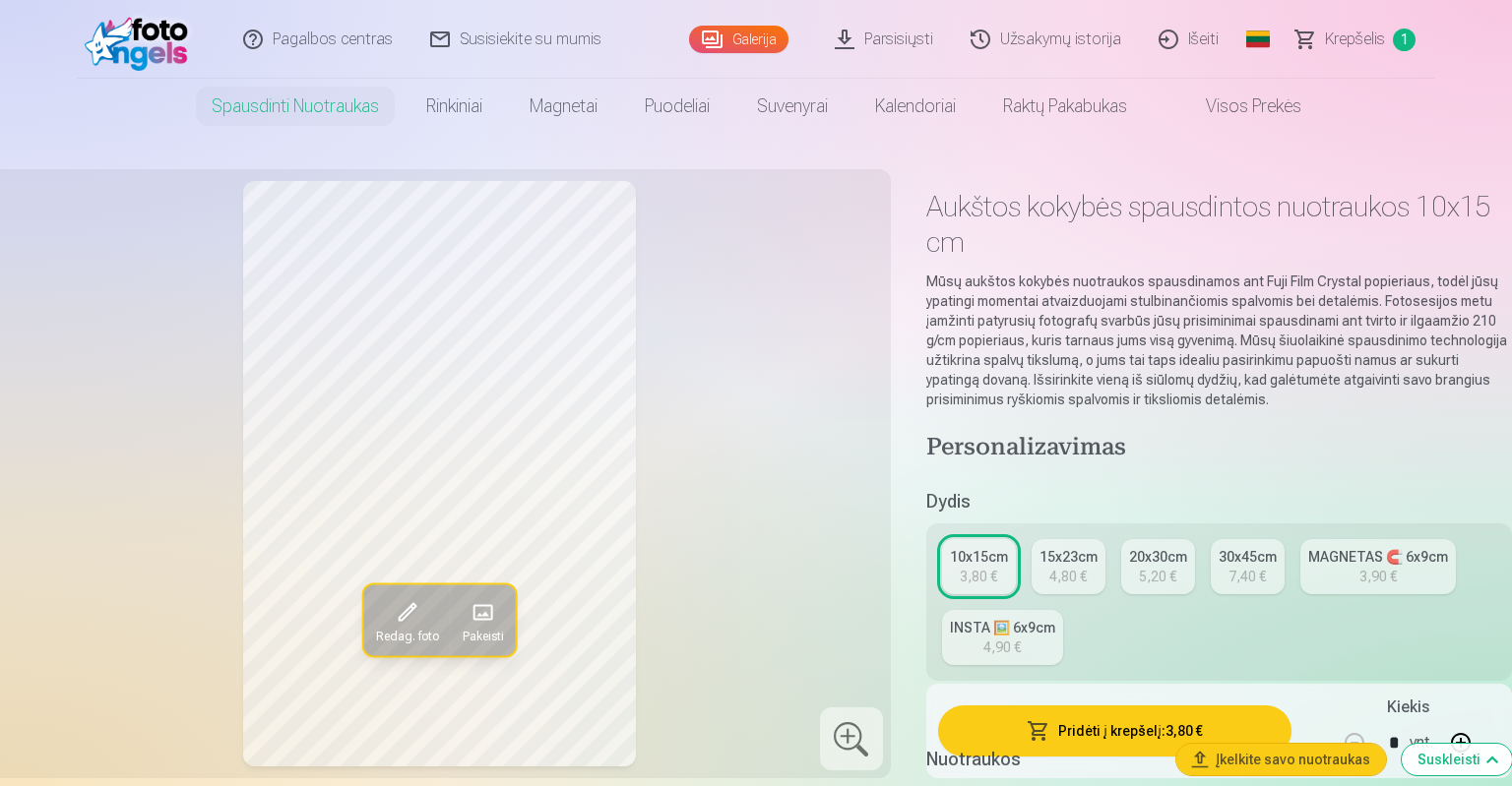
click at [498, 646] on button "Pakeisti" at bounding box center [482, 620] width 65 height 71
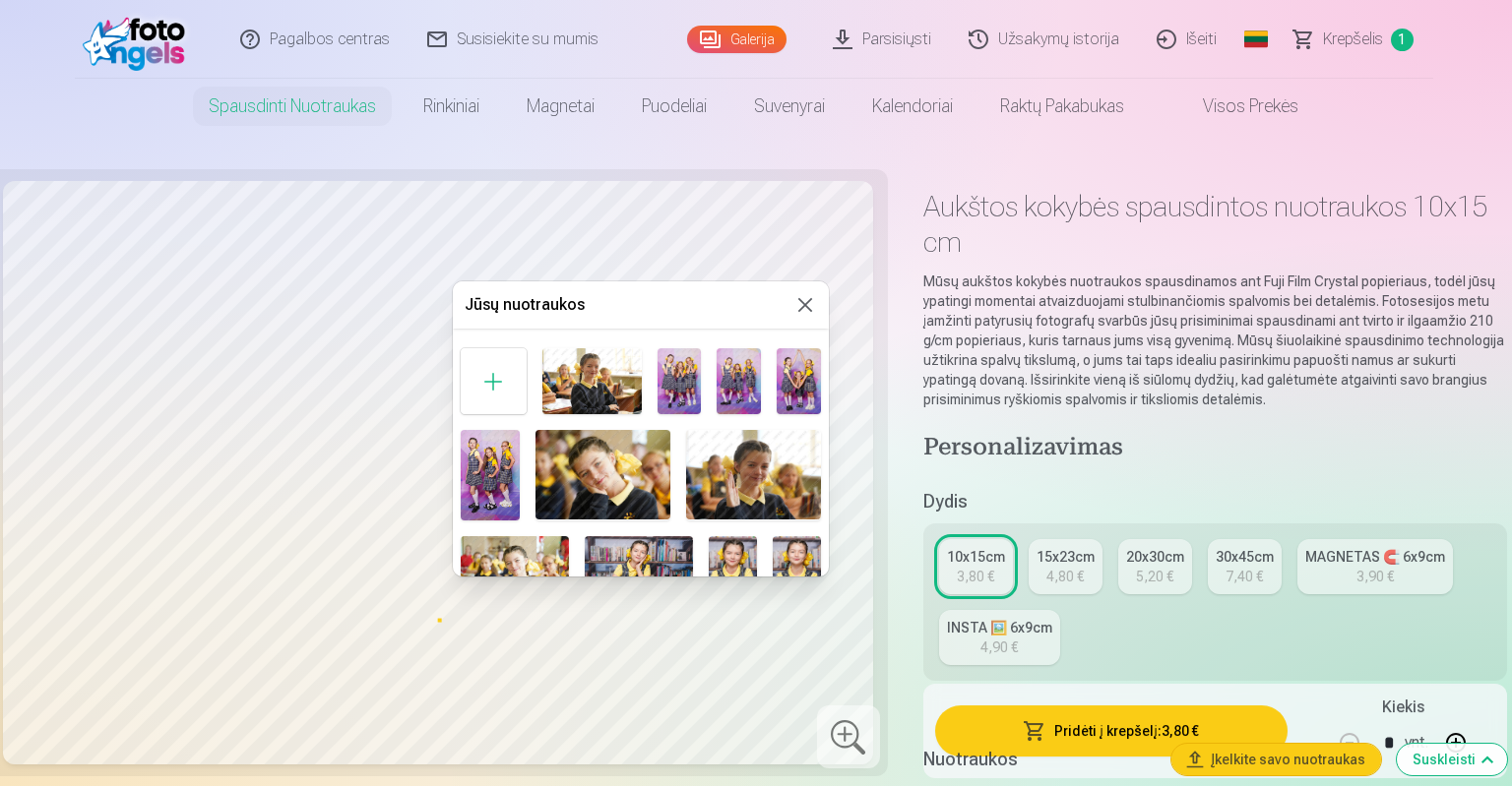
click at [654, 473] on img at bounding box center [602, 475] width 135 height 90
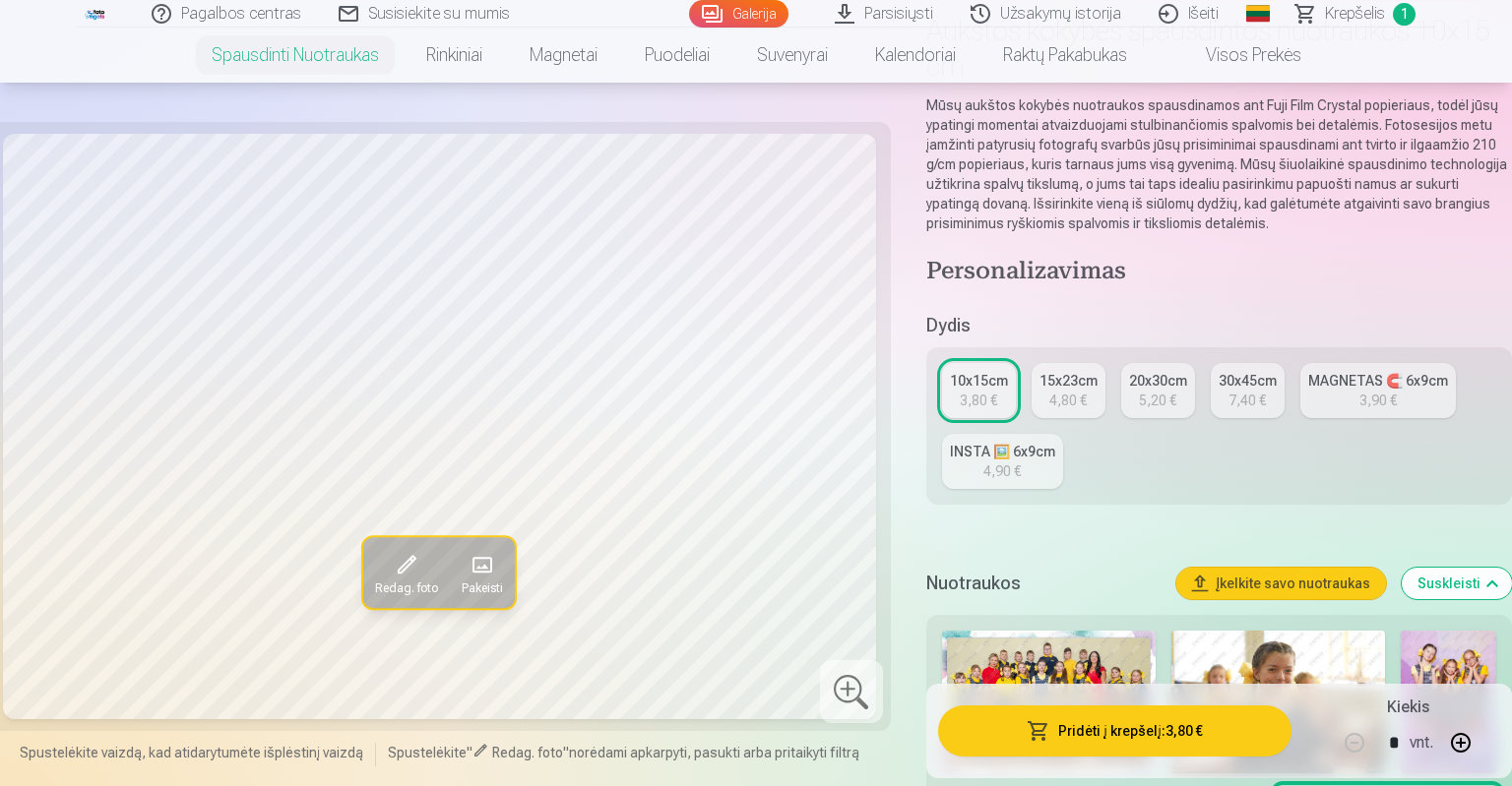
scroll to position [204, 0]
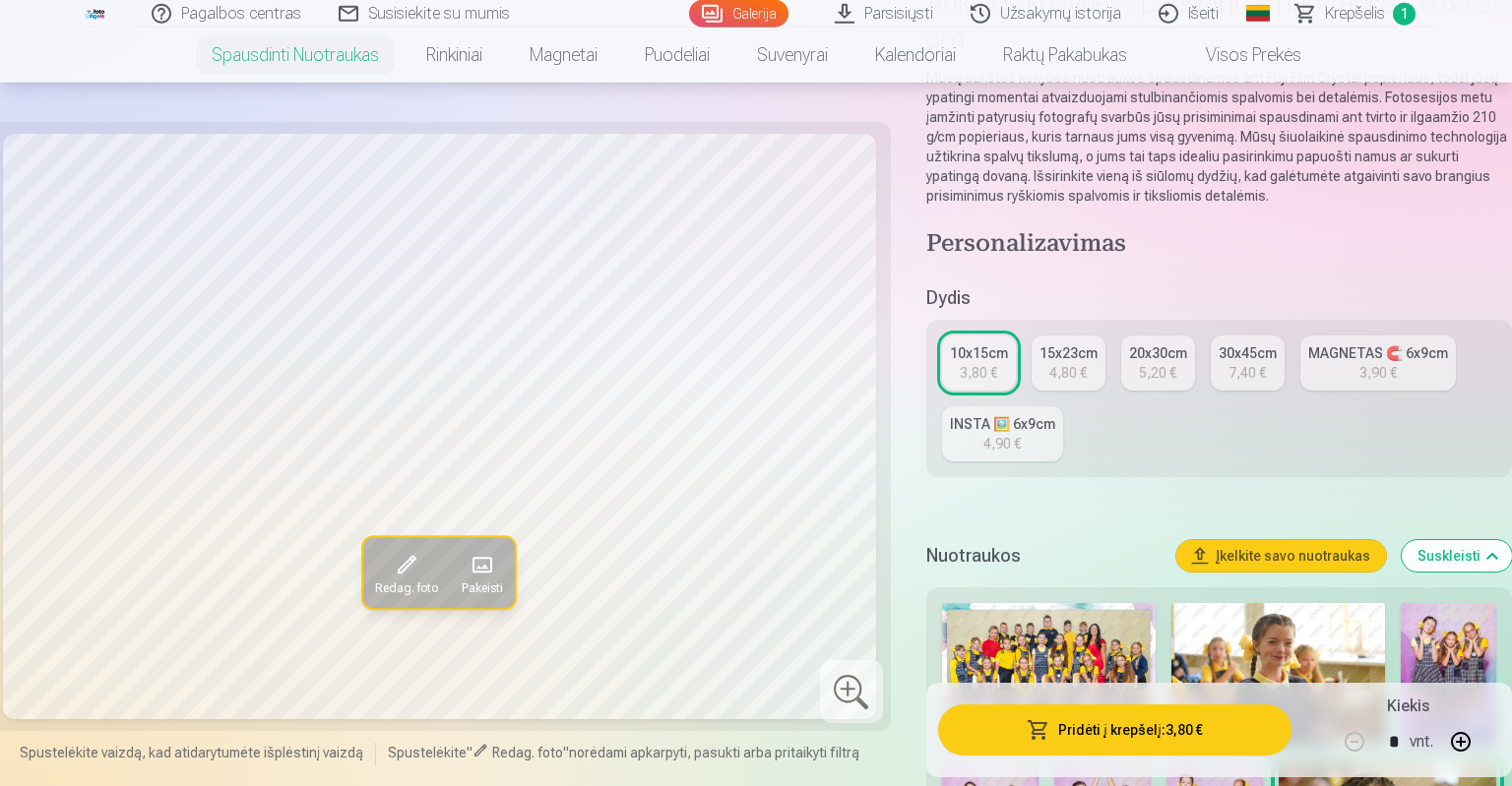
click at [418, 596] on span "Redag. foto" at bounding box center [406, 589] width 63 height 16
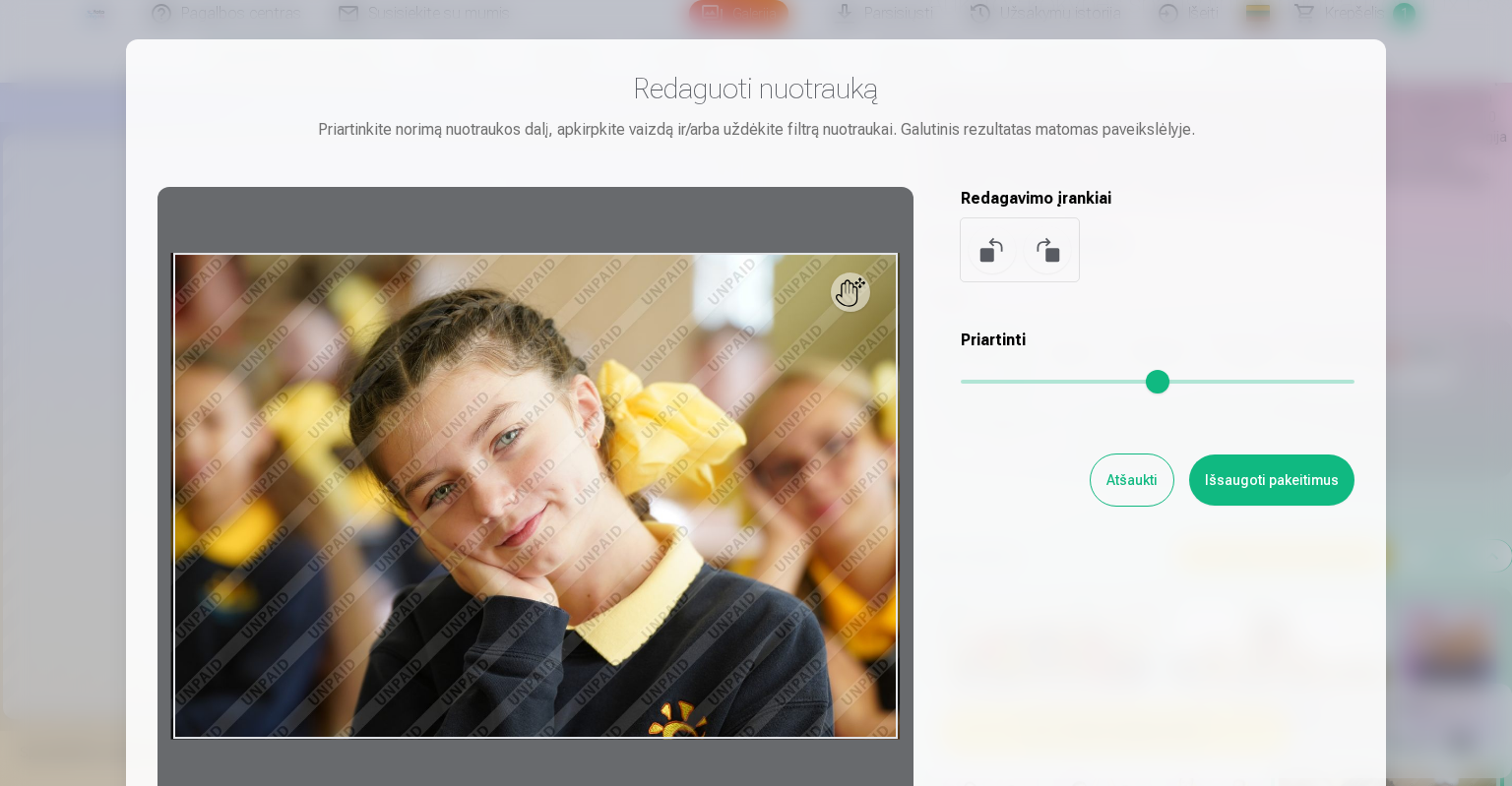
click at [1129, 463] on button "Atšaukti" at bounding box center [1132, 480] width 83 height 51
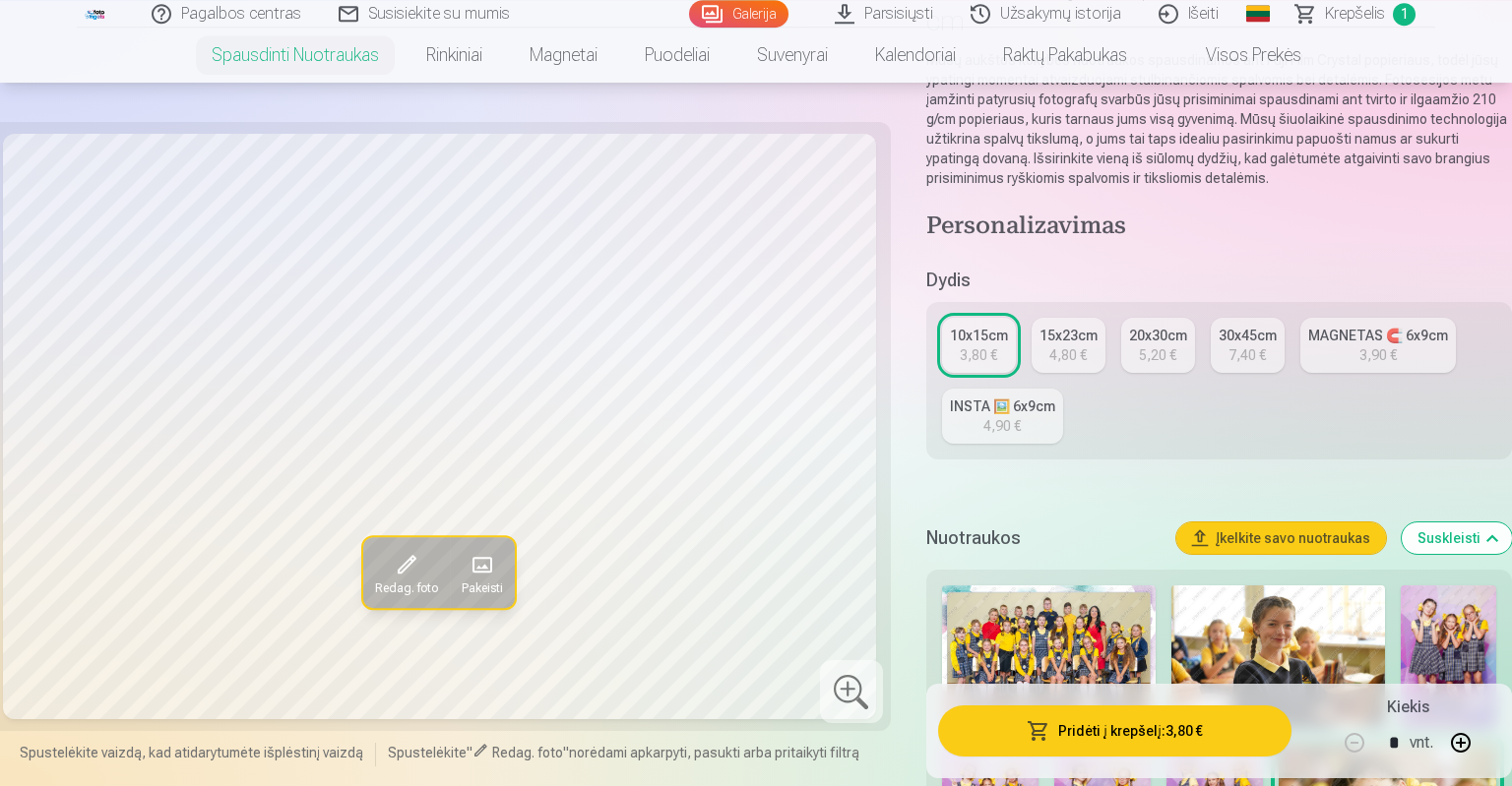
scroll to position [295, 0]
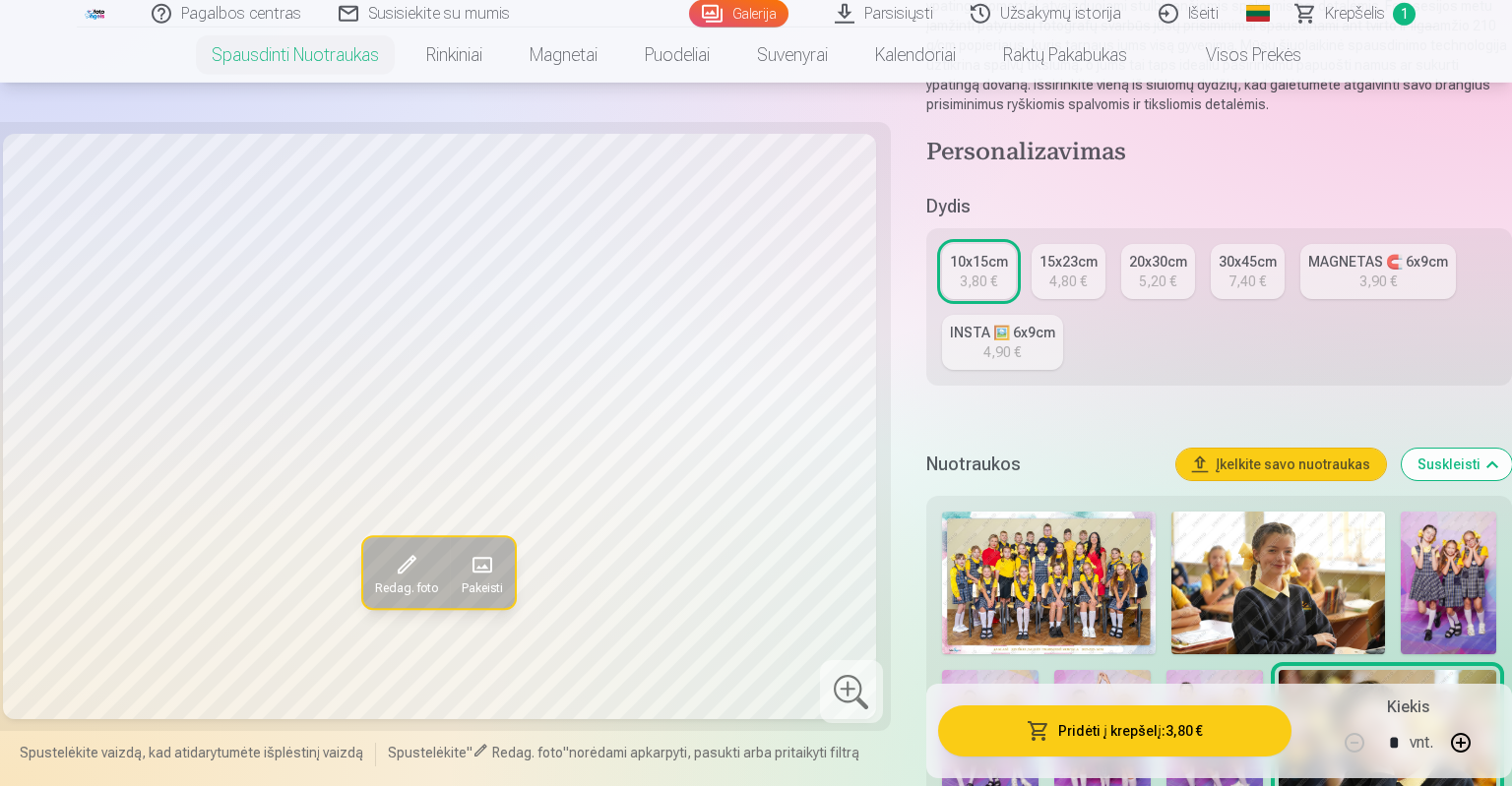
click at [1009, 727] on button "Pridėti į krepšelį : 3,80 €" at bounding box center [1114, 731] width 353 height 51
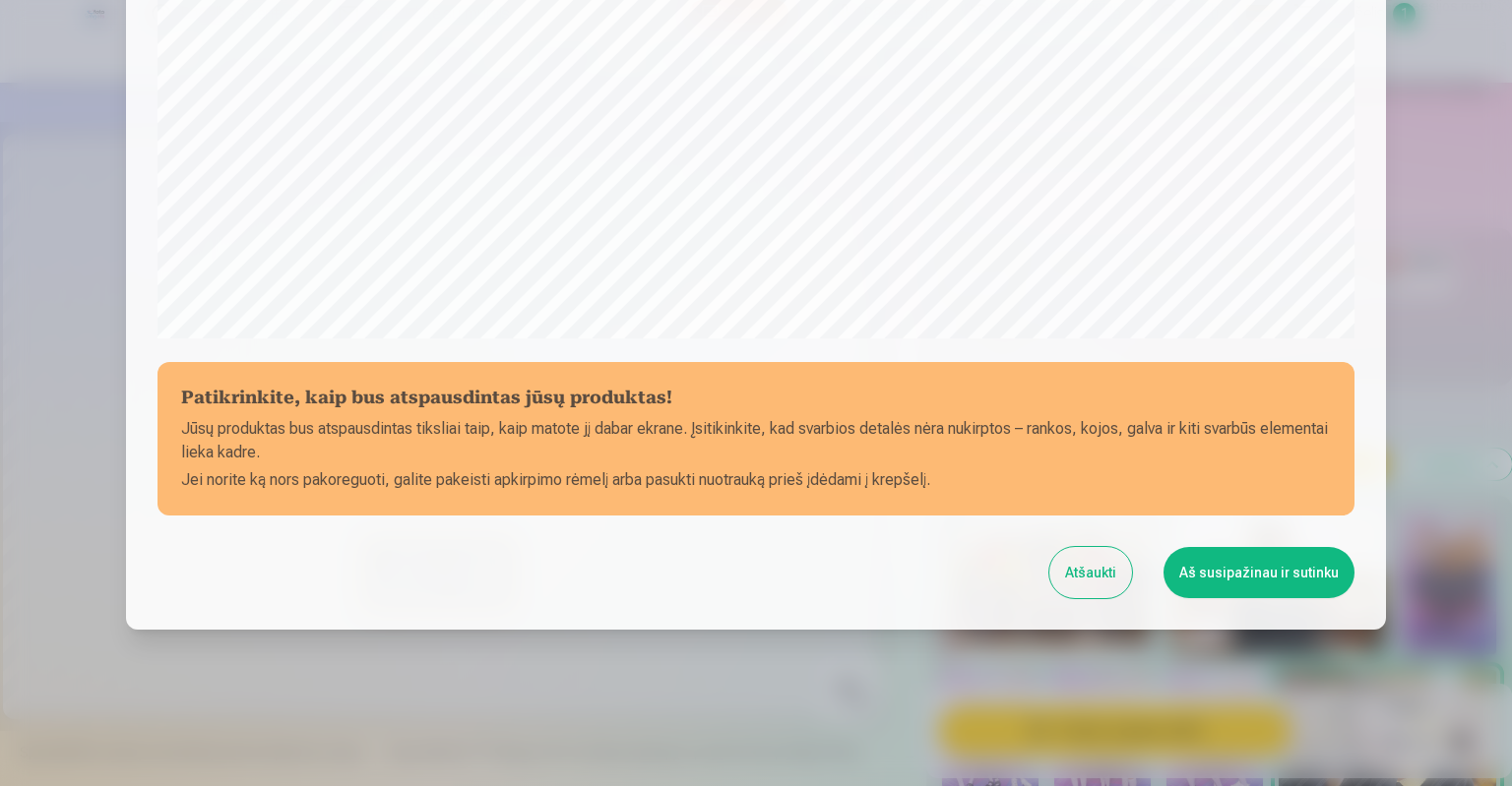
scroll to position [630, 0]
click at [1097, 585] on button "Atšaukti" at bounding box center [1090, 572] width 83 height 51
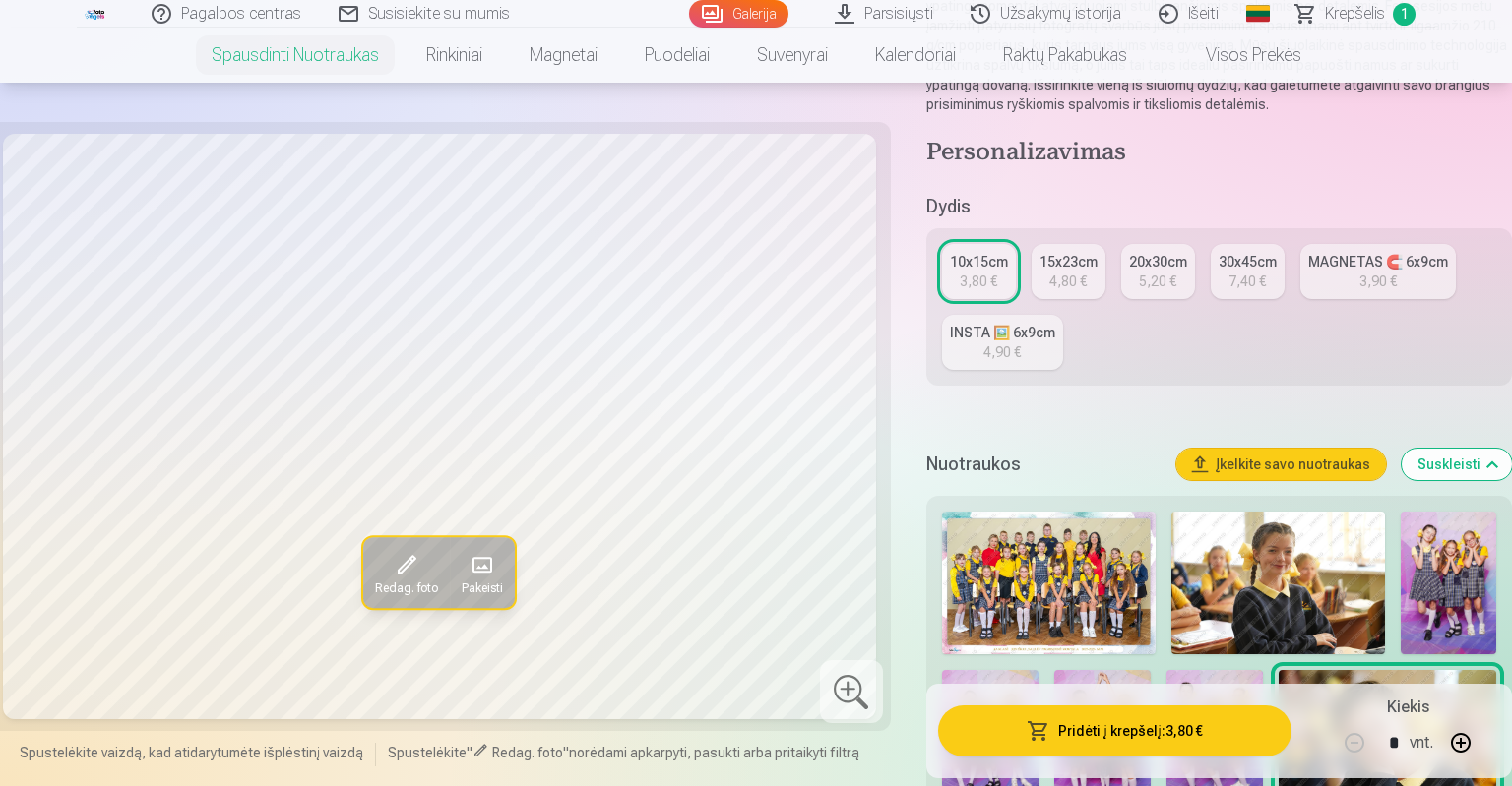
click at [1090, 715] on button "Pridėti į krepšelį : 3,80 €" at bounding box center [1114, 731] width 353 height 51
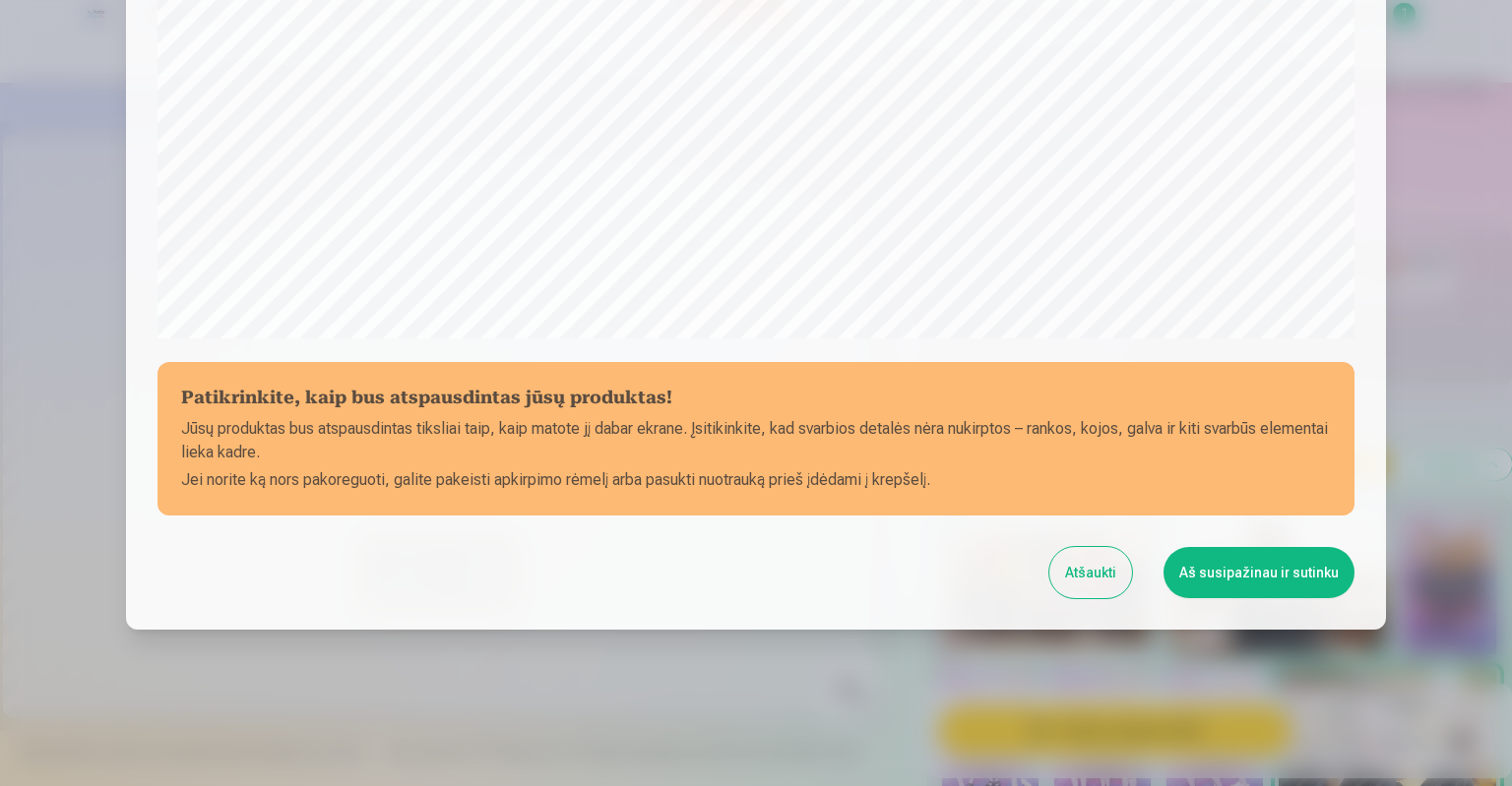
click at [1273, 590] on button "Aš susipažinau ir sutinku" at bounding box center [1258, 572] width 191 height 51
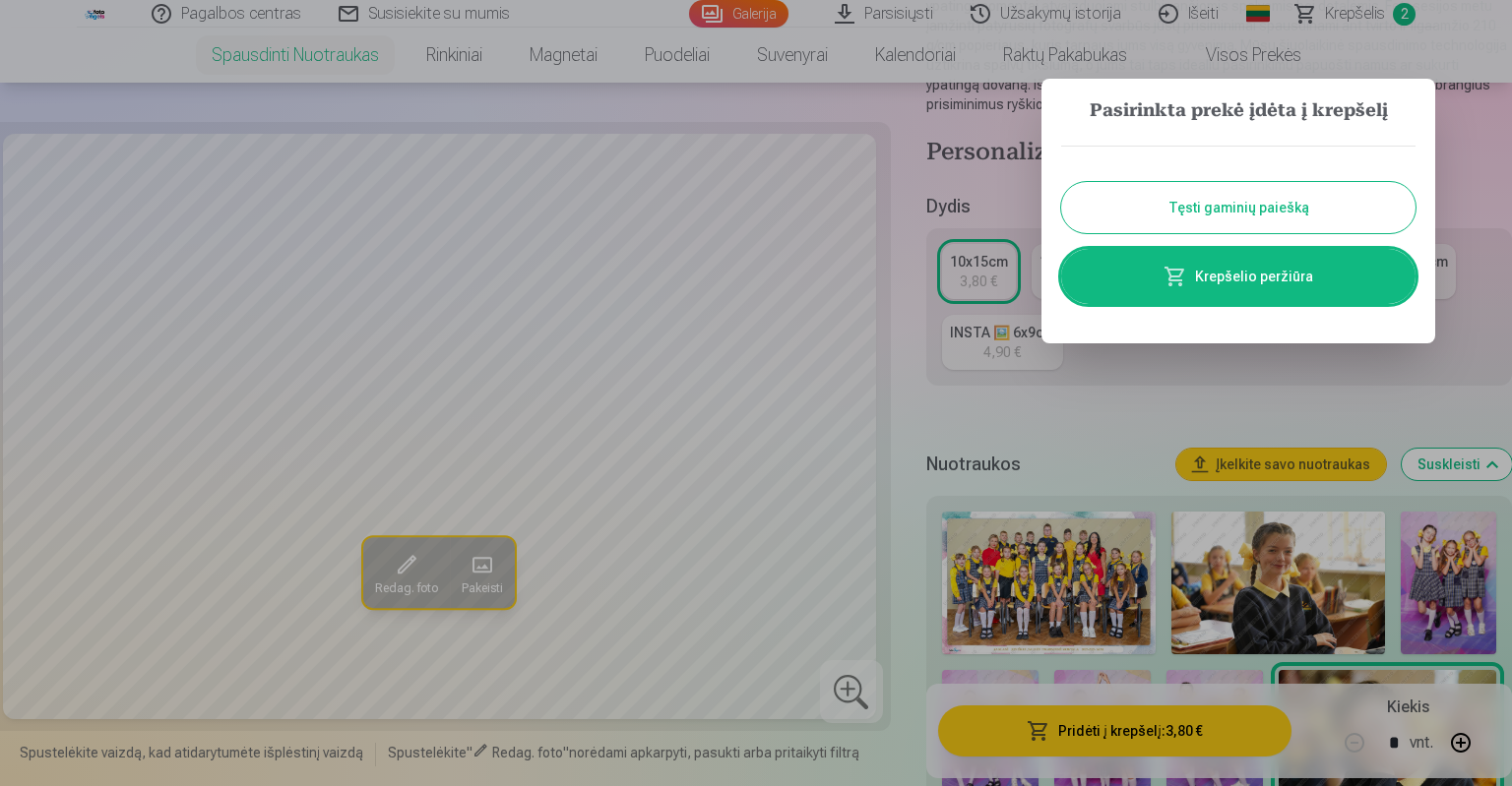
click at [1280, 190] on button "Tęsti gaminių paiešką" at bounding box center [1238, 207] width 354 height 51
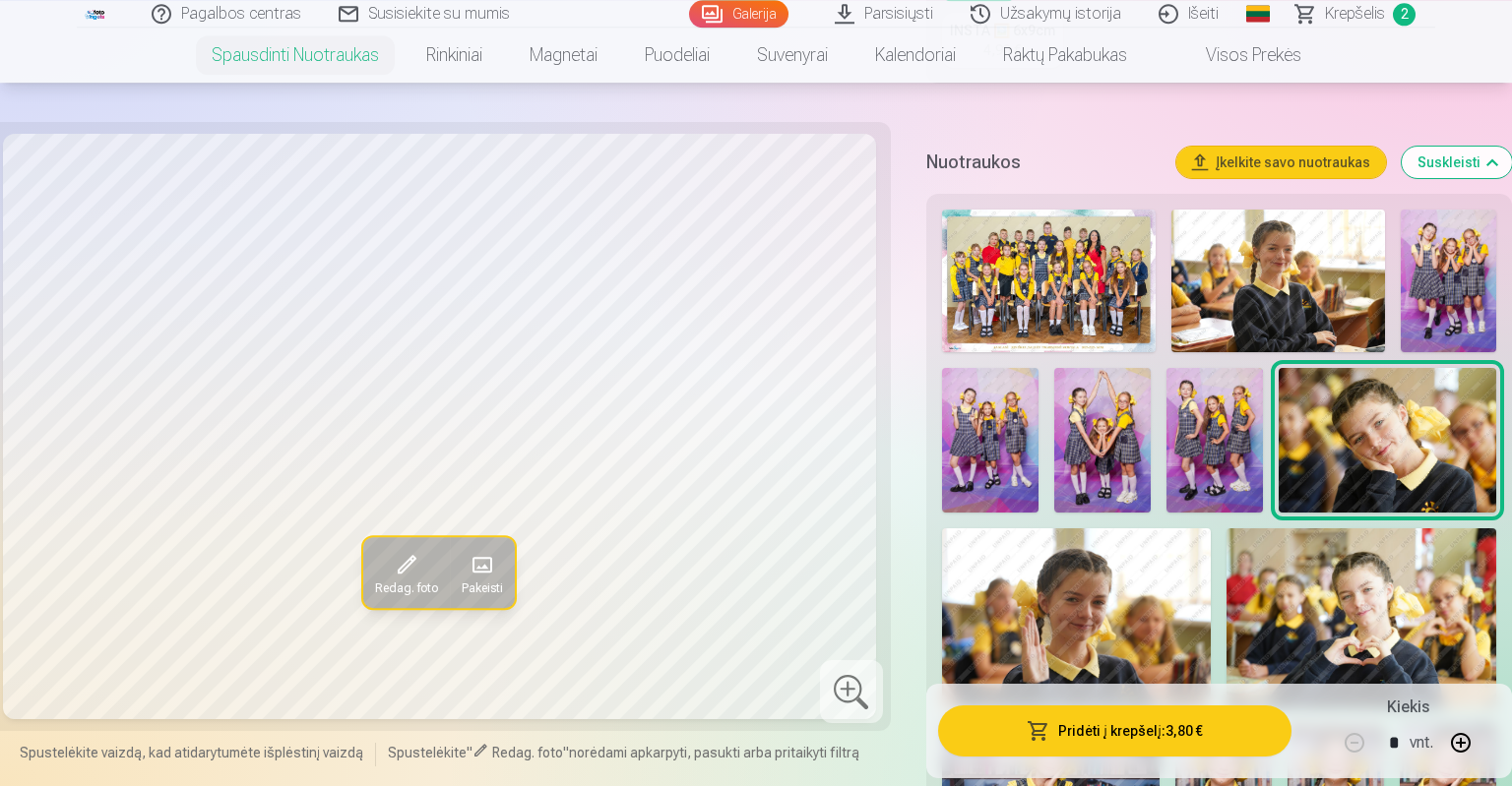
scroll to position [602, 0]
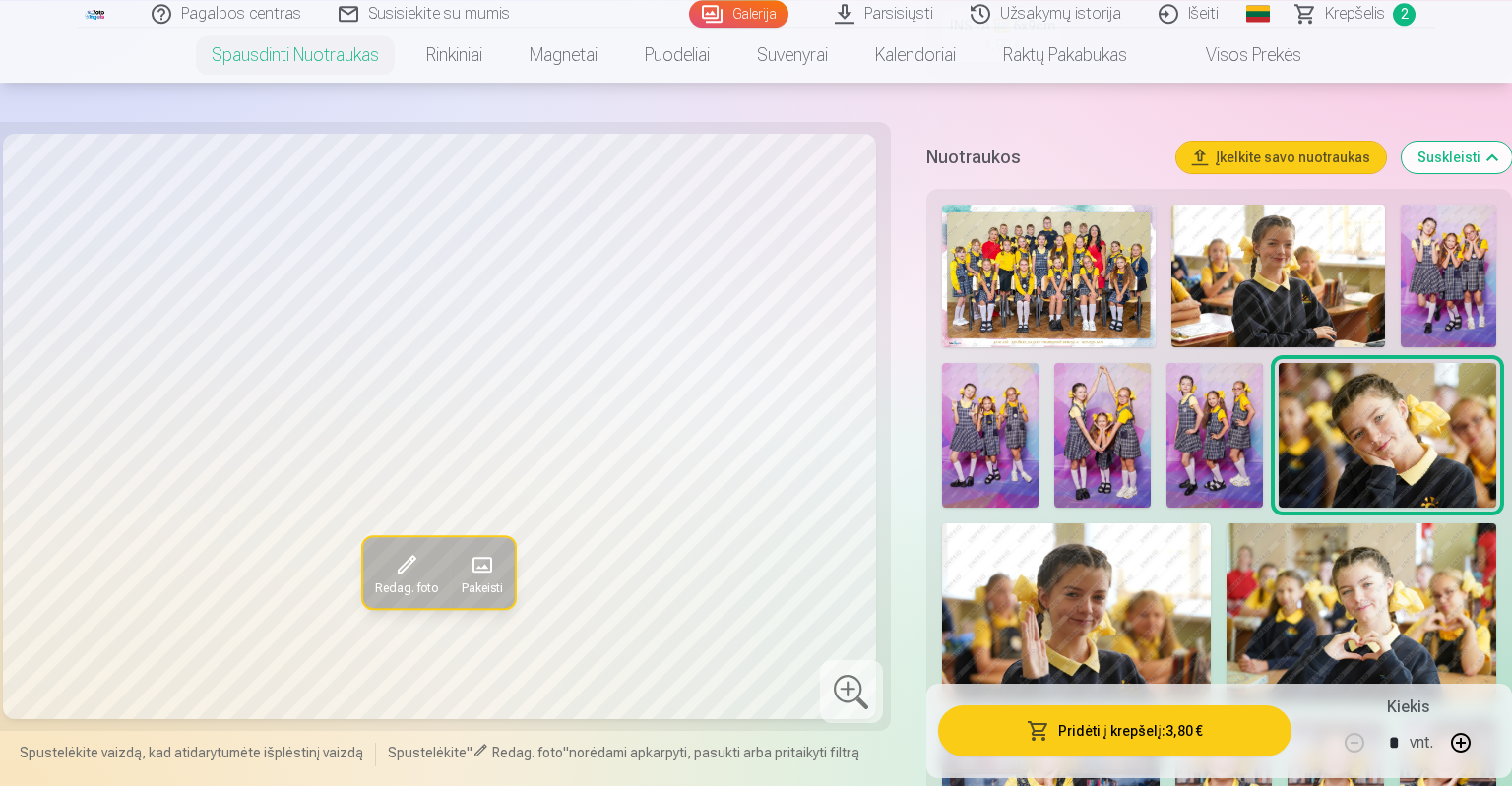
click at [1096, 257] on img at bounding box center [1049, 276] width 214 height 143
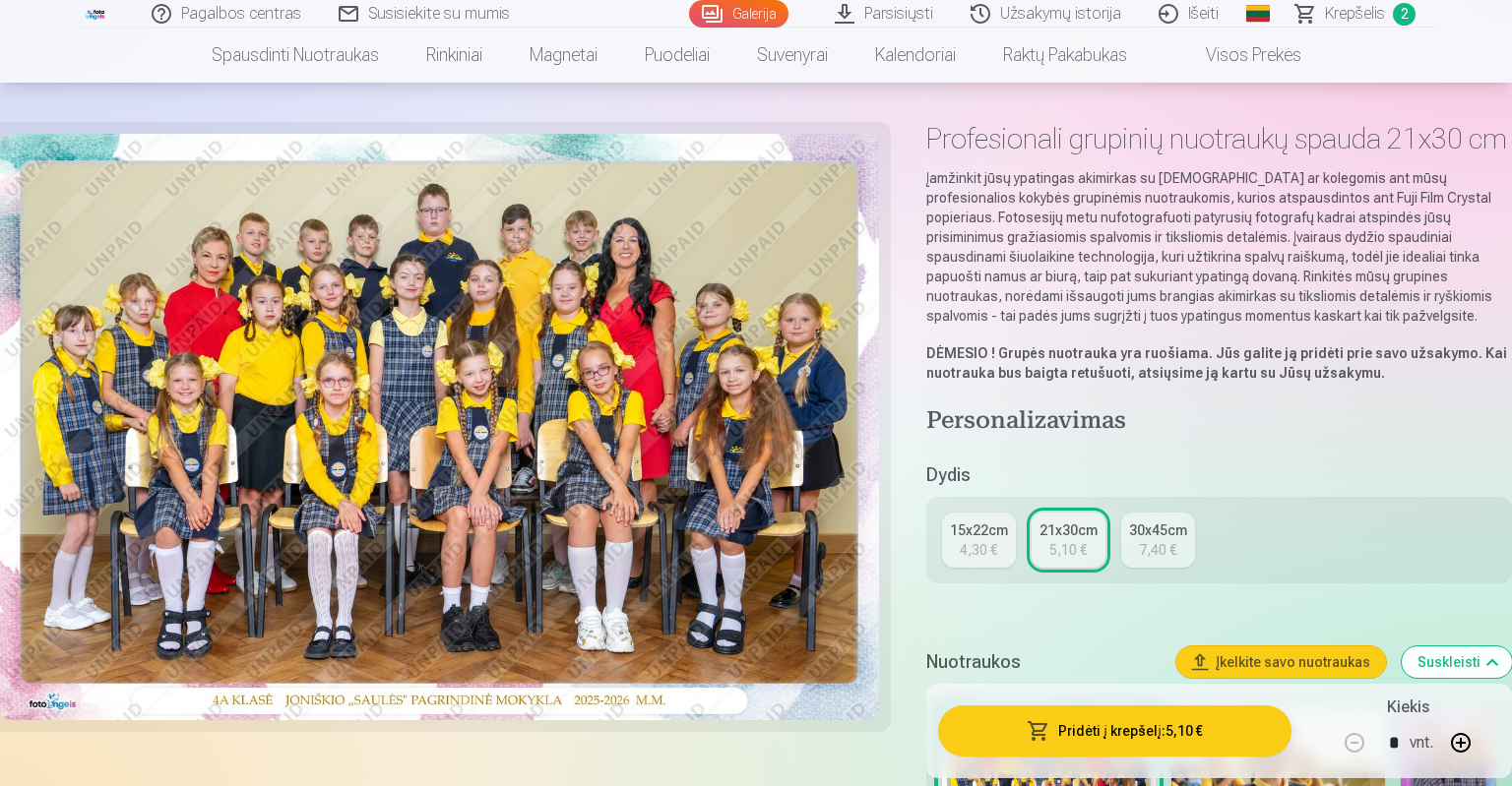
scroll to position [71, 0]
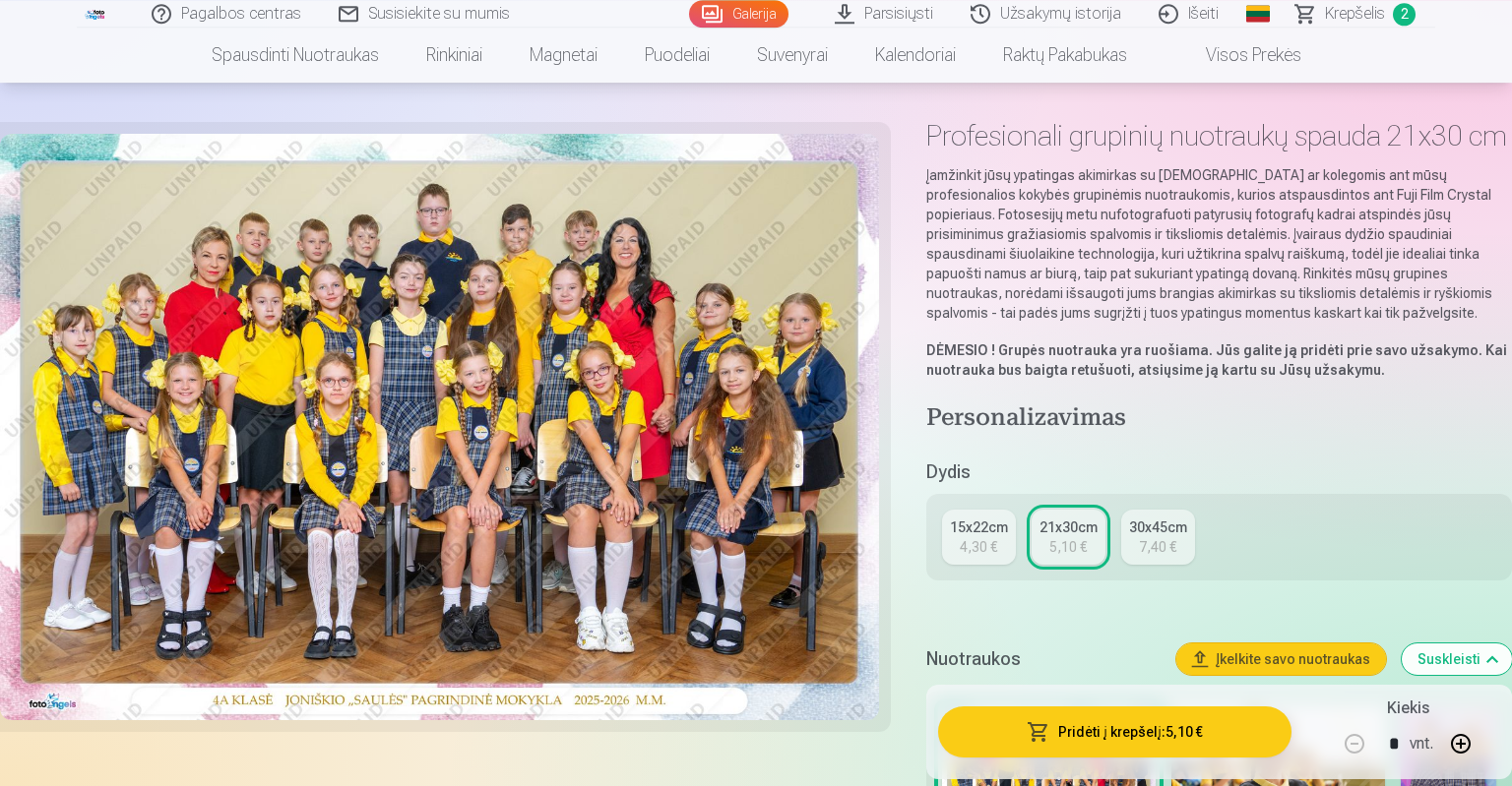
click at [1133, 539] on link "30x45cm 7,40 €" at bounding box center [1158, 537] width 74 height 55
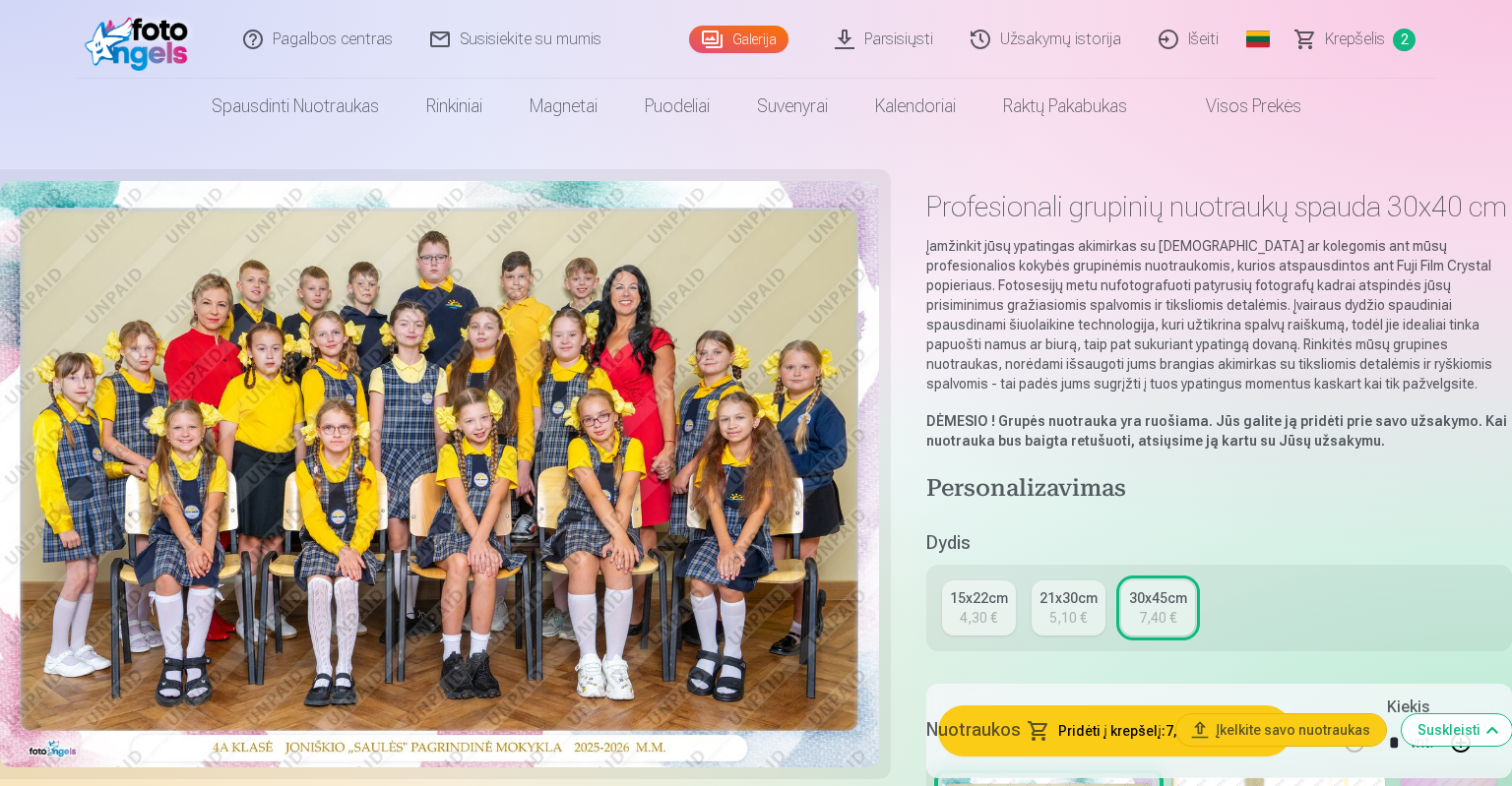
click at [1045, 612] on link "21x30cm 5,10 €" at bounding box center [1069, 608] width 74 height 55
click at [1063, 725] on h5 "Nuotraukos" at bounding box center [1043, 731] width 234 height 28
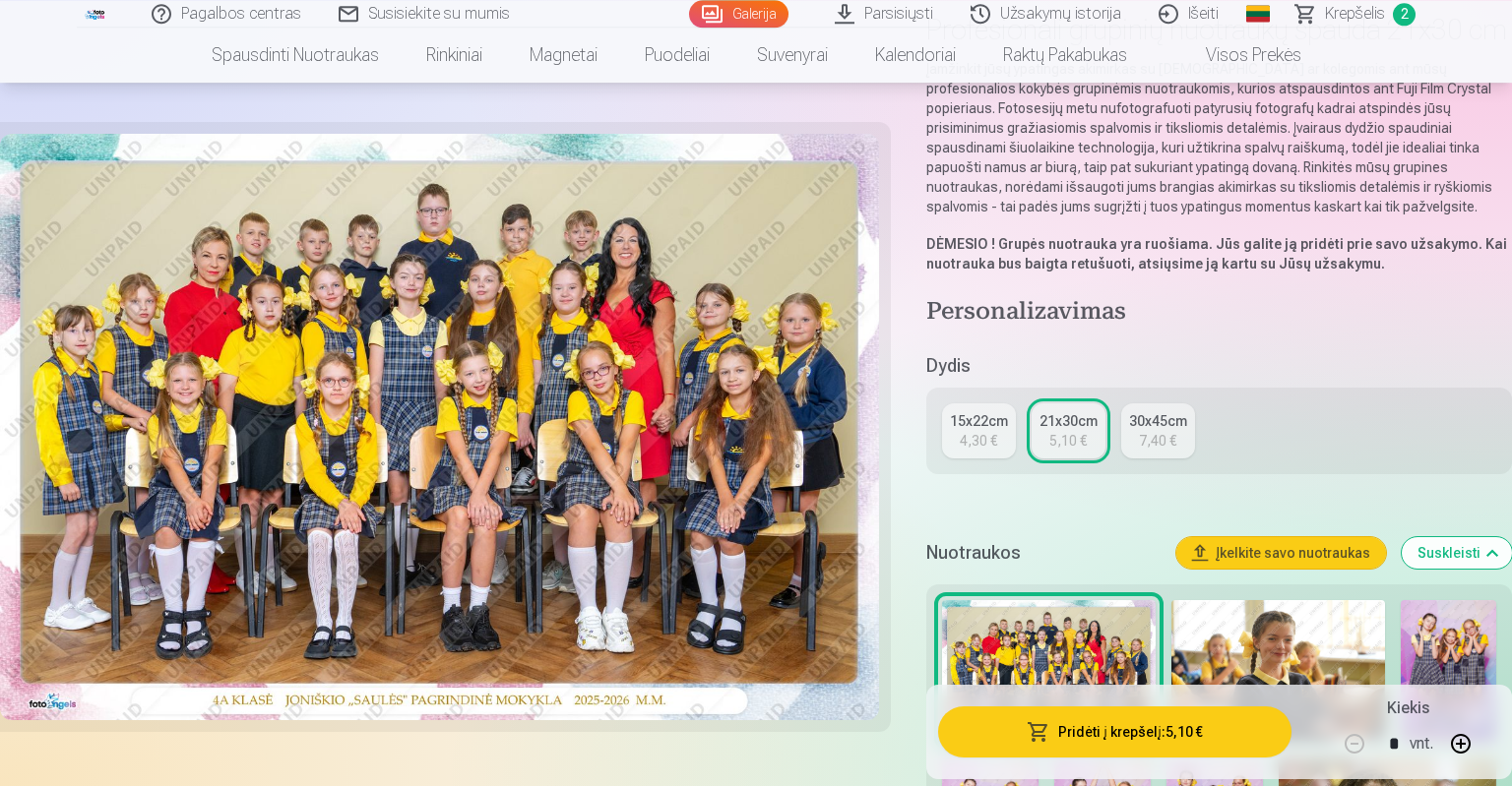
scroll to position [178, 0]
click at [1237, 731] on button "Pridėti į krepšelį : 5,10 €" at bounding box center [1114, 731] width 353 height 51
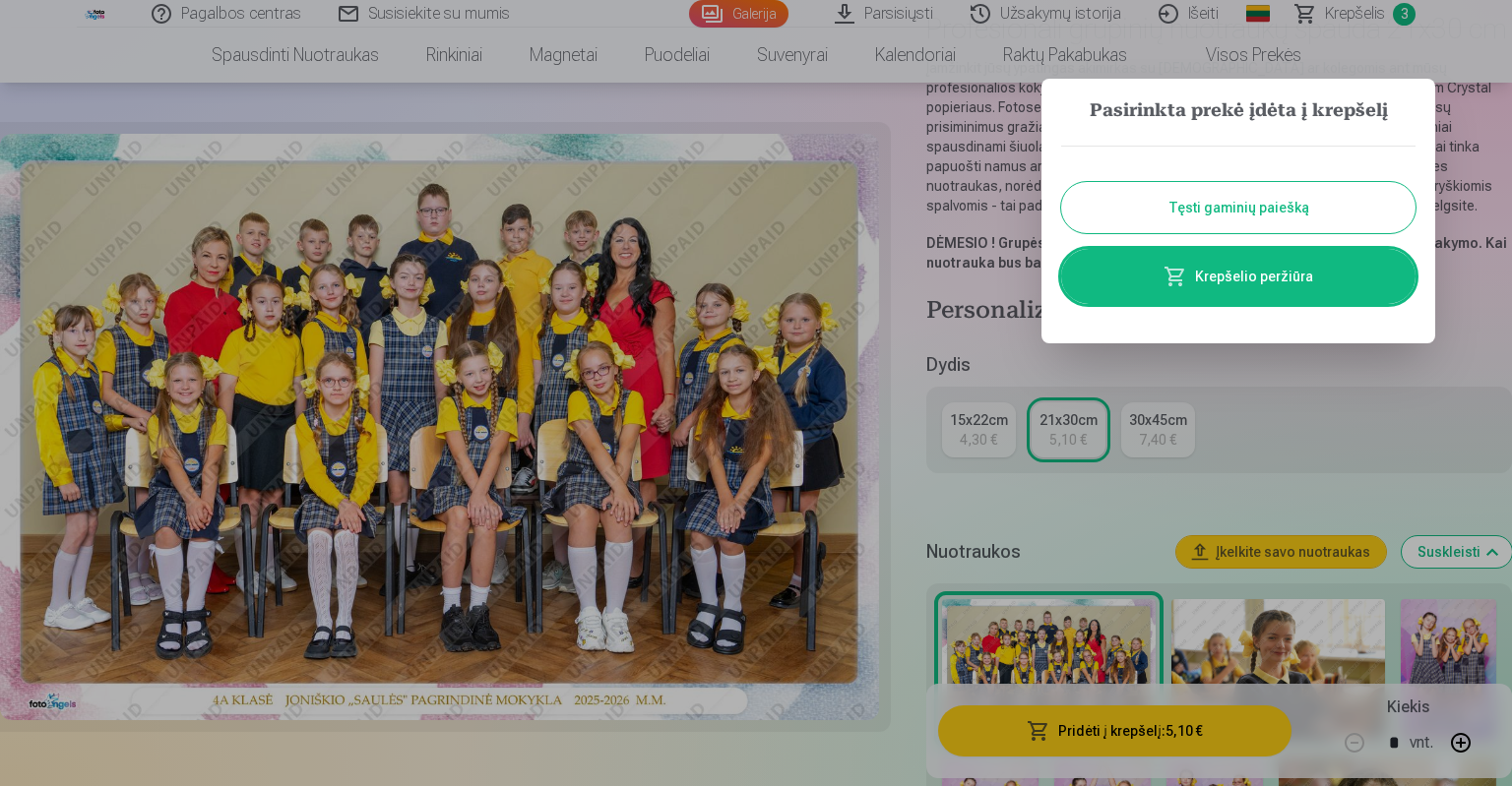
click at [1253, 217] on button "Tęsti gaminių paiešką" at bounding box center [1238, 207] width 354 height 51
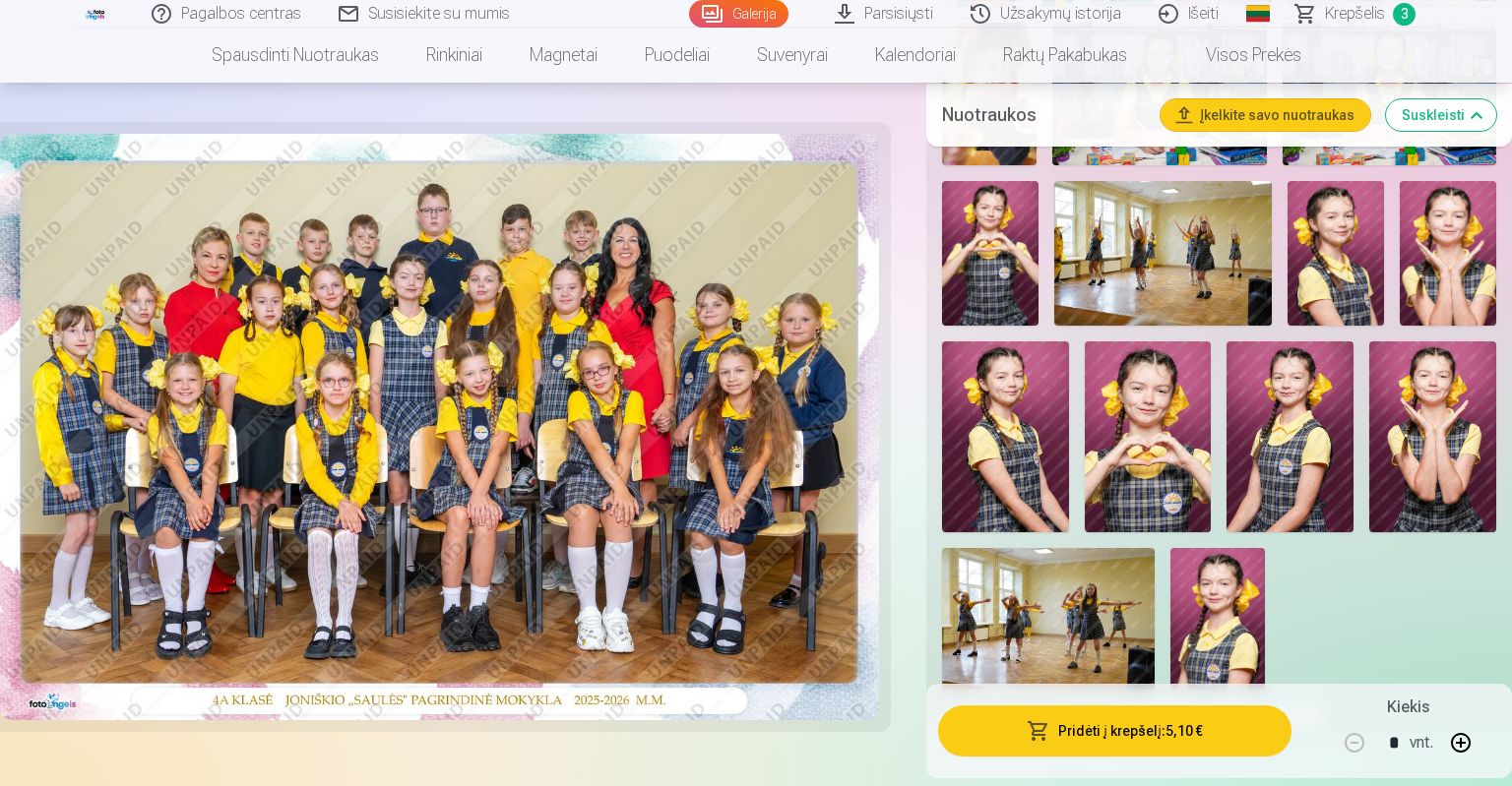
scroll to position [1492, 0]
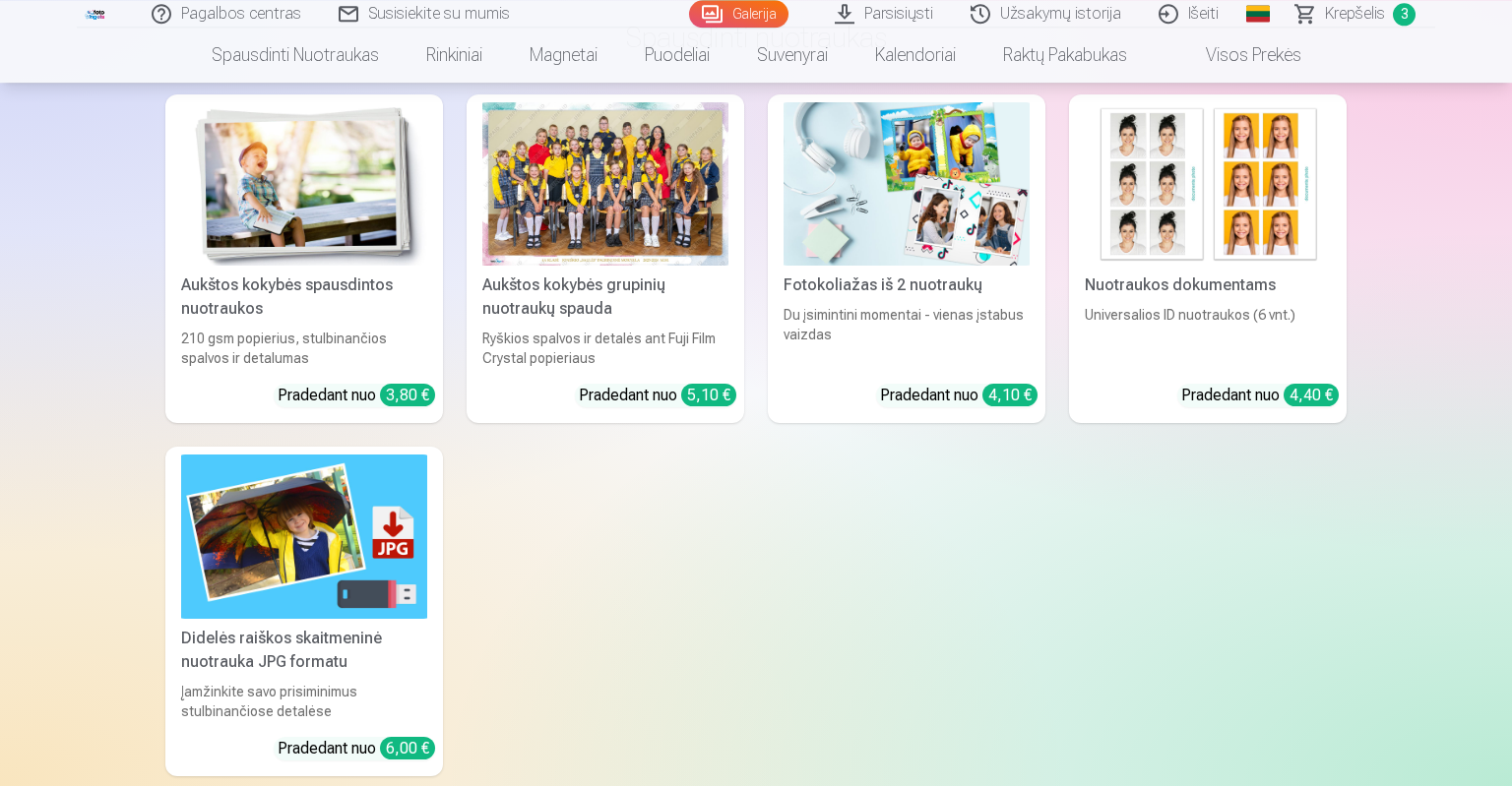
scroll to position [11664, 0]
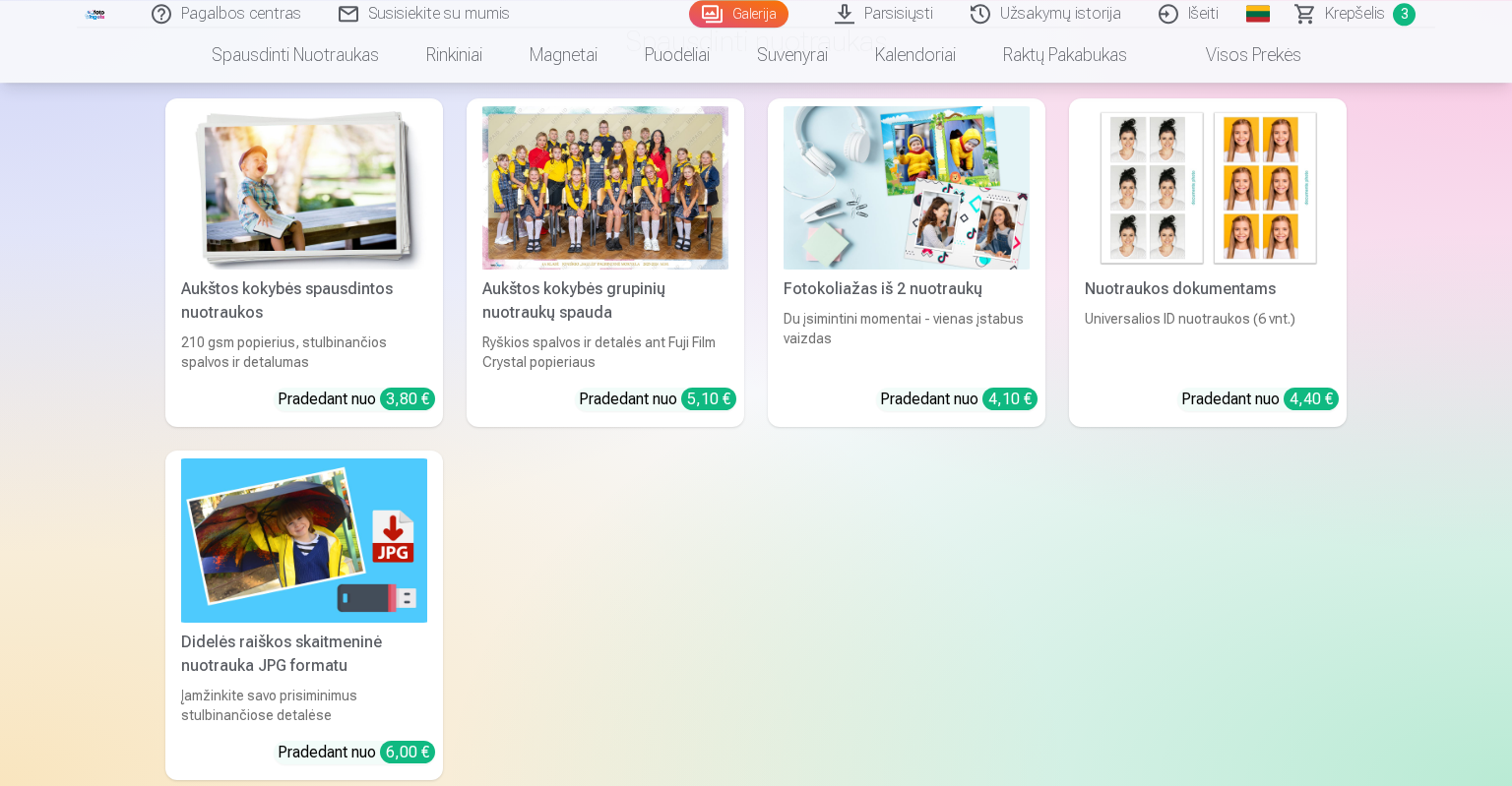
click at [882, 188] on img at bounding box center [906, 188] width 246 height 164
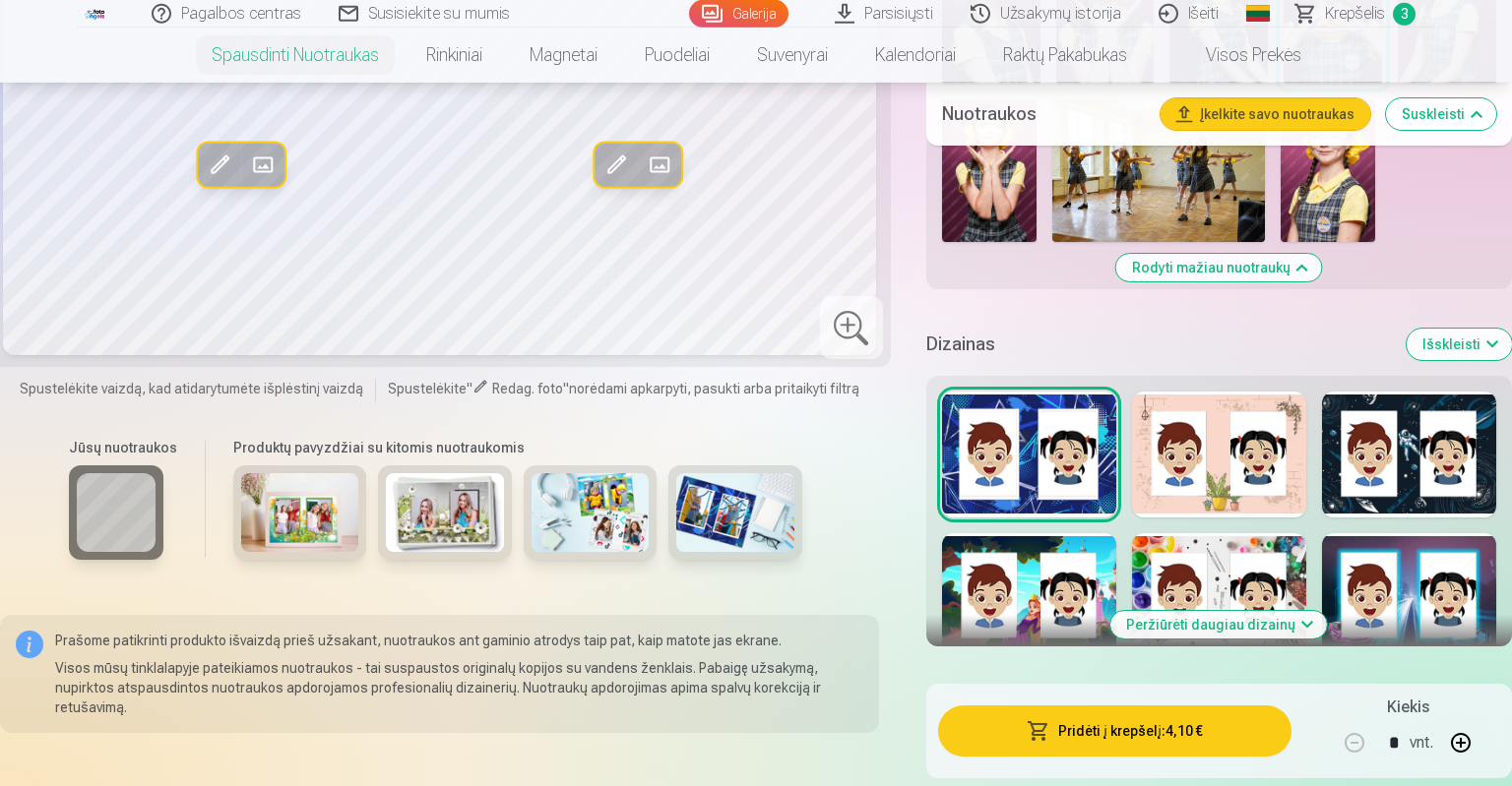
scroll to position [1561, 0]
click at [1184, 460] on div at bounding box center [1219, 454] width 174 height 126
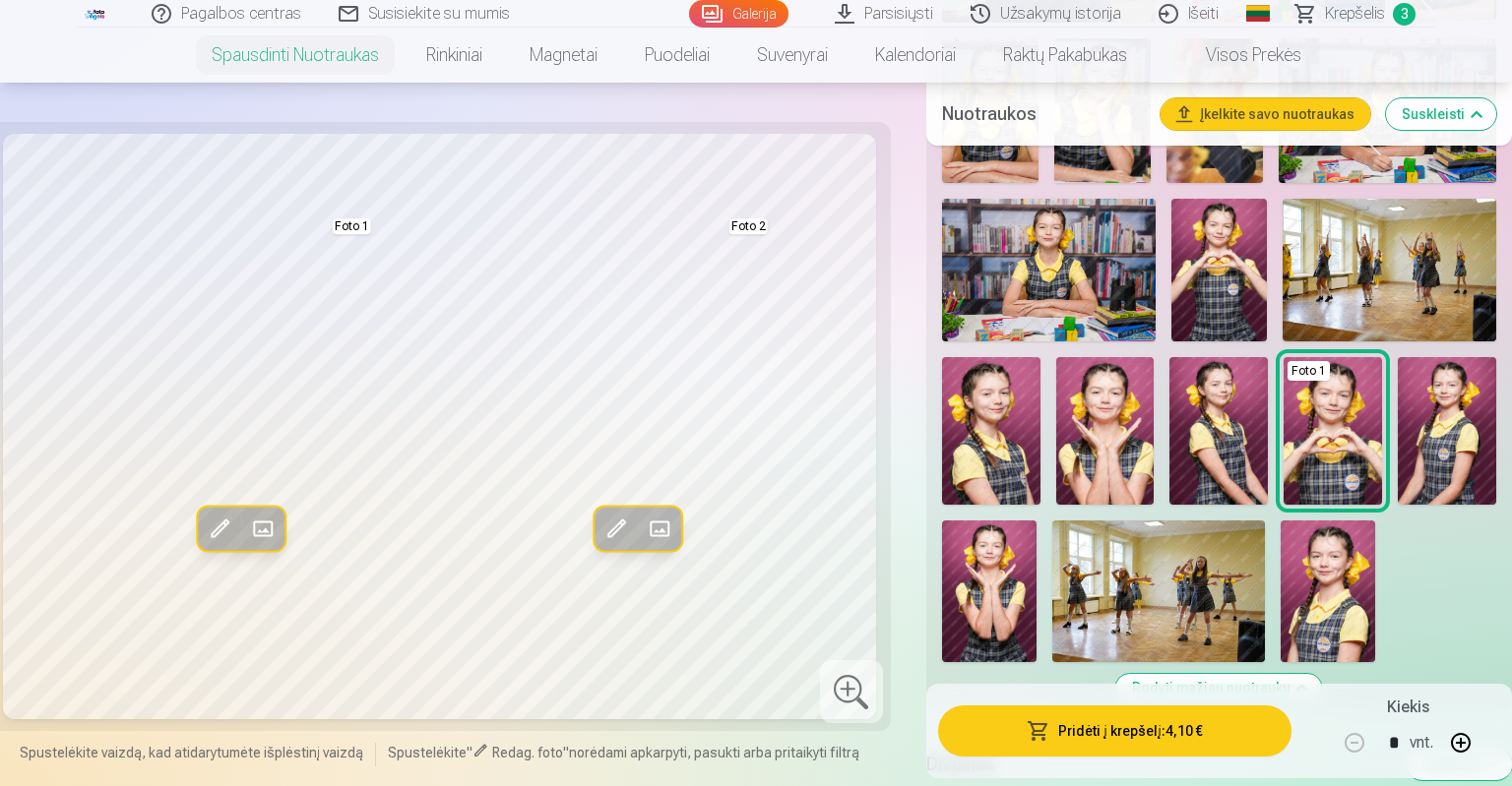
scroll to position [1139, 0]
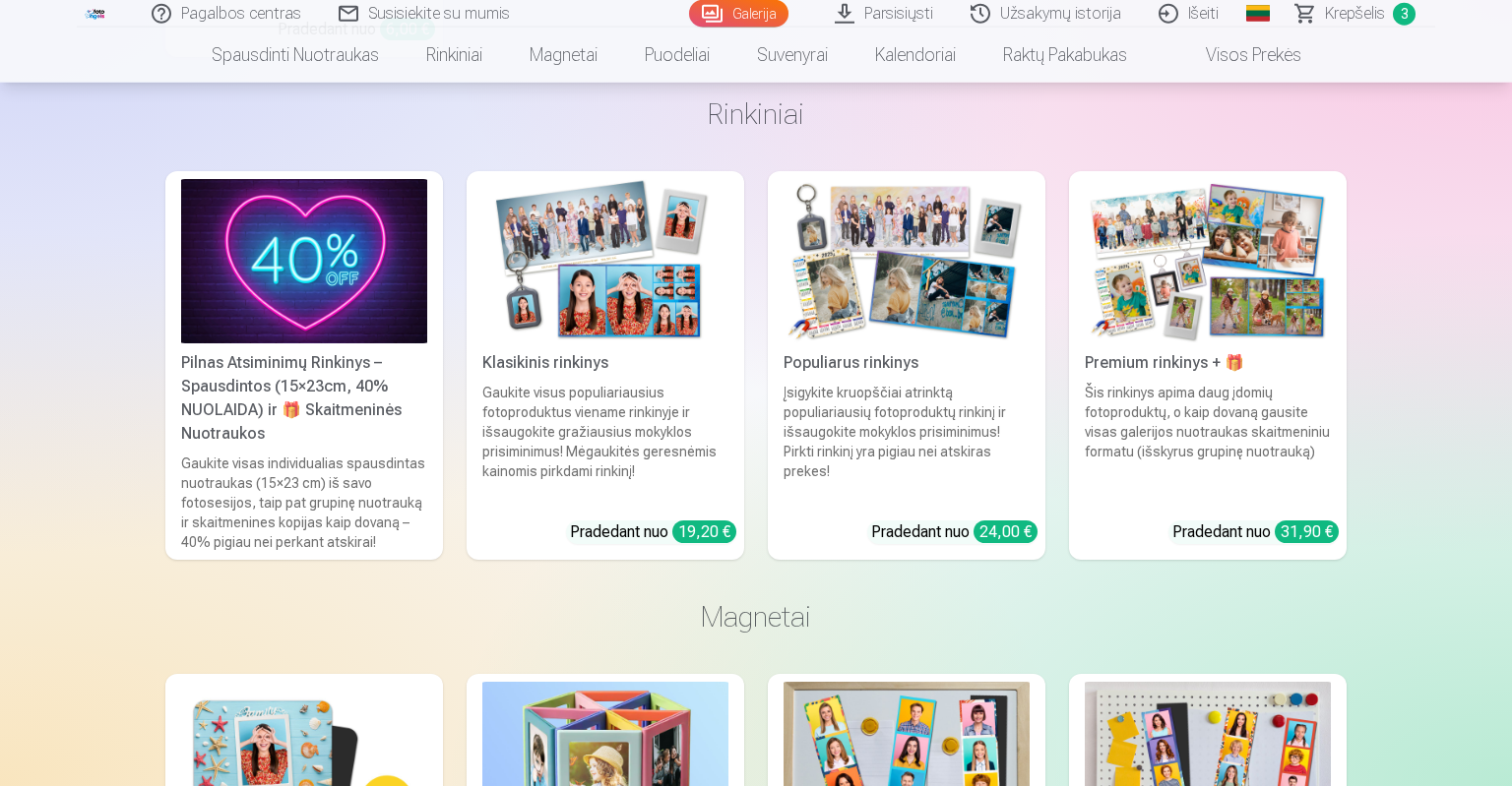
scroll to position [12390, 0]
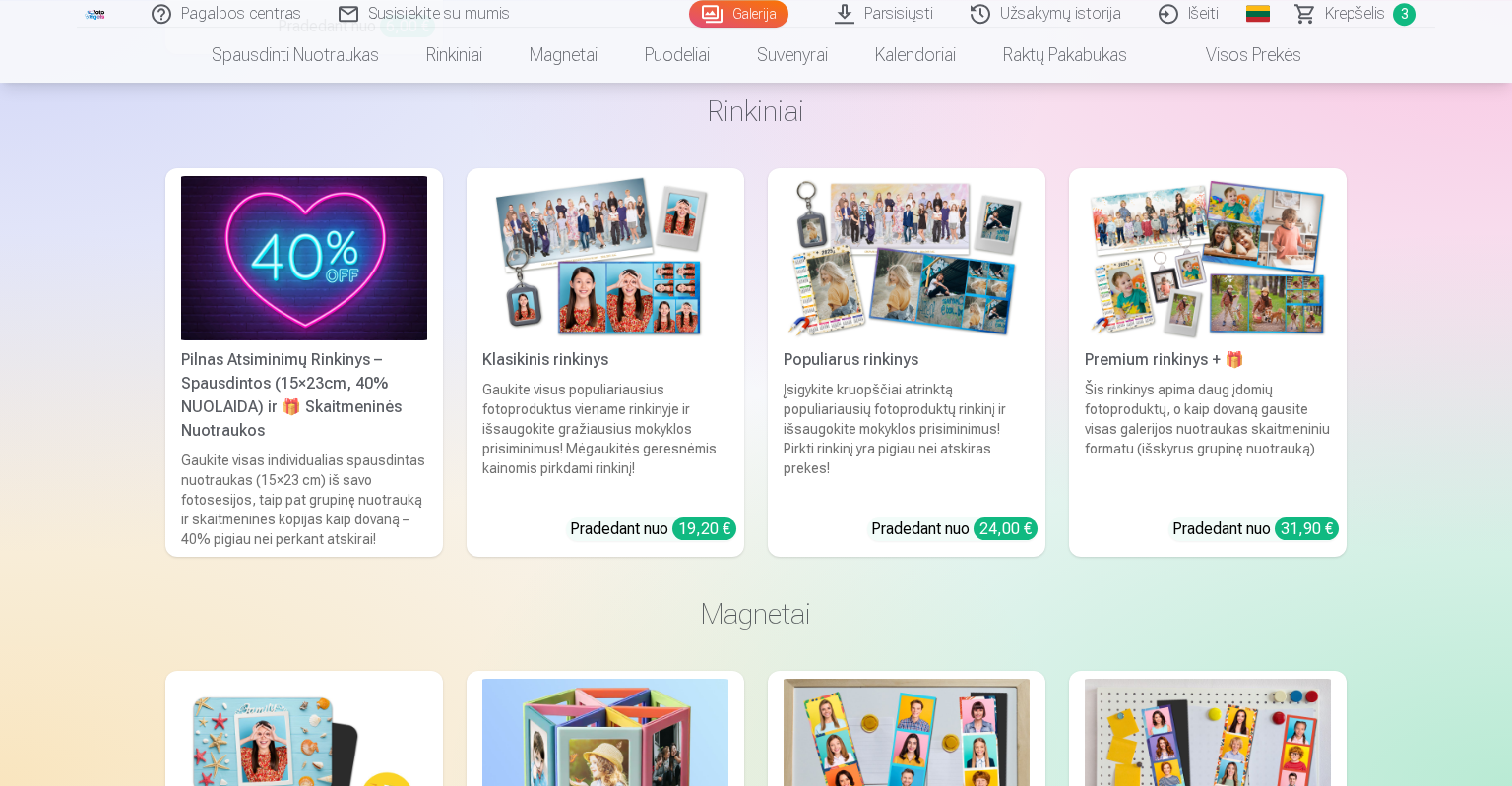
click at [675, 314] on img at bounding box center [605, 258] width 246 height 164
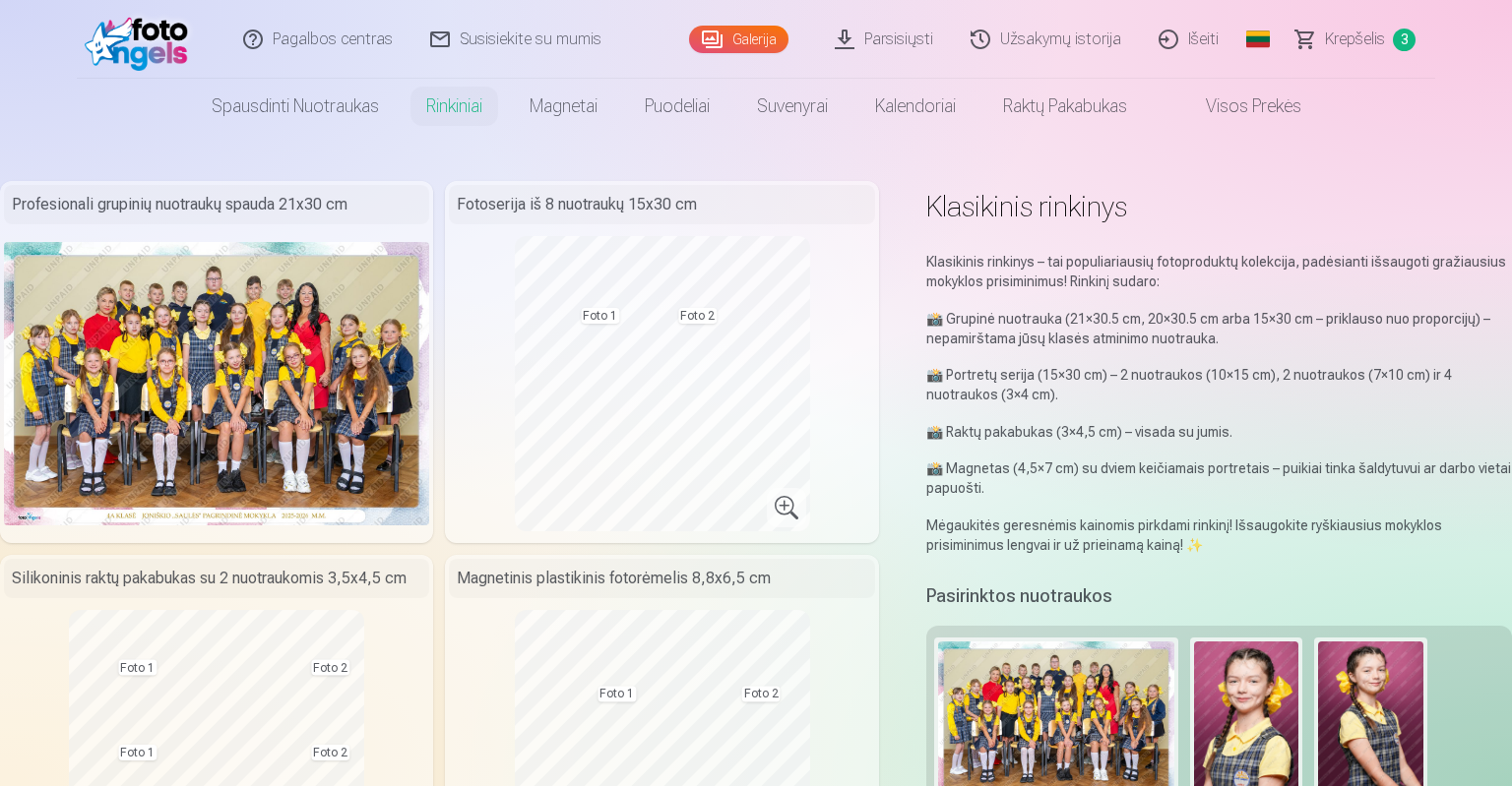
click at [1292, 660] on button at bounding box center [1246, 729] width 105 height 175
click at [1236, 724] on button "Pakeisti nuotrauką" at bounding box center [1245, 729] width 184 height 55
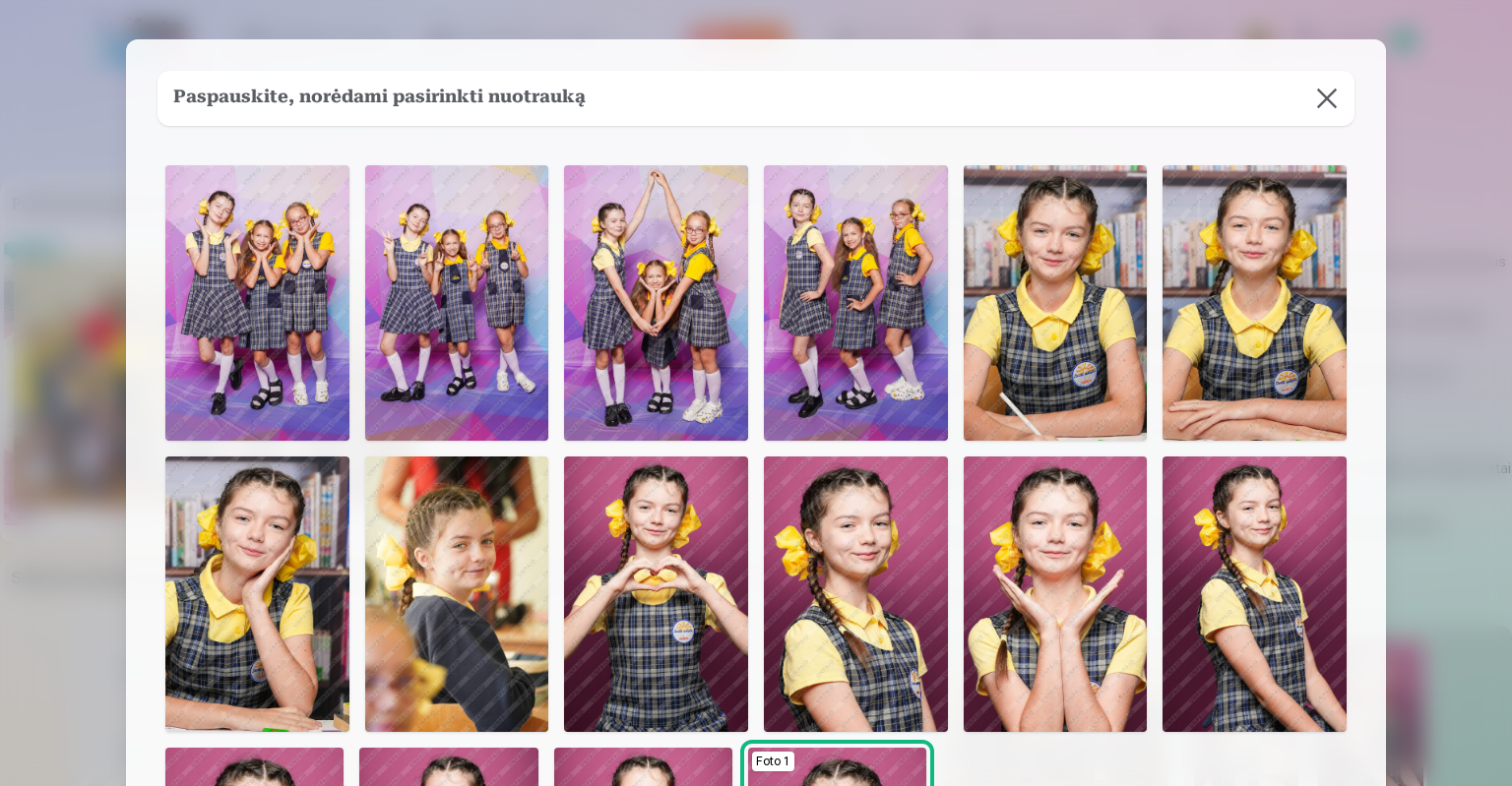
click at [451, 590] on img at bounding box center [457, 595] width 184 height 276
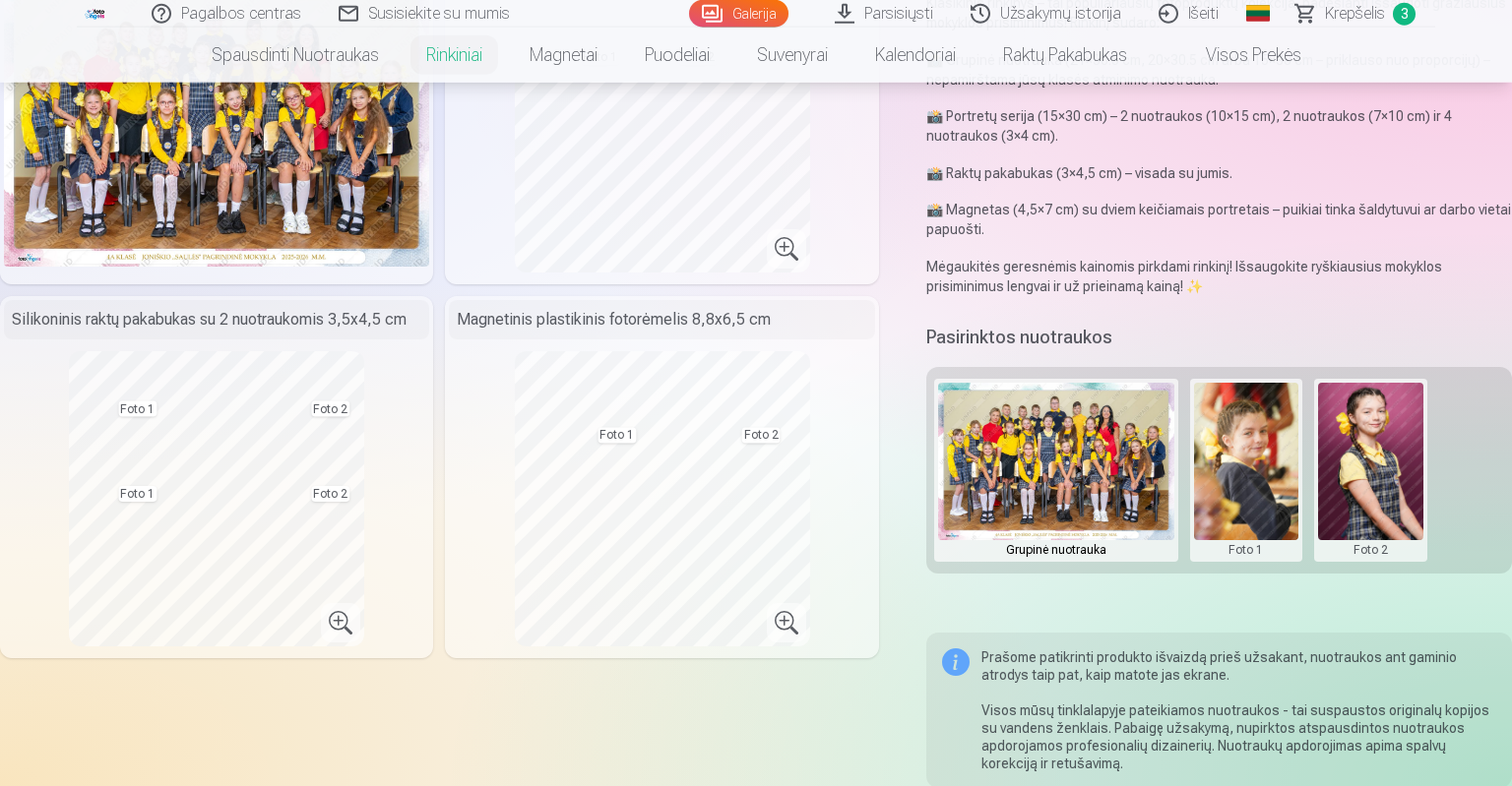
scroll to position [268, 0]
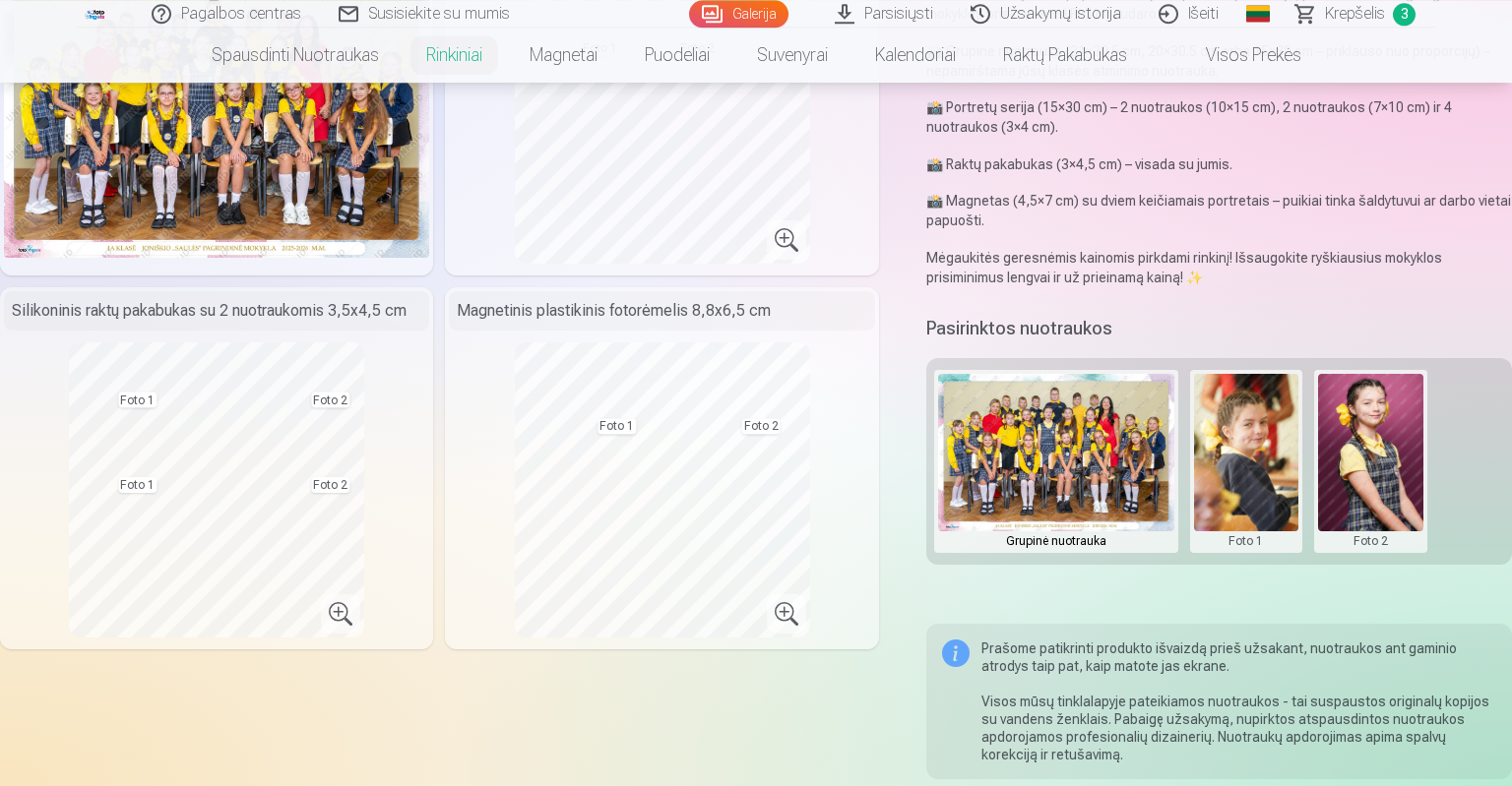
click at [1231, 426] on button at bounding box center [1246, 461] width 105 height 175
drag, startPoint x: 1231, startPoint y: 426, endPoint x: 1228, endPoint y: 457, distance: 30.7
click at [1228, 457] on body "Pagalbos centras Susisiekite su mumis Galerija Parsisiųsti Užsakymų istorija Iš…" at bounding box center [756, 125] width 1512 height 786
click at [1228, 457] on button "Pakeisti nuotrauką" at bounding box center [1245, 461] width 184 height 55
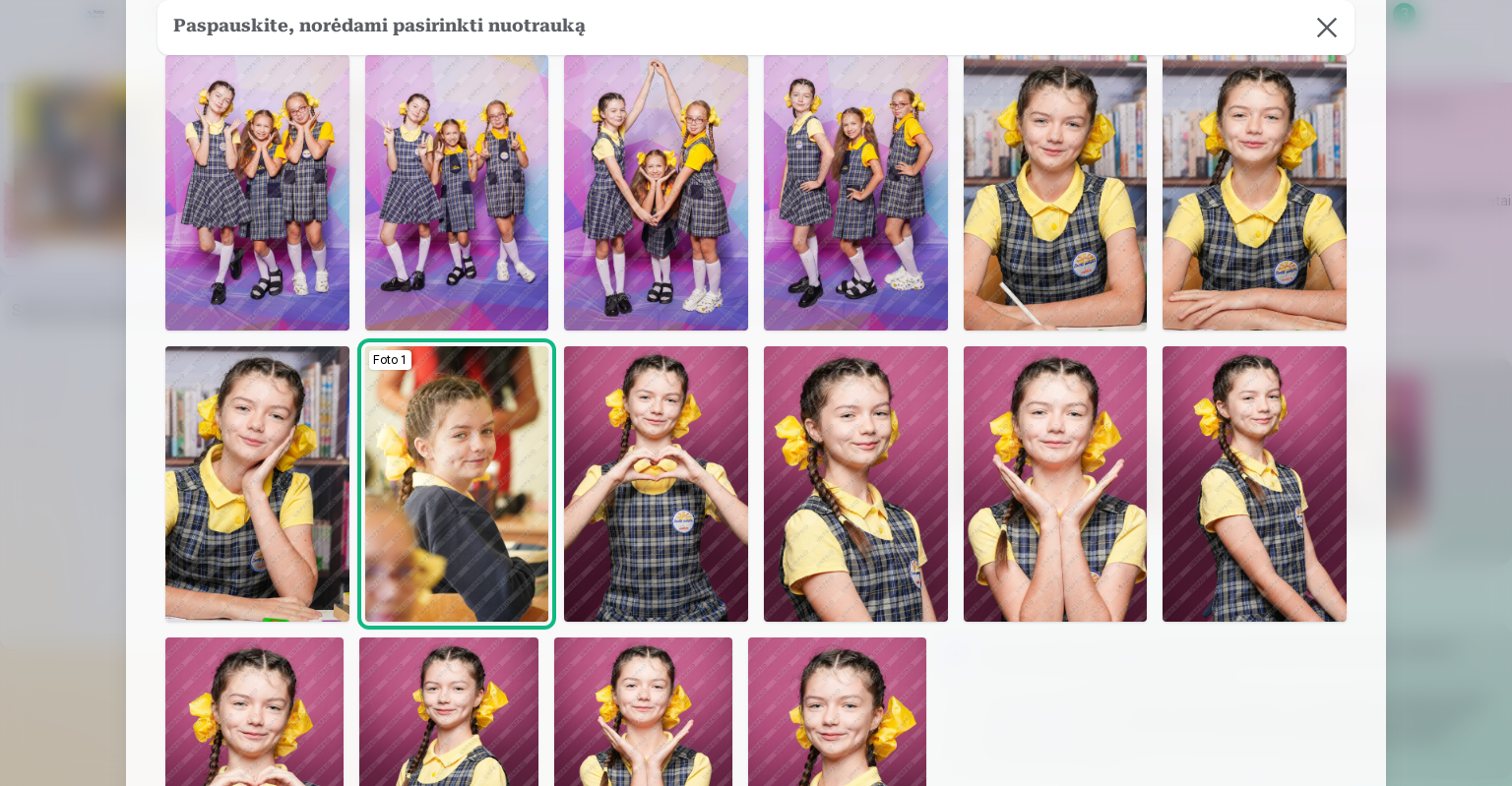
scroll to position [102, 0]
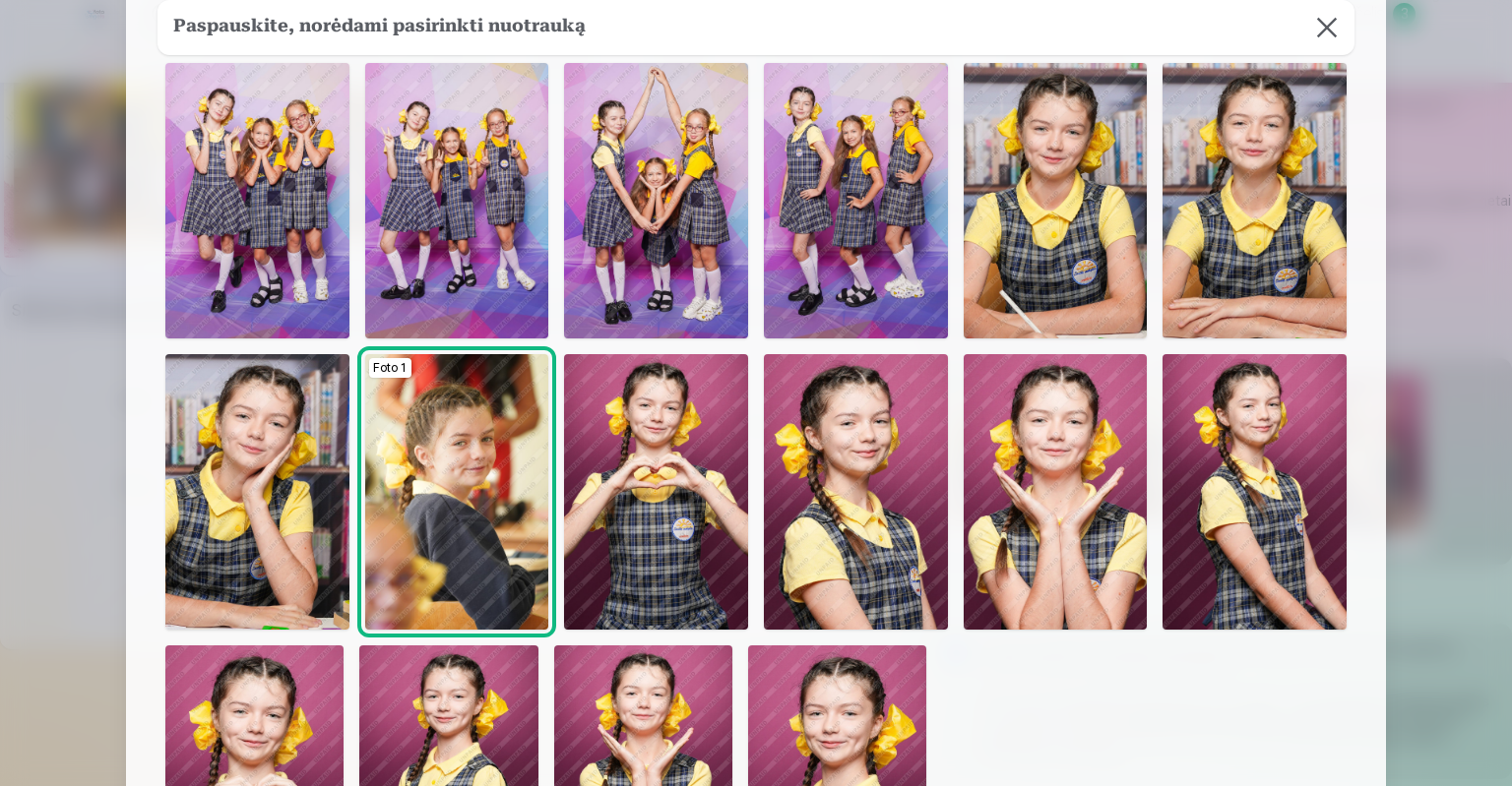
click at [1326, 25] on button at bounding box center [1326, 27] width 55 height 55
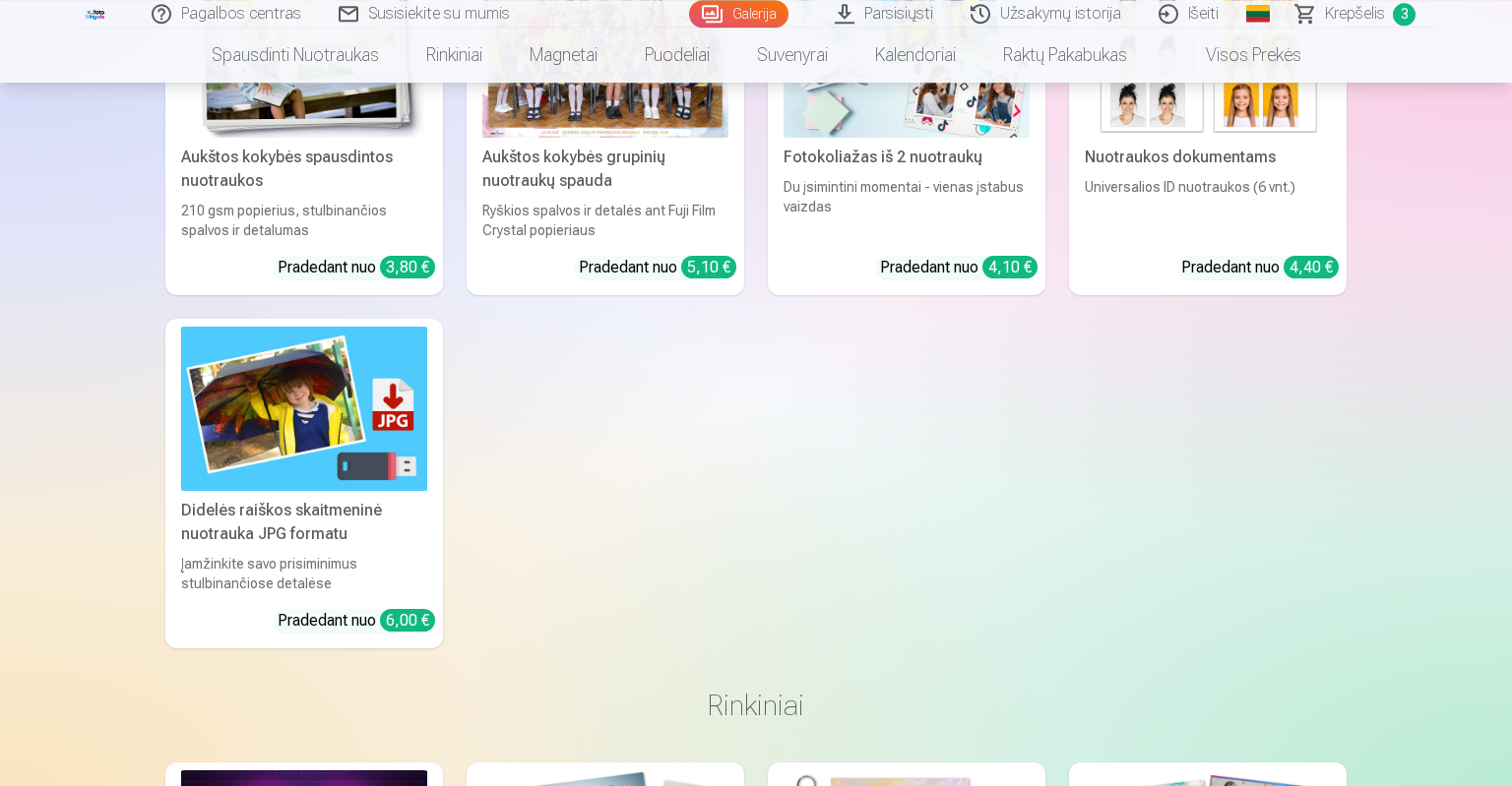
scroll to position [11806, 0]
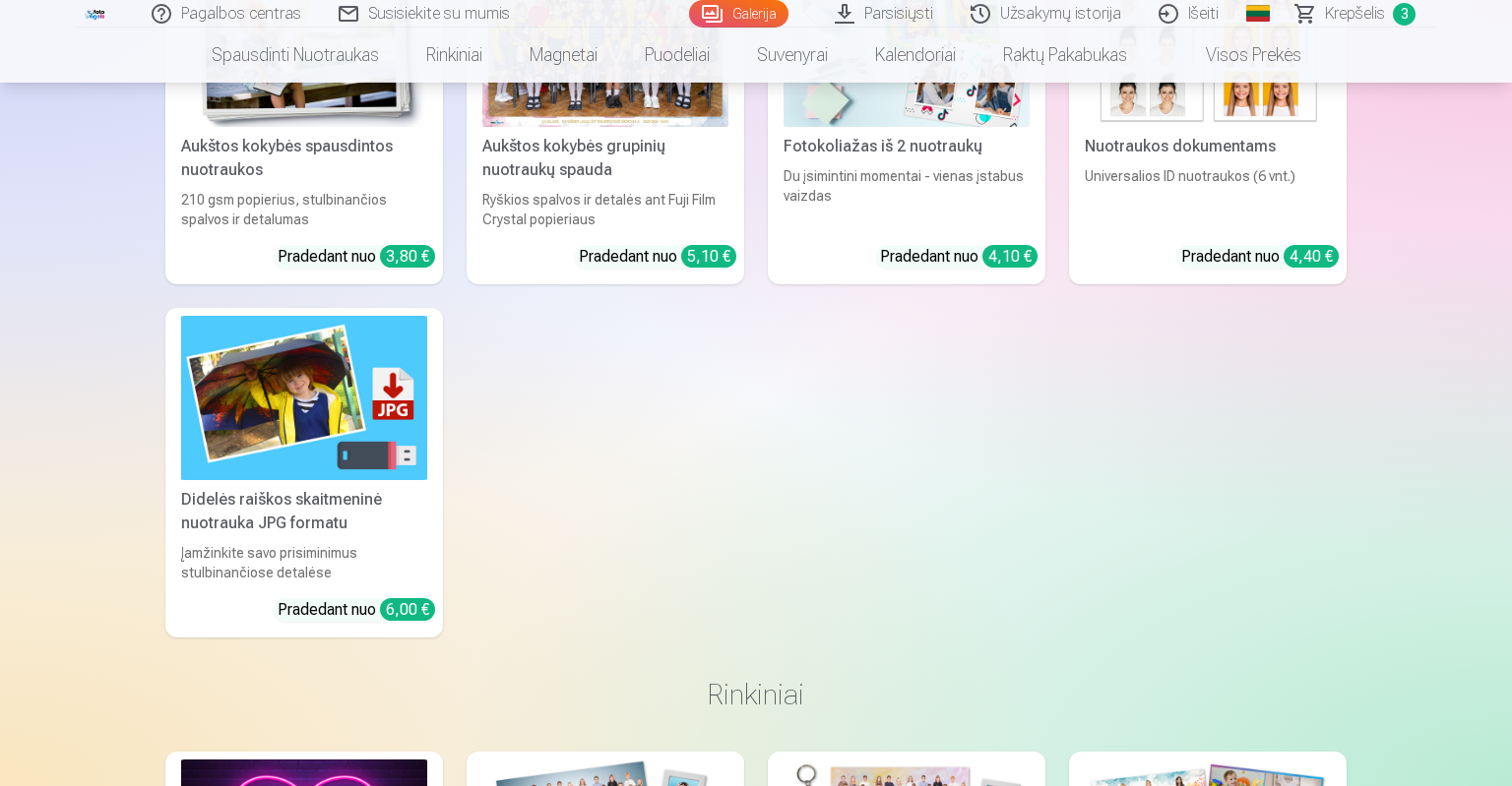
click at [1262, 195] on div "Universalios ID nuotraukos (6 vnt.)" at bounding box center [1208, 197] width 262 height 63
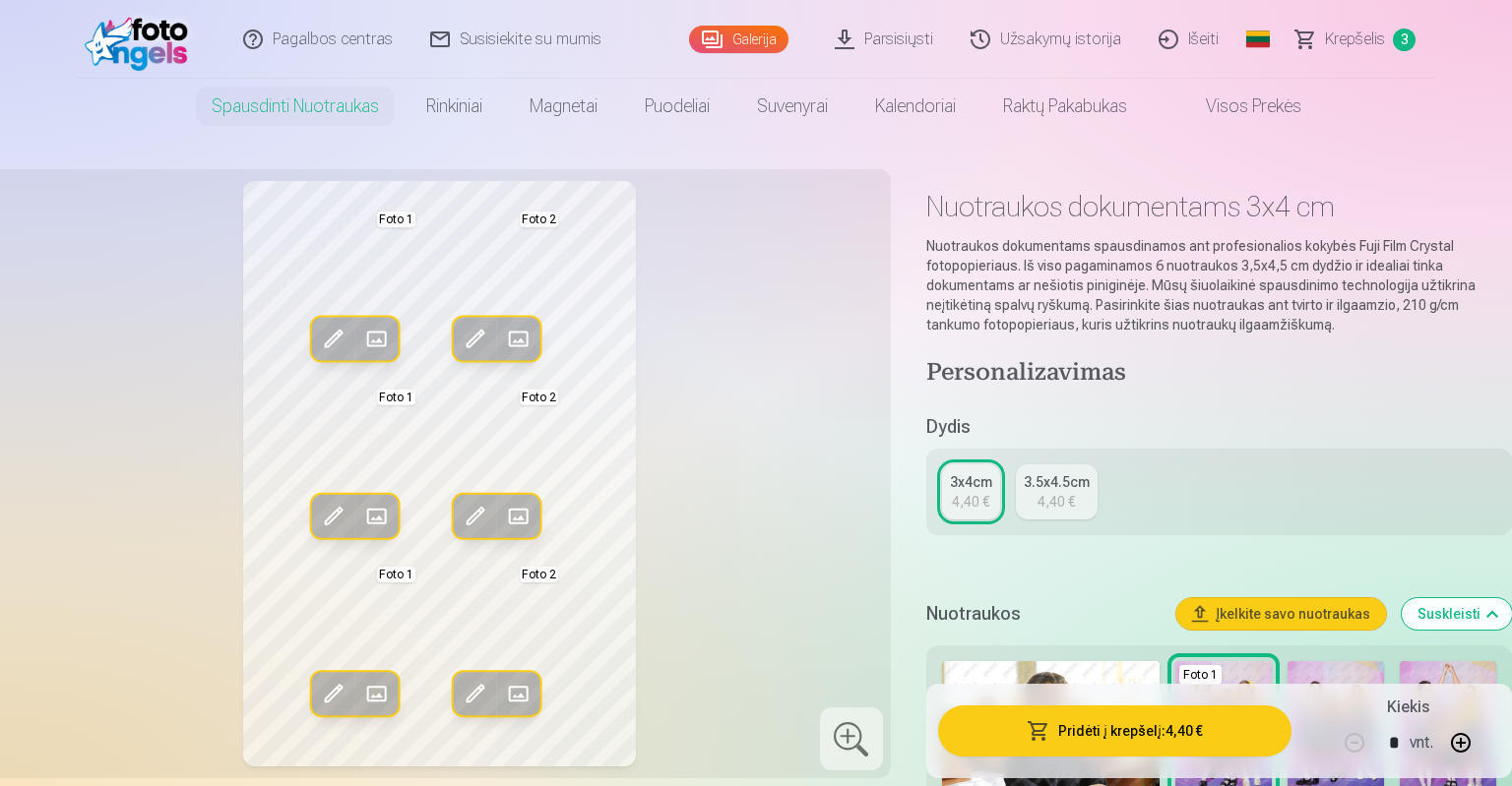
click at [362, 353] on span at bounding box center [375, 339] width 31 height 31
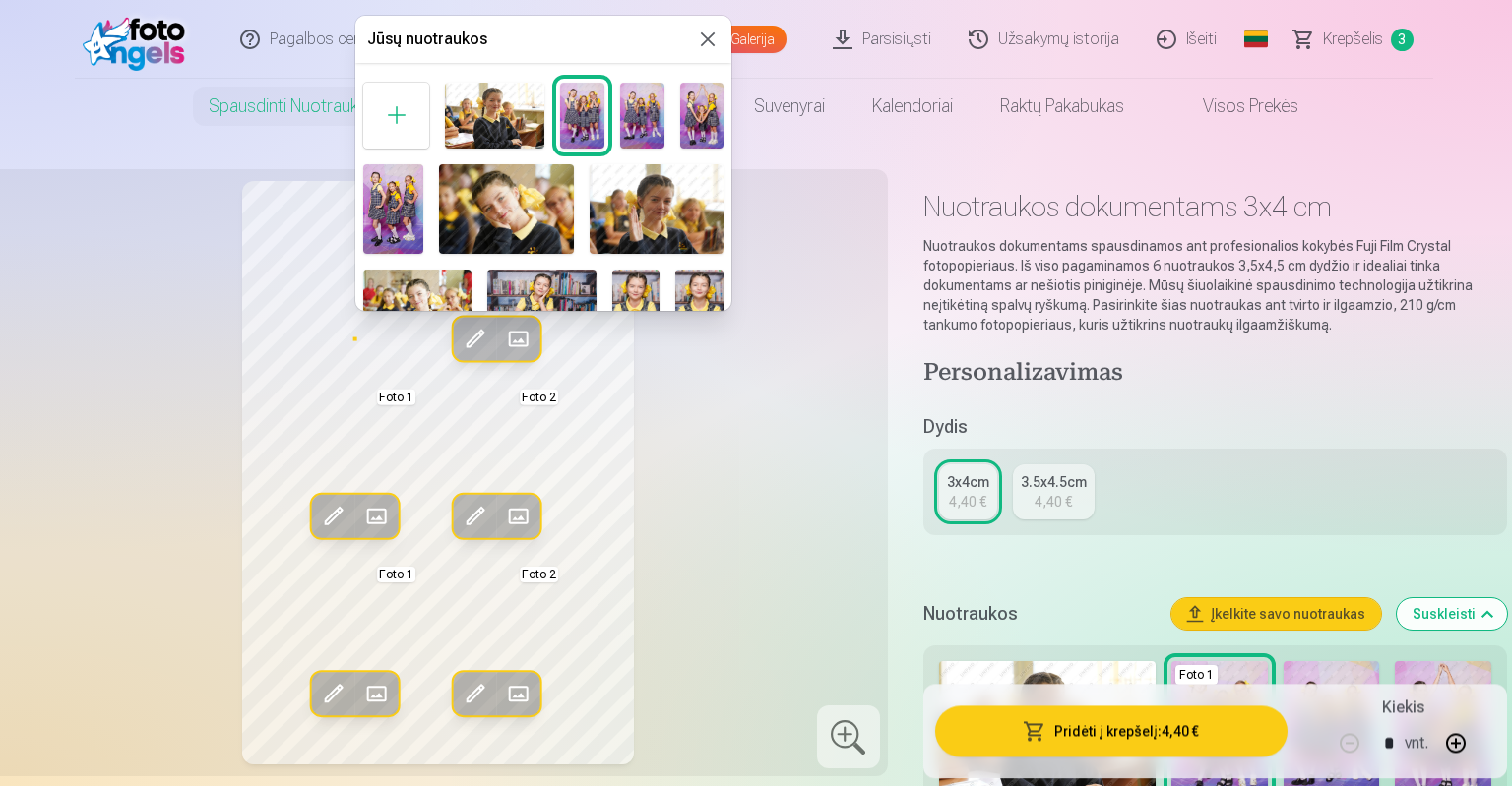
click at [498, 205] on img at bounding box center [506, 209] width 135 height 90
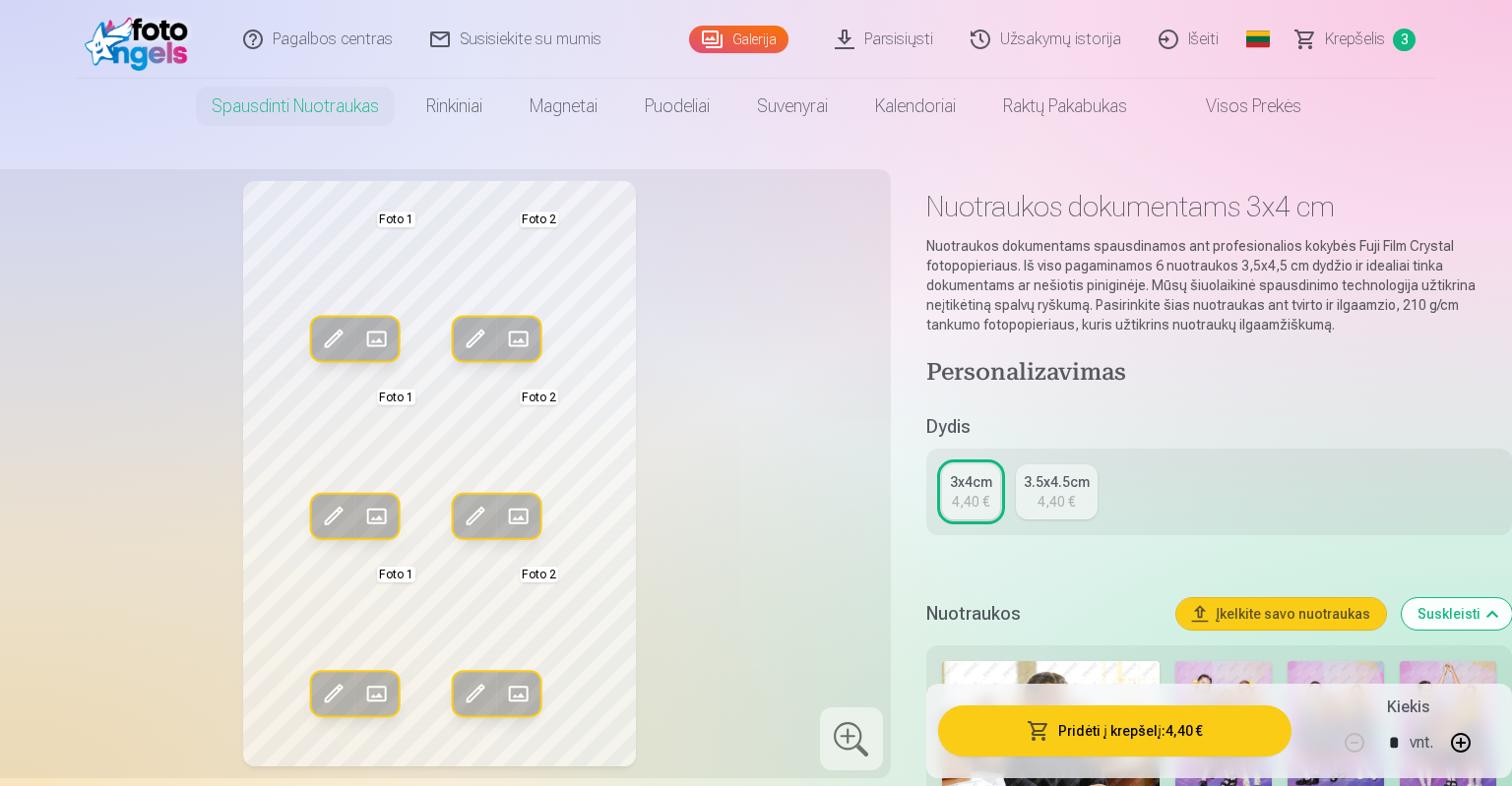
click at [512, 339] on span at bounding box center [518, 339] width 31 height 31
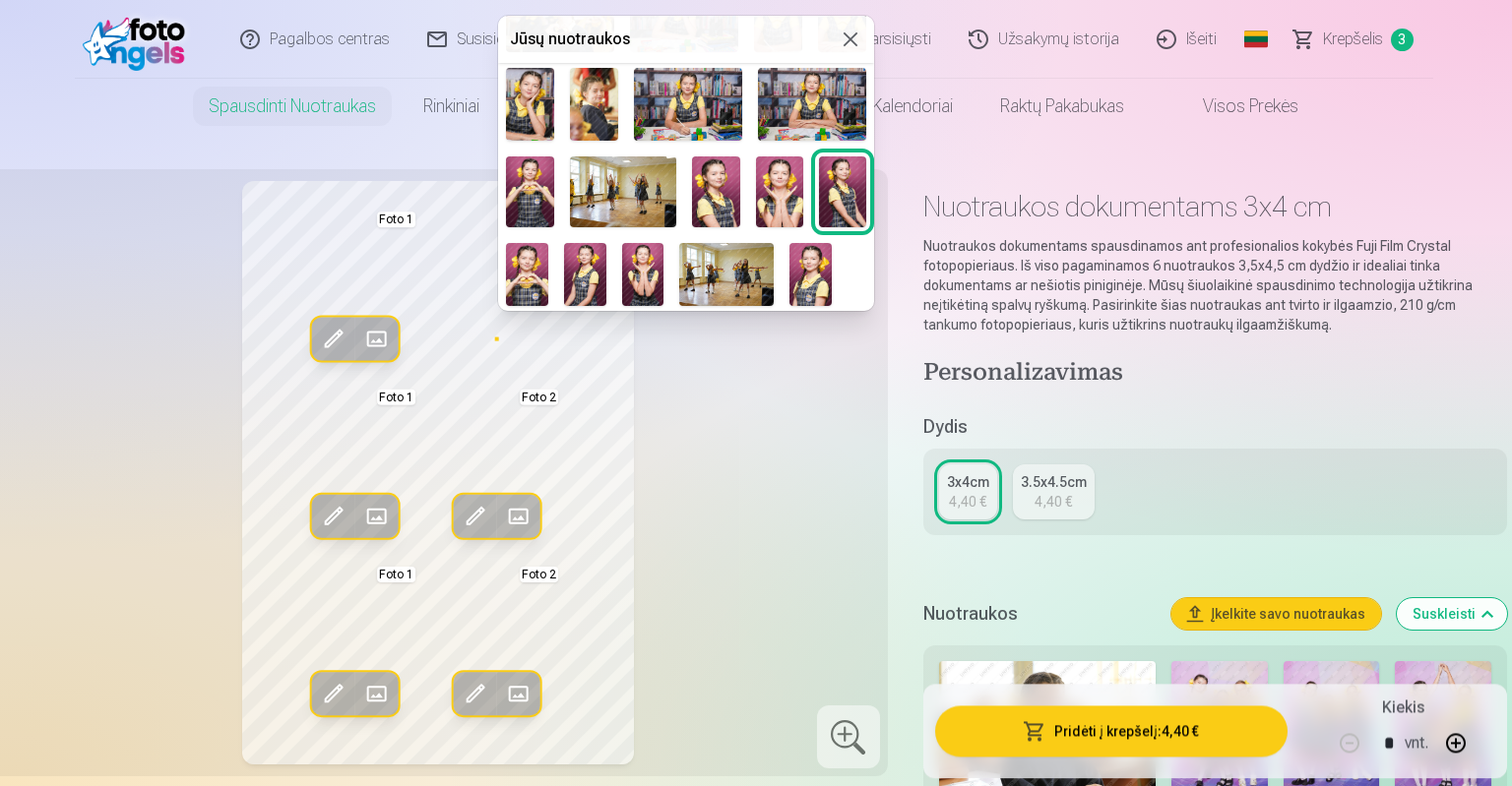
scroll to position [292, 0]
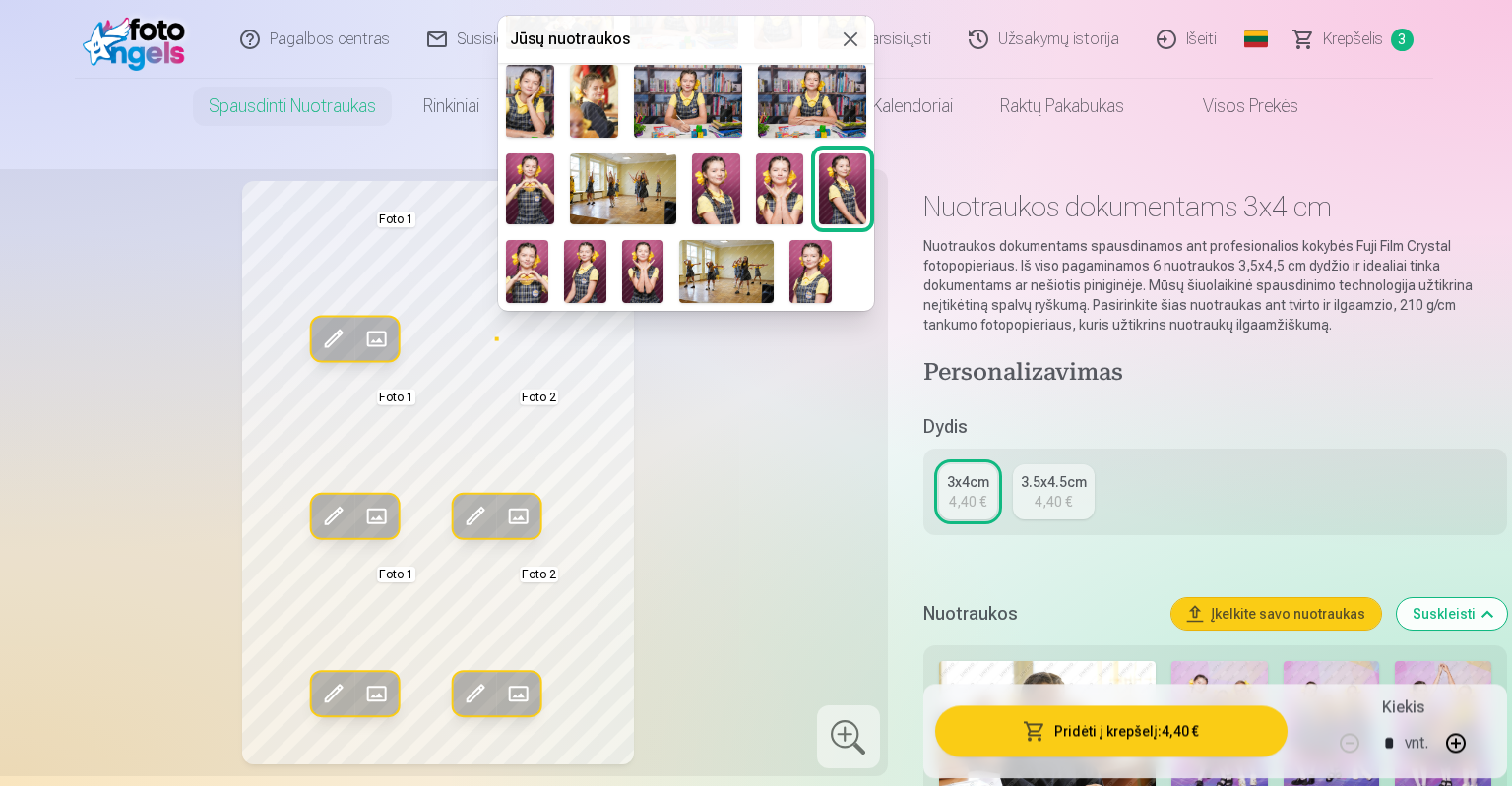
click at [594, 274] on img at bounding box center [585, 271] width 42 height 63
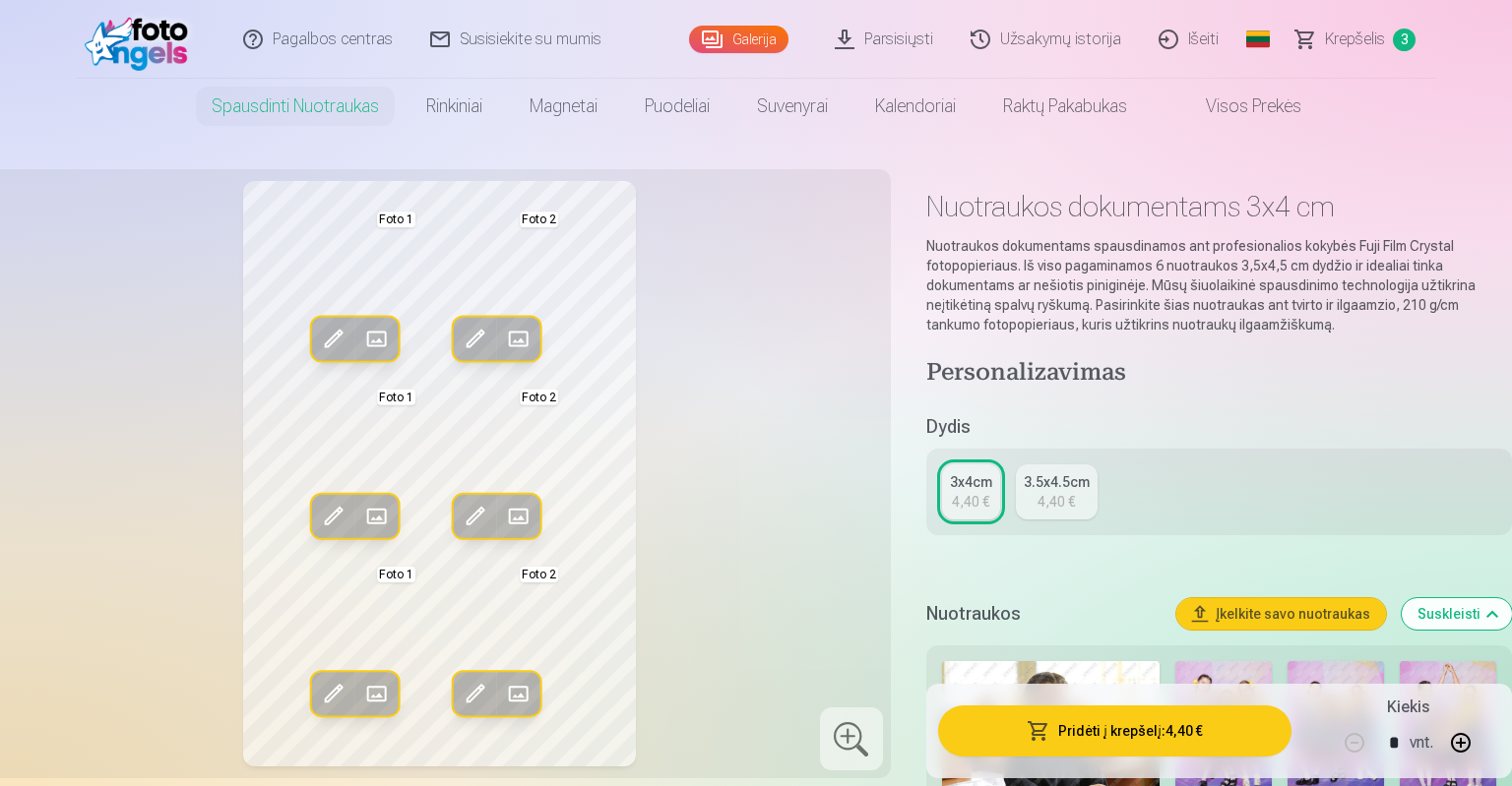
click at [528, 341] on span at bounding box center [518, 339] width 31 height 31
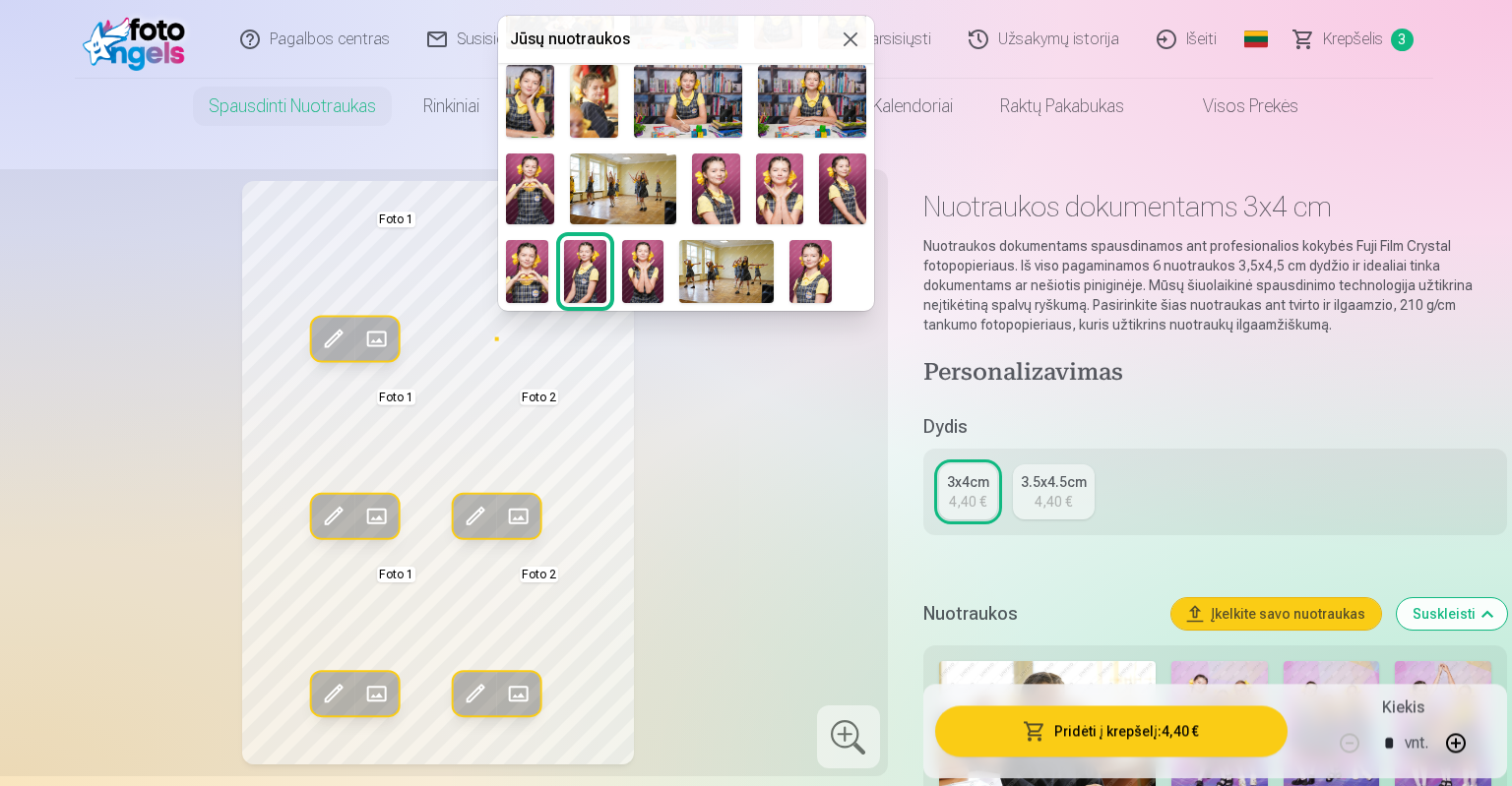
click at [809, 278] on img at bounding box center [810, 271] width 42 height 63
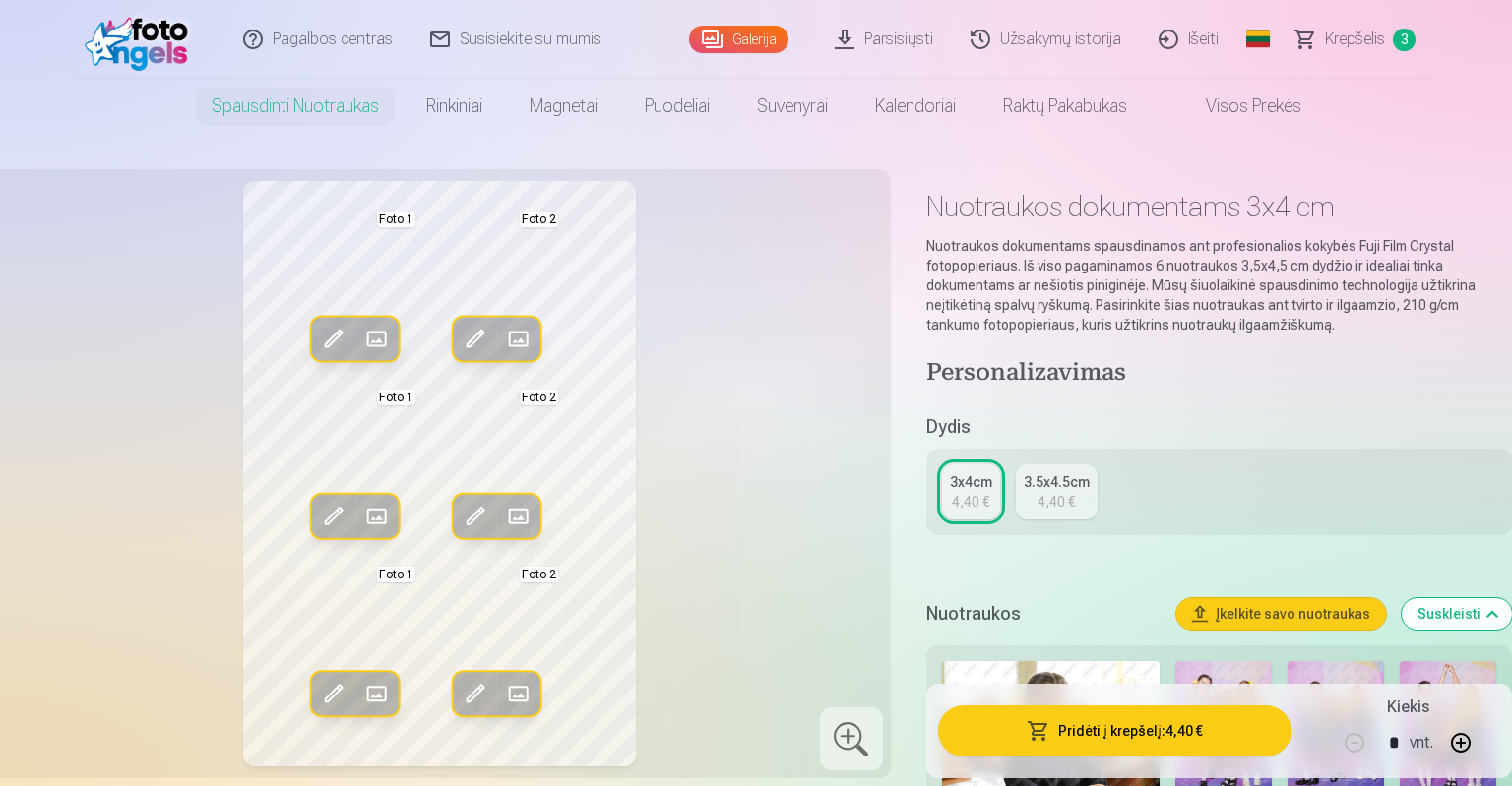
click at [534, 337] on button "Pakeisti" at bounding box center [518, 339] width 43 height 43
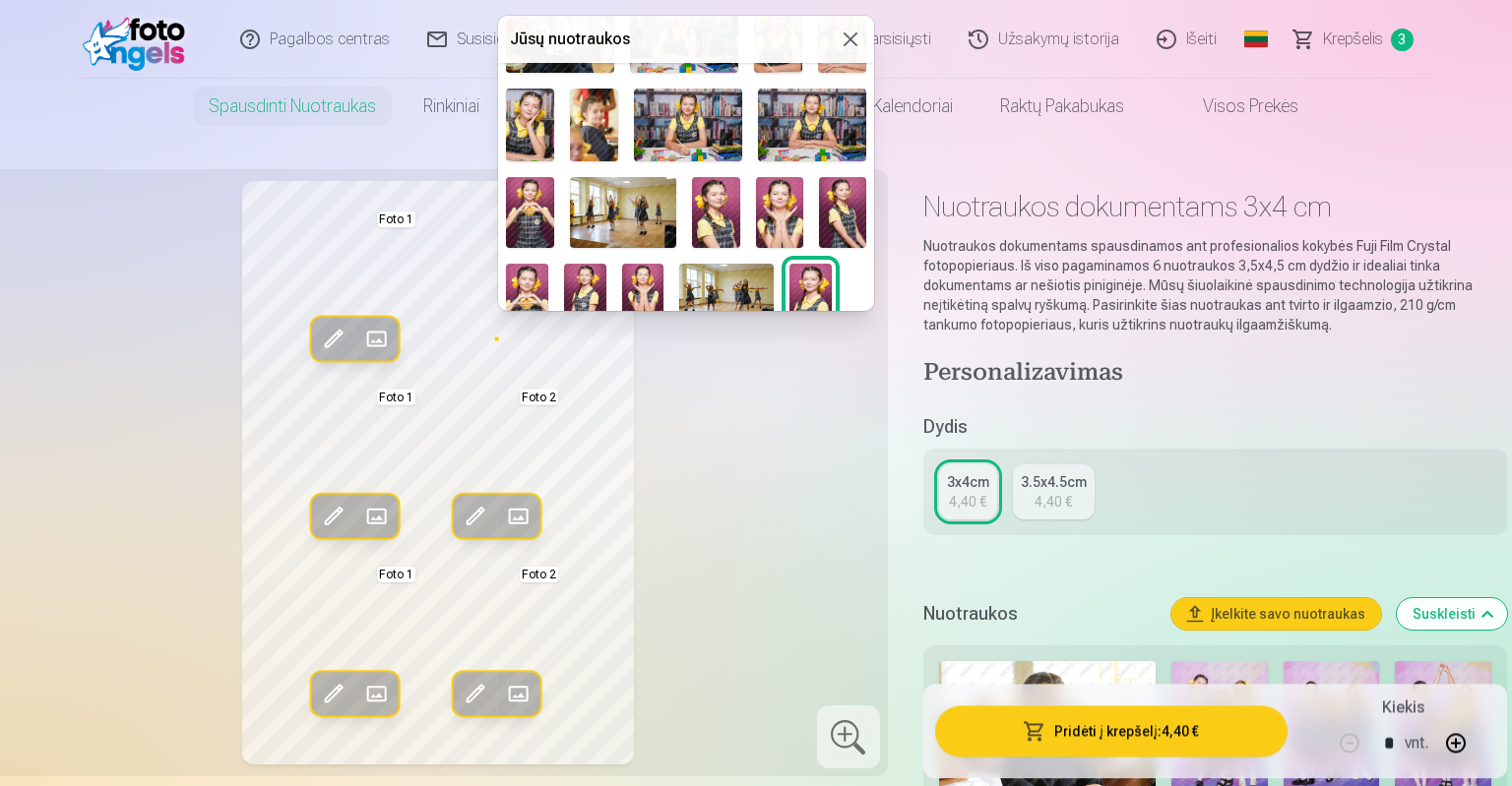
scroll to position [270, 0]
click at [595, 107] on img at bounding box center [594, 124] width 48 height 72
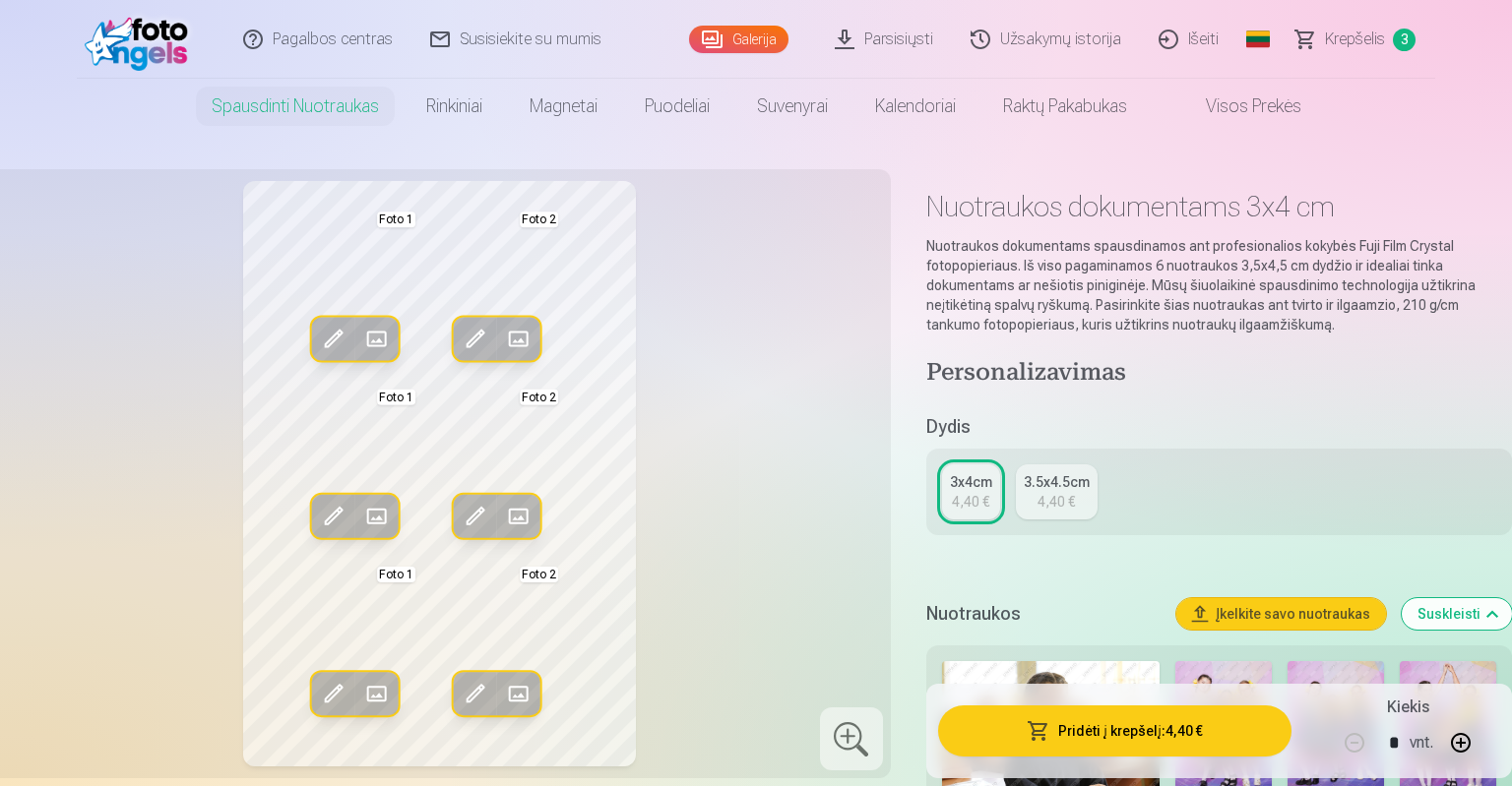
click at [532, 333] on span at bounding box center [518, 339] width 31 height 31
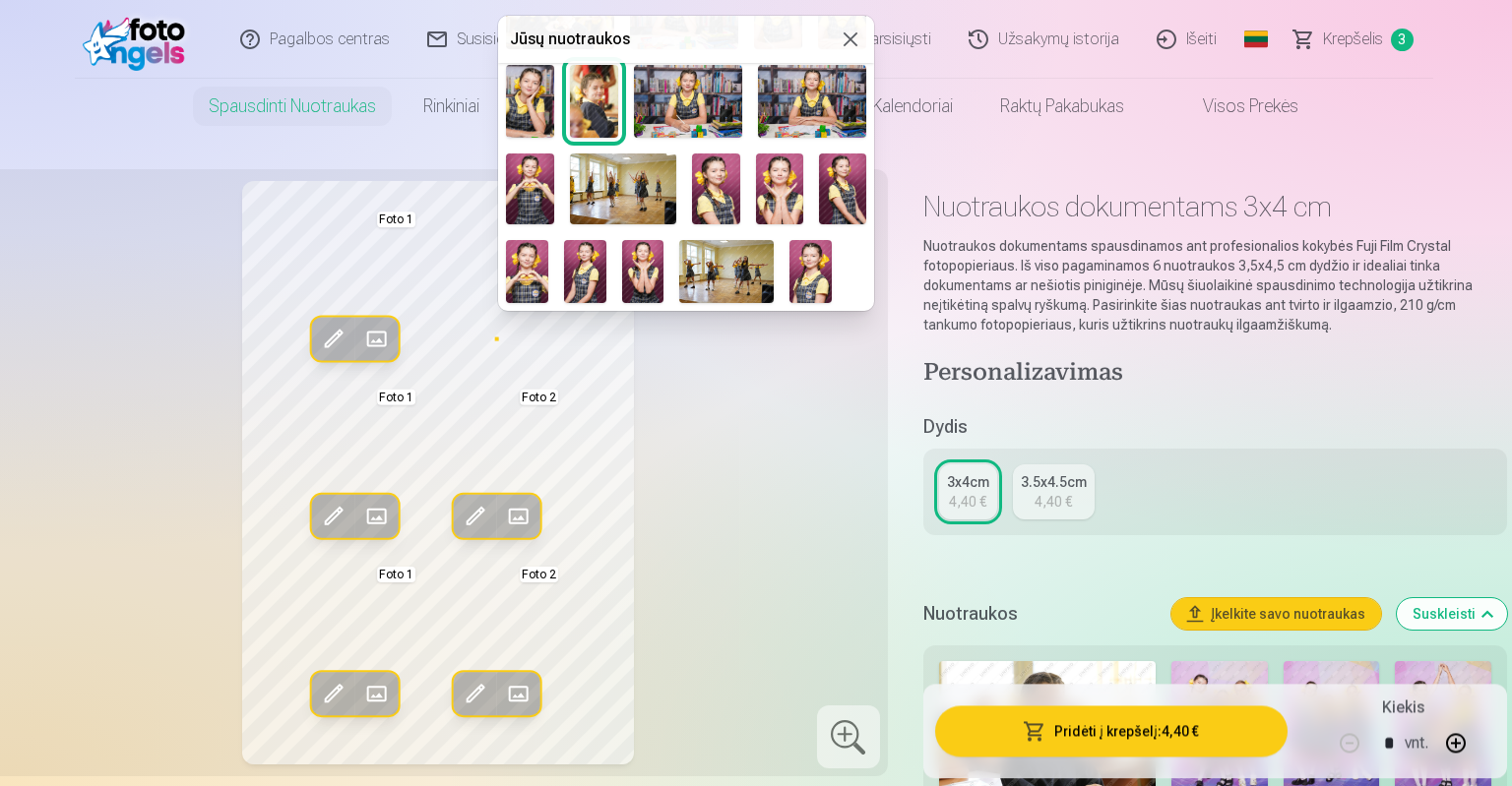
scroll to position [289, 0]
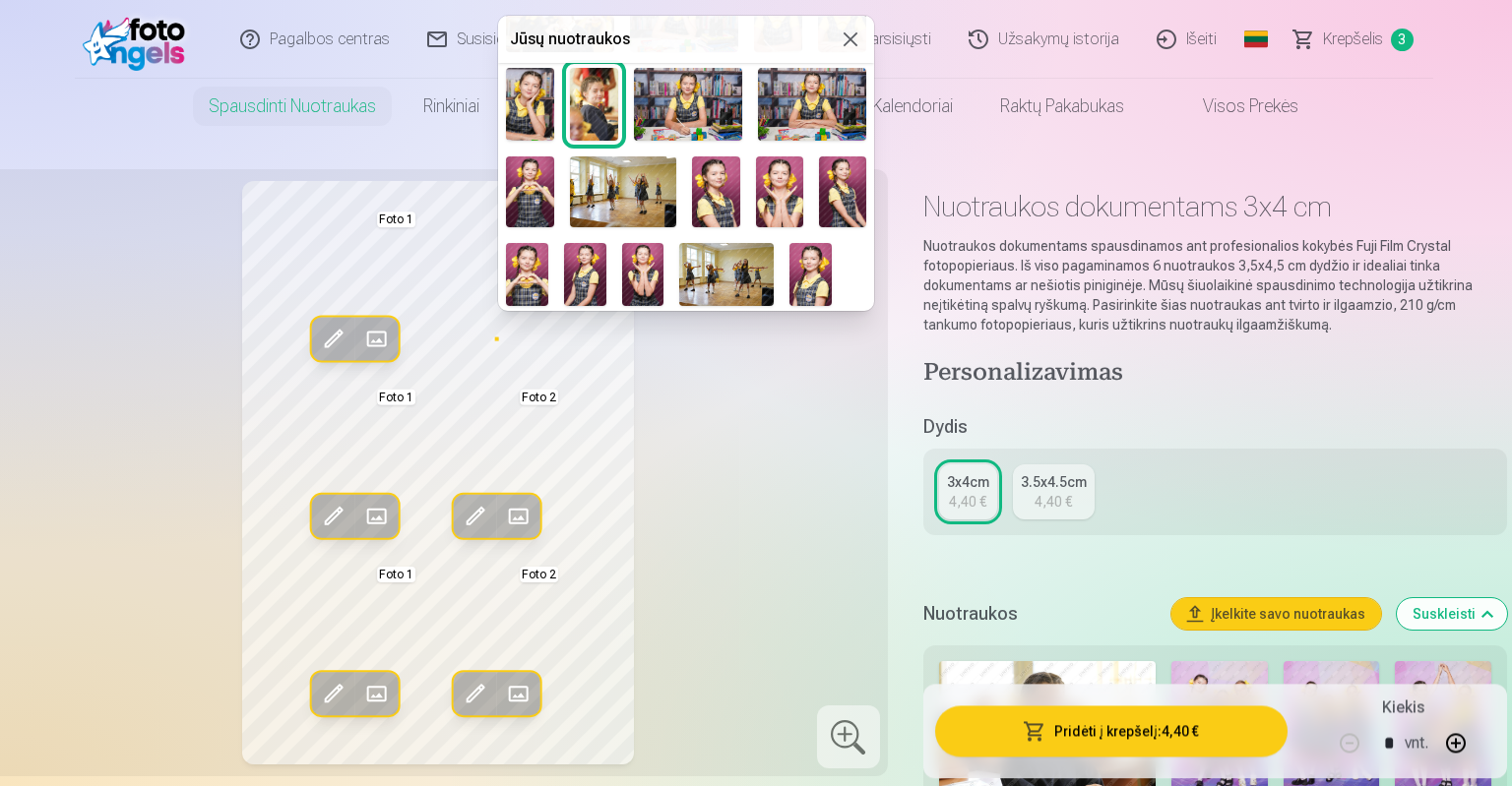
click at [720, 208] on img at bounding box center [715, 191] width 47 height 71
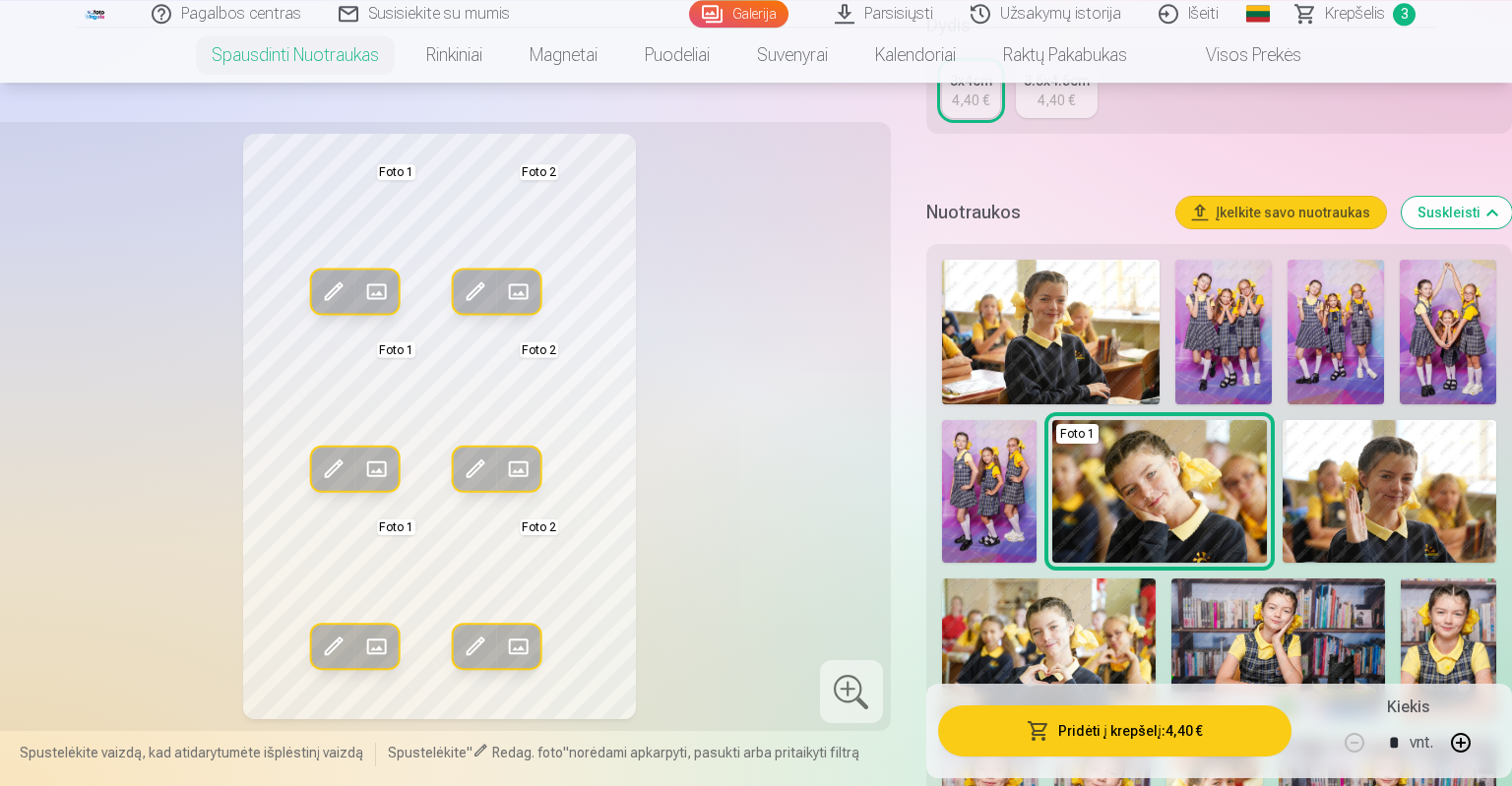
scroll to position [400, 0]
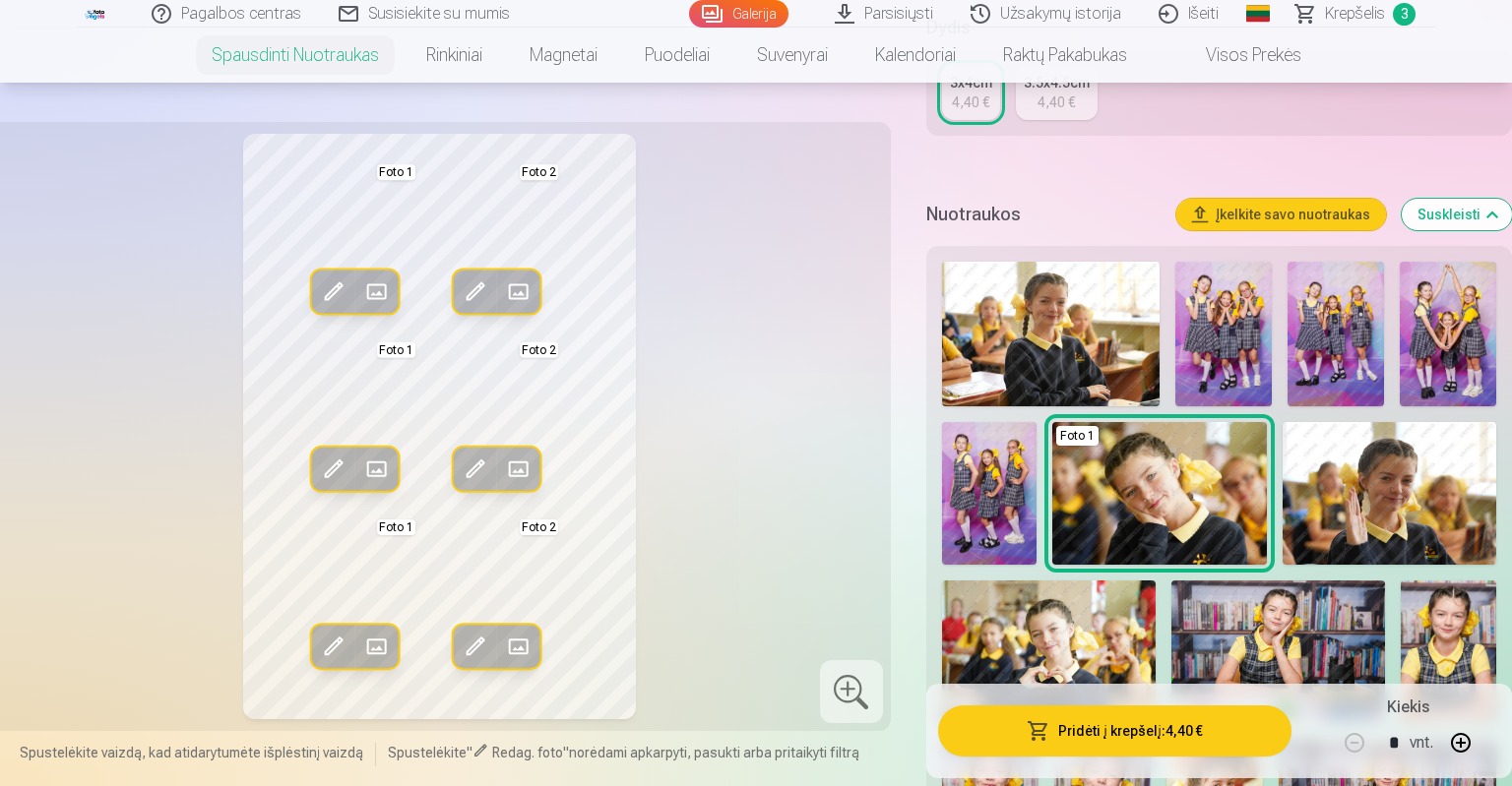
click at [866, 713] on div at bounding box center [851, 691] width 63 height 63
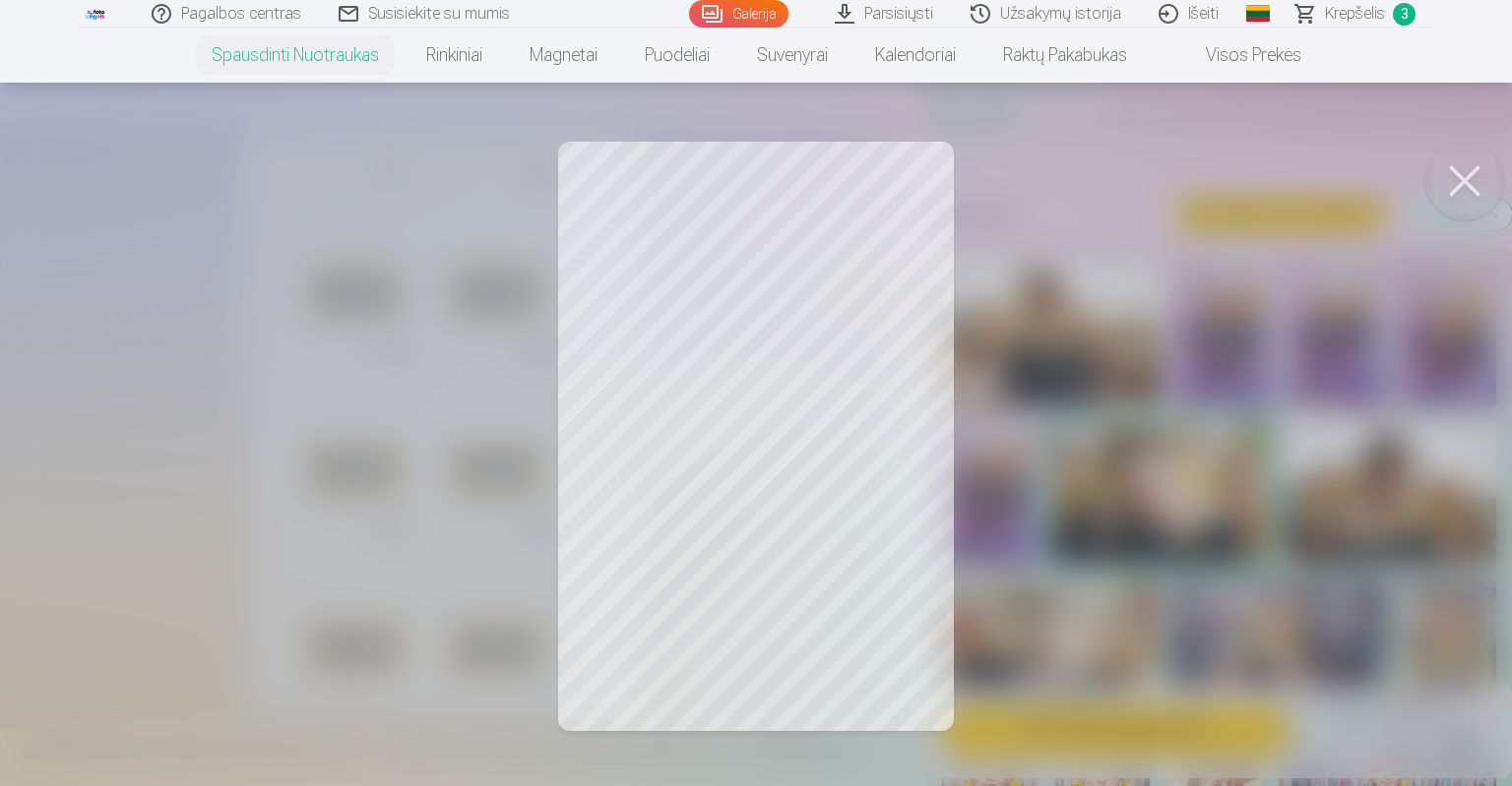
click at [1448, 190] on button at bounding box center [1464, 181] width 79 height 79
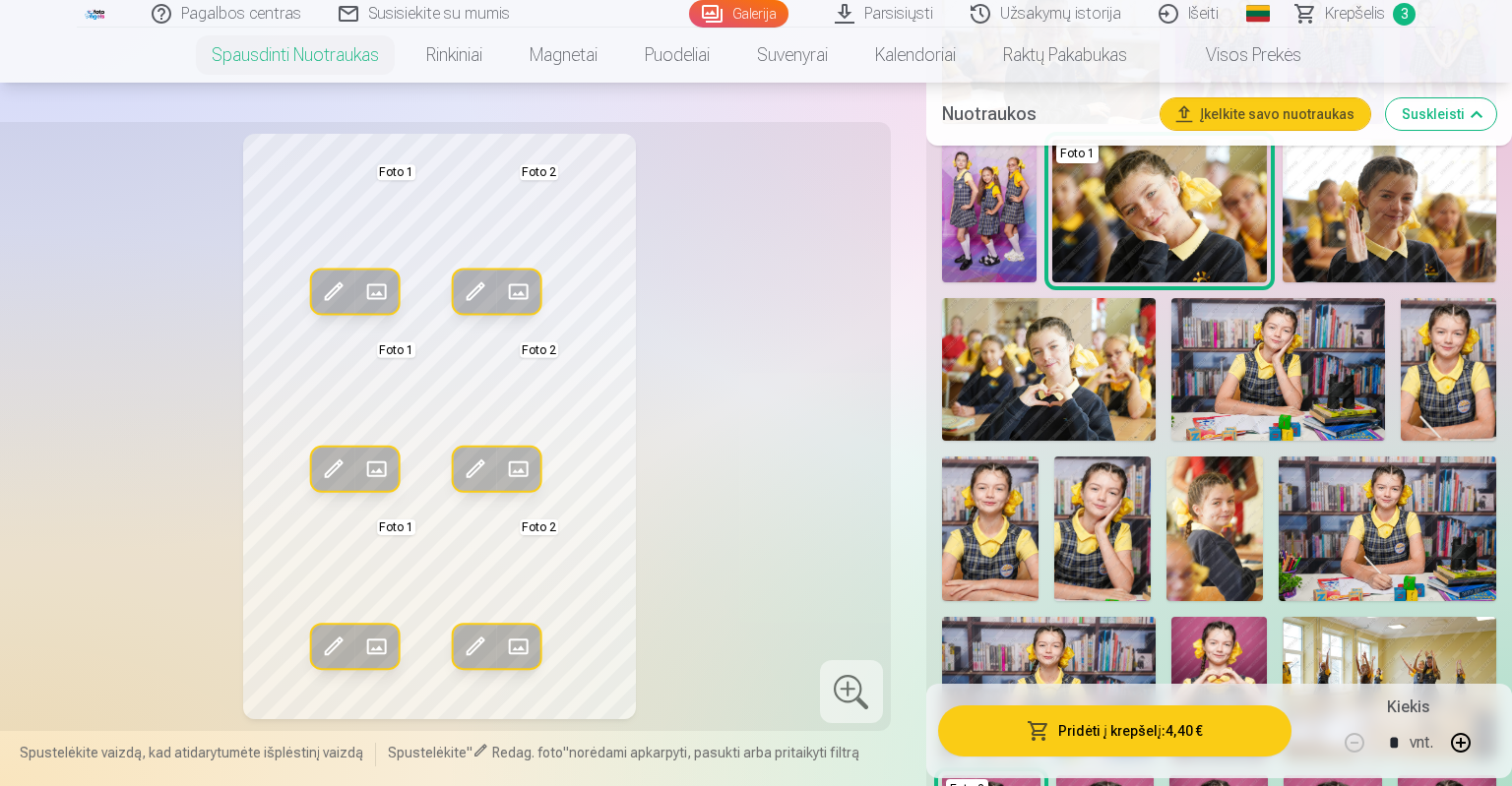
scroll to position [685, 0]
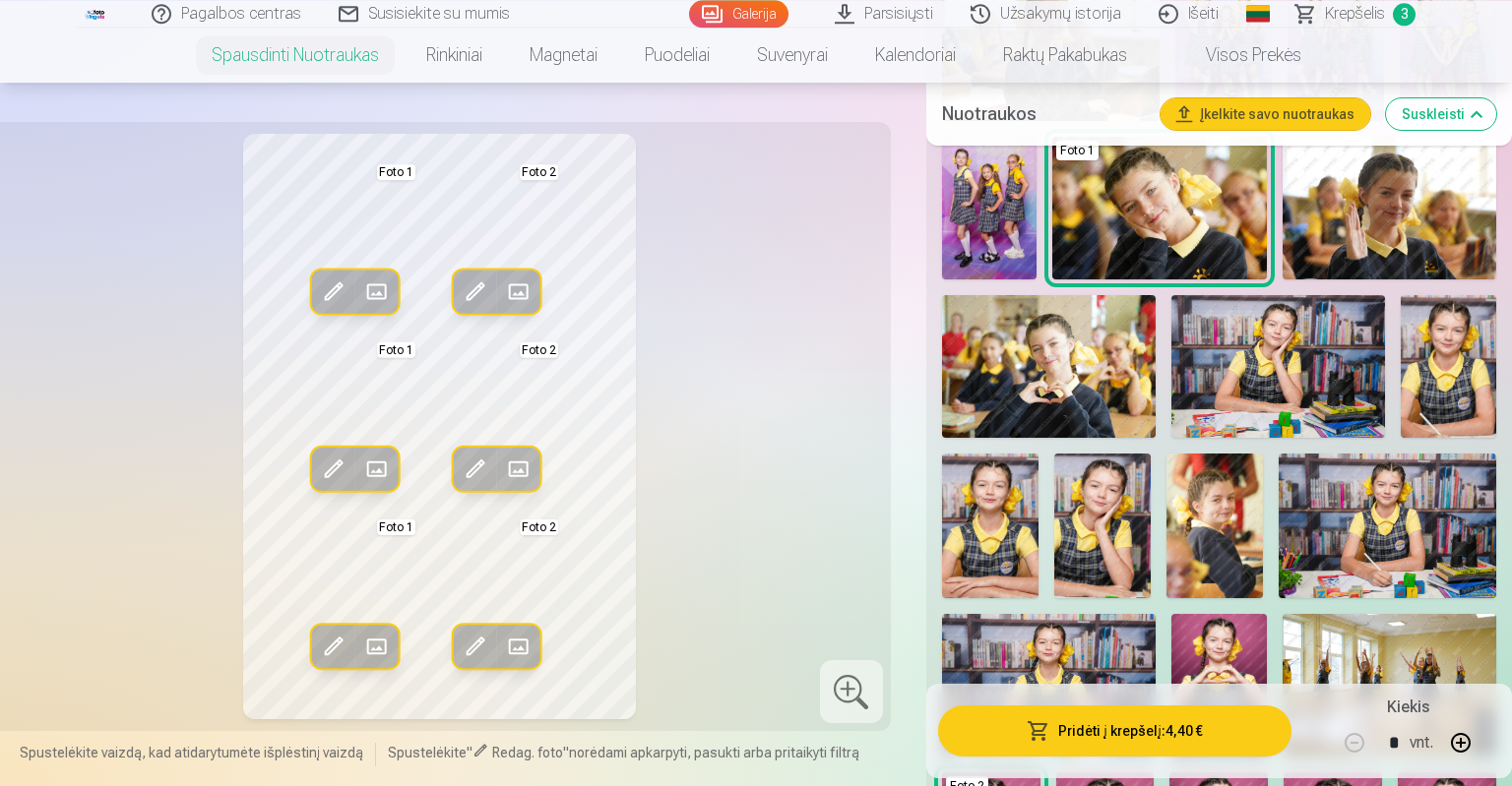
click at [1227, 751] on button "Pridėti į krepšelį : 4,40 €" at bounding box center [1114, 731] width 353 height 51
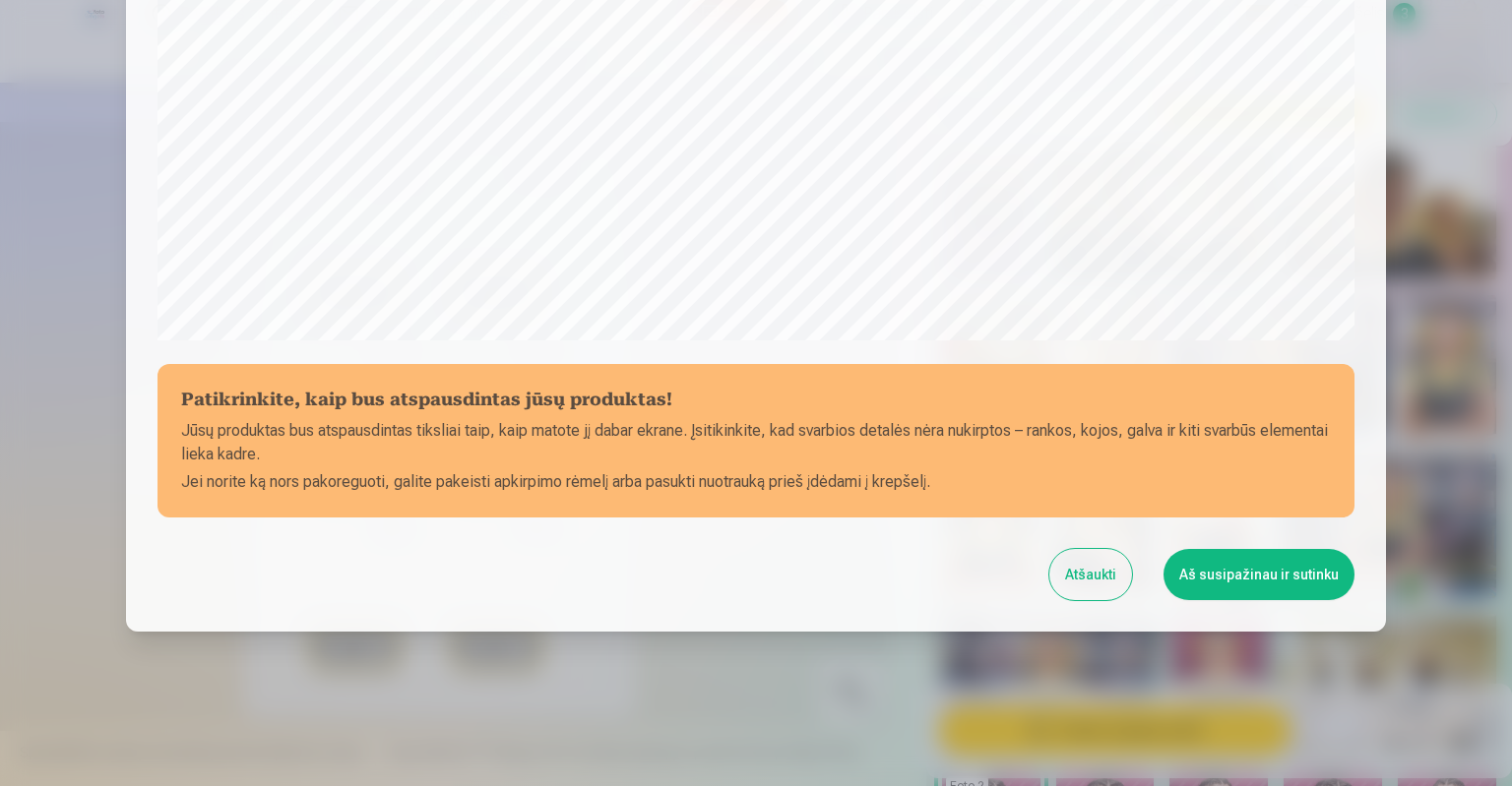
scroll to position [630, 0]
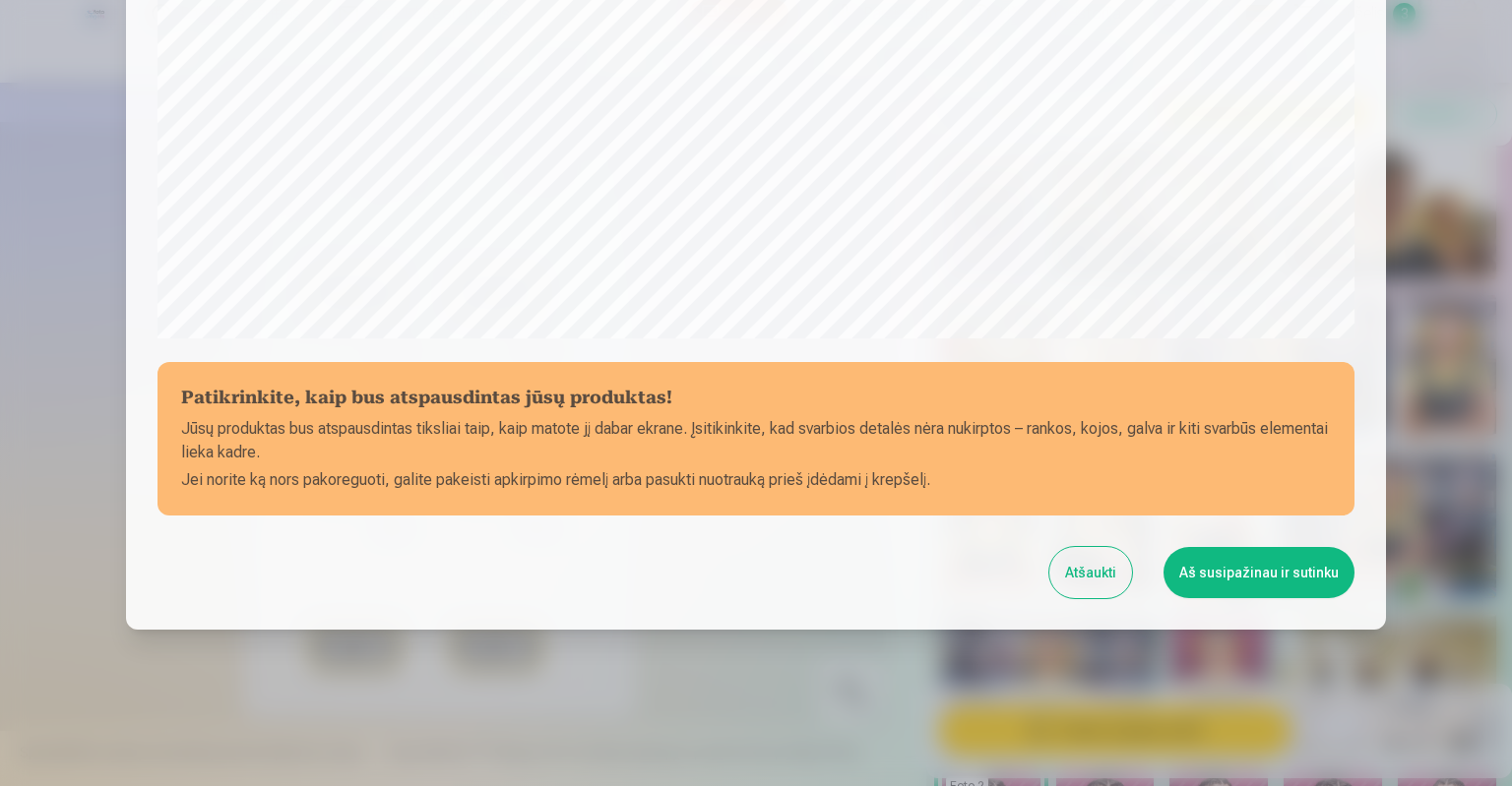
click at [1269, 559] on button "Aš susipažinau ir sutinku" at bounding box center [1258, 572] width 191 height 51
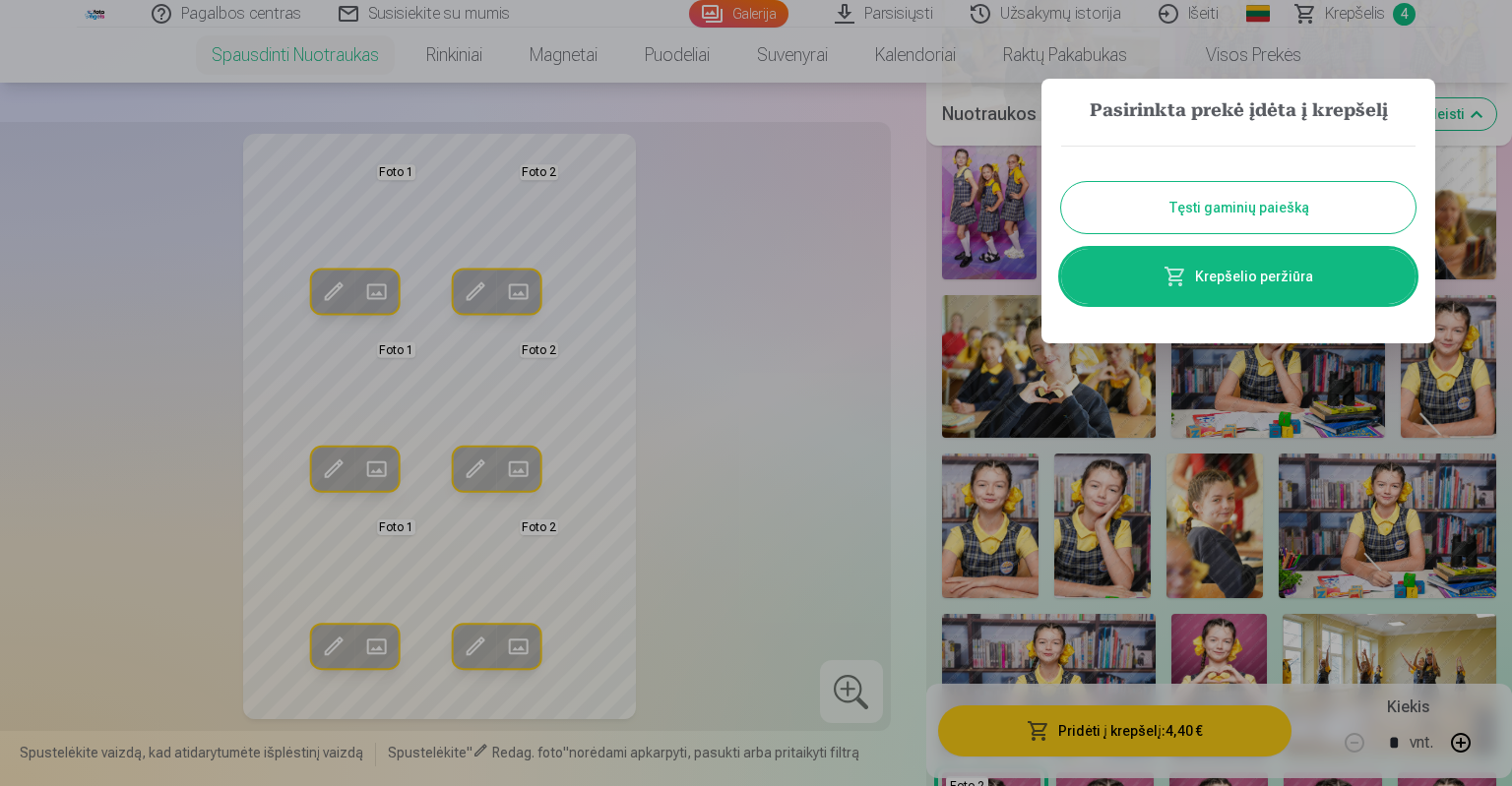
click at [1285, 222] on button "Tęsti gaminių paiešką" at bounding box center [1238, 207] width 354 height 51
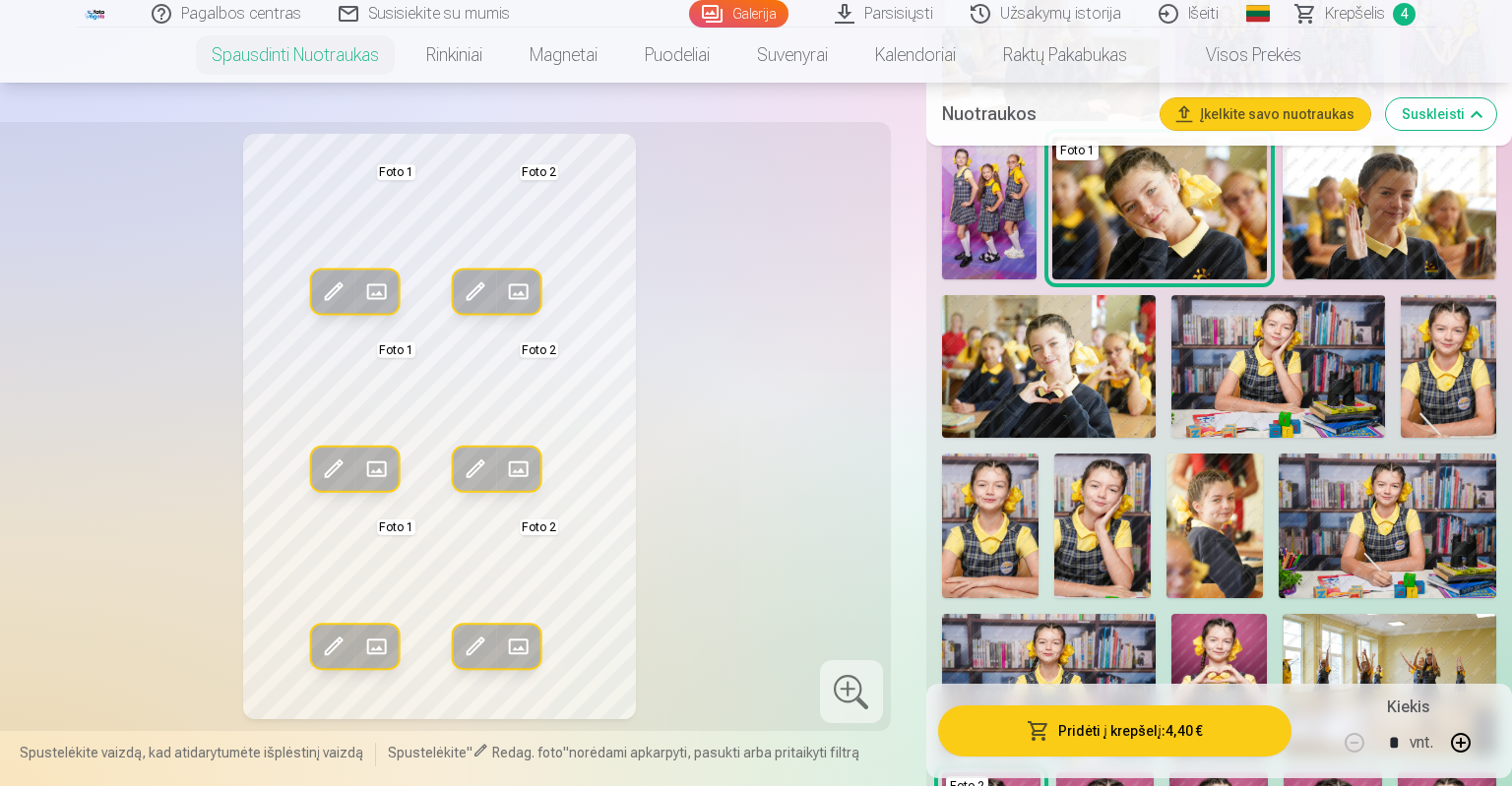
click at [1323, 13] on link "Krepšelis 4" at bounding box center [1356, 14] width 157 height 28
